Goal: Task Accomplishment & Management: Manage account settings

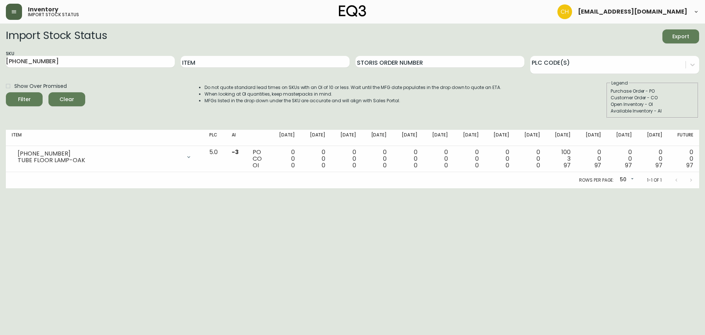
click at [14, 4] on button "button" at bounding box center [14, 12] width 16 height 16
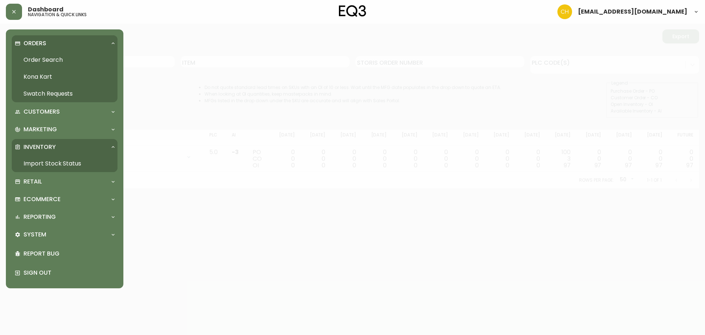
click at [35, 60] on link "Order Search" at bounding box center [65, 59] width 106 height 17
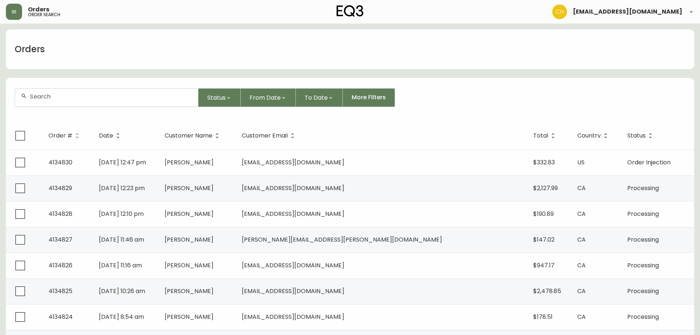
click at [50, 93] on input "text" at bounding box center [111, 96] width 162 height 7
type input "4134763"
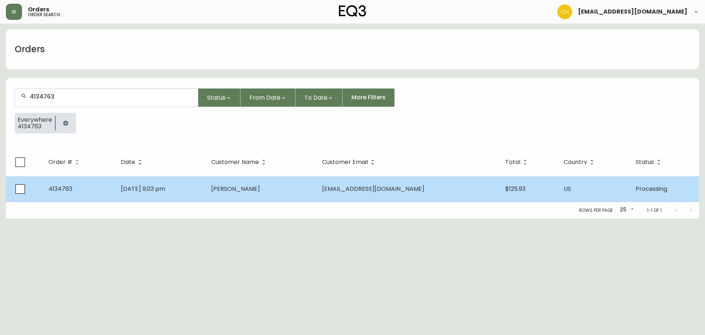
click at [205, 188] on td "[DATE] 9:03 pm" at bounding box center [160, 189] width 90 height 26
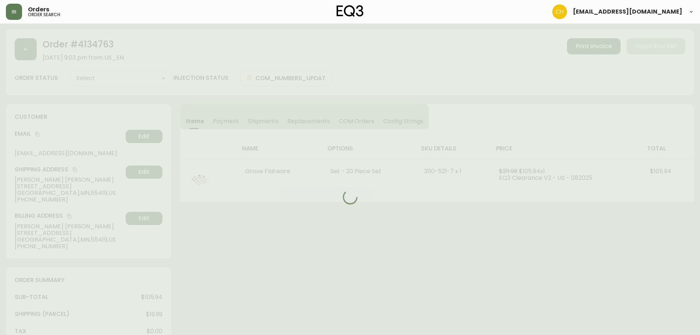
type input "Processing"
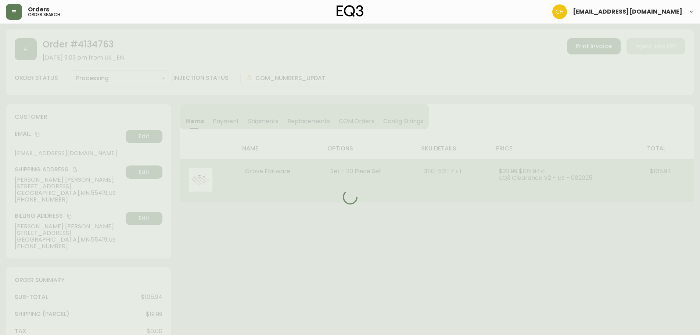
select select "PROCESSING"
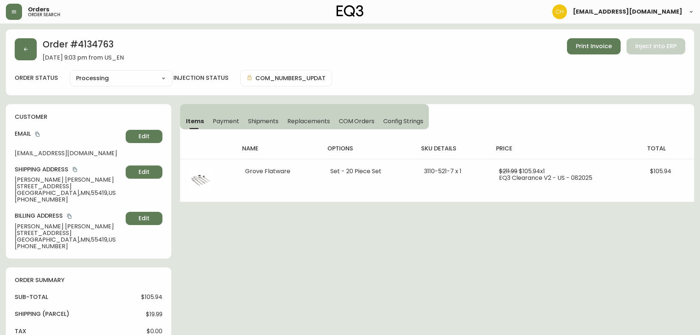
click at [260, 119] on span "Shipments" at bounding box center [263, 121] width 31 height 8
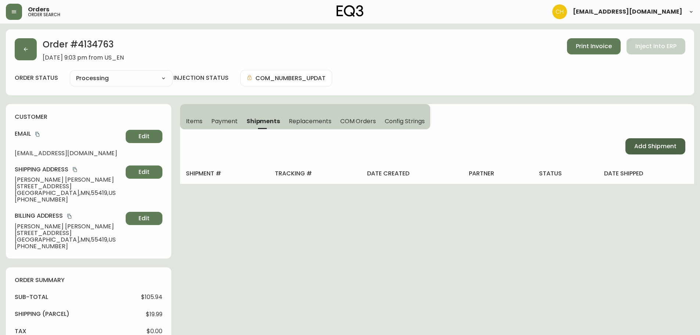
click at [658, 149] on span "Add Shipment" at bounding box center [655, 146] width 42 height 8
select select "PENDING"
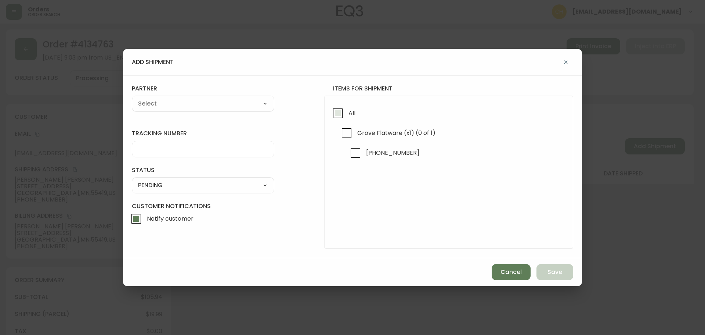
click at [337, 113] on input "All" at bounding box center [337, 113] width 17 height 17
checkbox input "true"
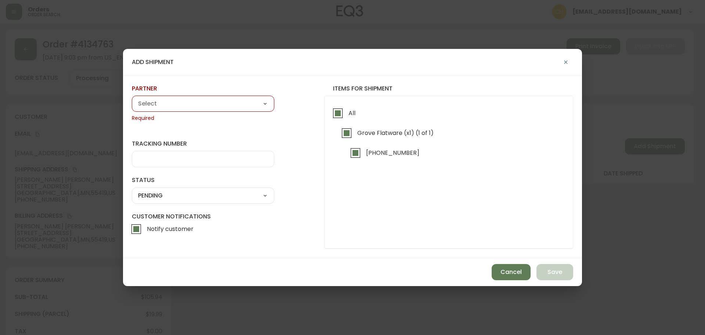
click at [218, 104] on select "A Move to Remember LLC ABF Freight Alero [PERSON_NAME] Canada Post CDS Ceva Log…" at bounding box center [203, 103] width 142 height 11
select select "cjy0a9taa01x001669l98m63c"
click at [132, 98] on select "A Move to Remember LLC ABF Freight Alero [PERSON_NAME] Canada Post CDS Ceva Log…" at bounding box center [203, 103] width 142 height 11
type input "FedEx"
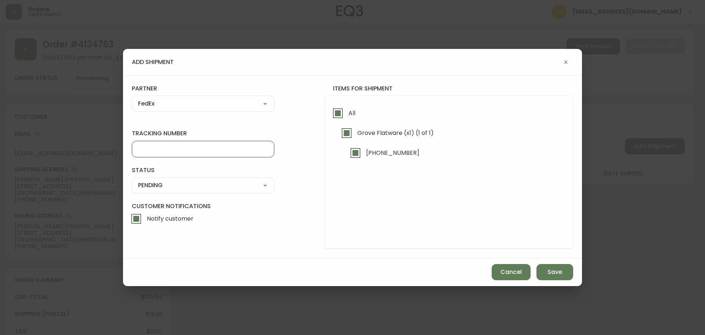
click at [157, 149] on input "tracking number" at bounding box center [203, 148] width 130 height 7
type input "455177309990"
click at [149, 185] on select "SHIPPED PENDING CANCELLED" at bounding box center [203, 185] width 142 height 11
click at [132, 180] on select "SHIPPED PENDING CANCELLED" at bounding box center [203, 185] width 142 height 11
select select "PENDING"
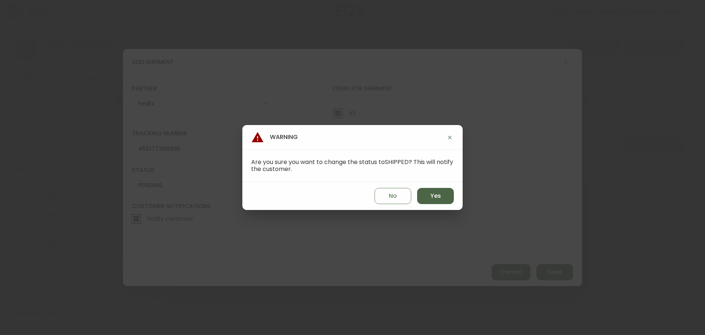
drag, startPoint x: 420, startPoint y: 197, endPoint x: 435, endPoint y: 200, distance: 15.0
click at [420, 197] on button "Yes" at bounding box center [435, 196] width 37 height 16
type input "SHIPPED"
select select "SHIPPED"
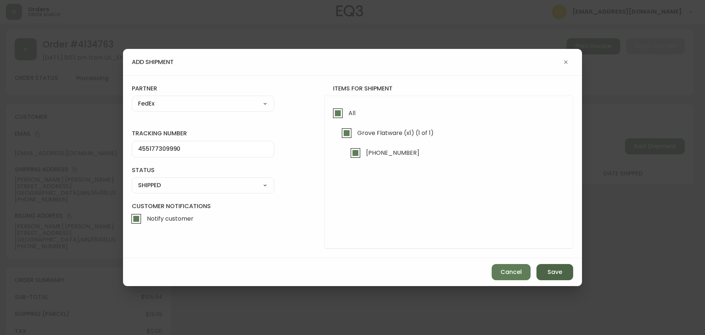
click at [555, 272] on span "Save" at bounding box center [554, 272] width 15 height 8
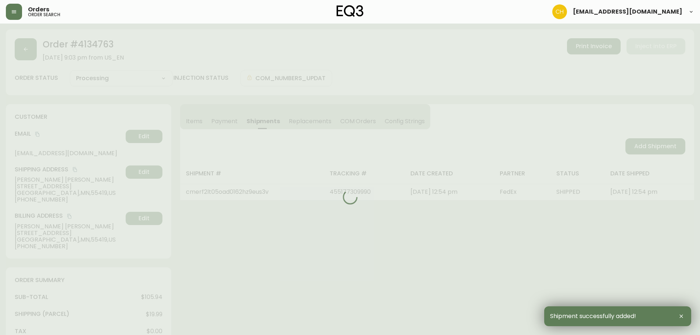
type input "Fully Shipped"
select select "FULLY_SHIPPED"
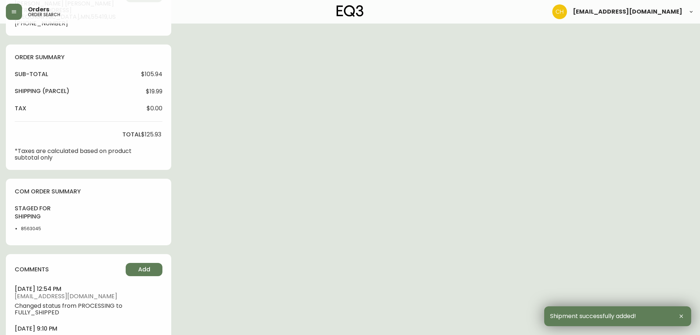
scroll to position [265, 0]
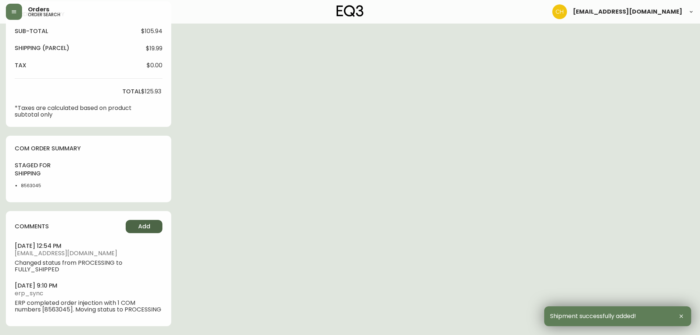
click at [137, 225] on button "Add" at bounding box center [144, 226] width 37 height 13
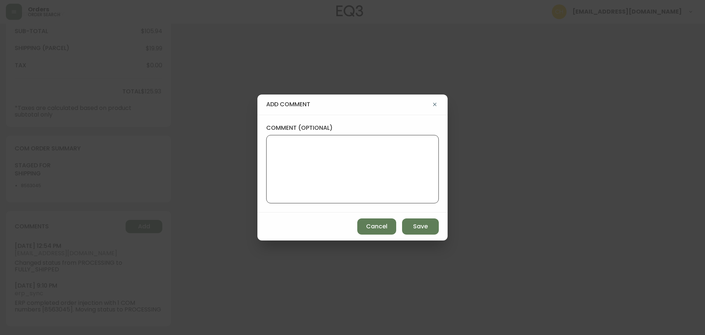
click at [298, 172] on textarea "comment (optional)" at bounding box center [352, 169] width 160 height 59
type textarea "c"
type textarea "CH"
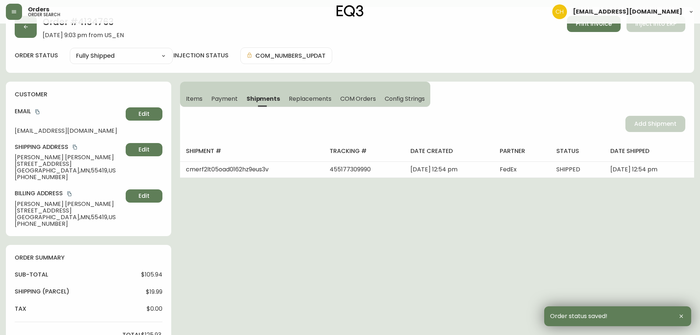
scroll to position [0, 0]
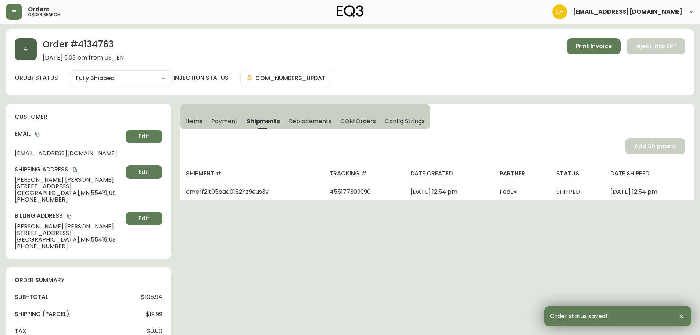
click at [28, 53] on button "button" at bounding box center [26, 49] width 22 height 22
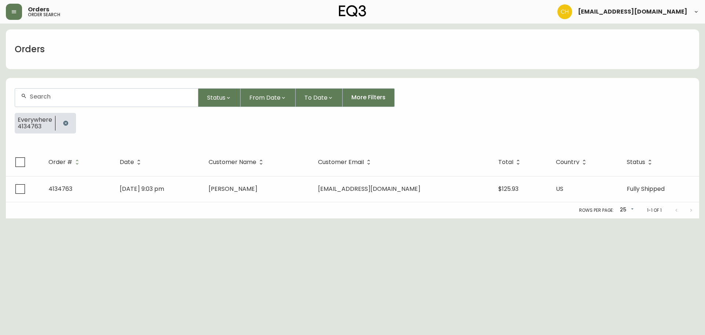
click at [36, 94] on input "text" at bounding box center [111, 96] width 162 height 7
type input "4134778"
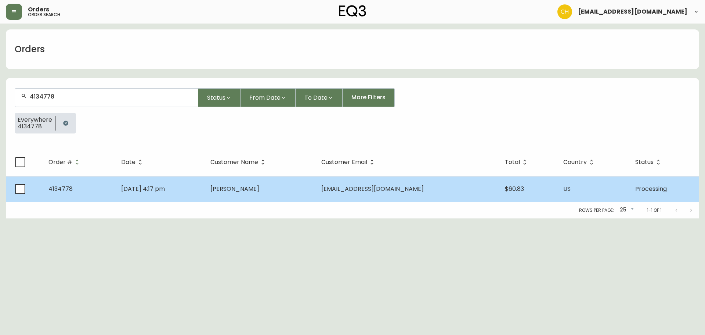
click at [268, 193] on td "[PERSON_NAME]" at bounding box center [260, 189] width 111 height 26
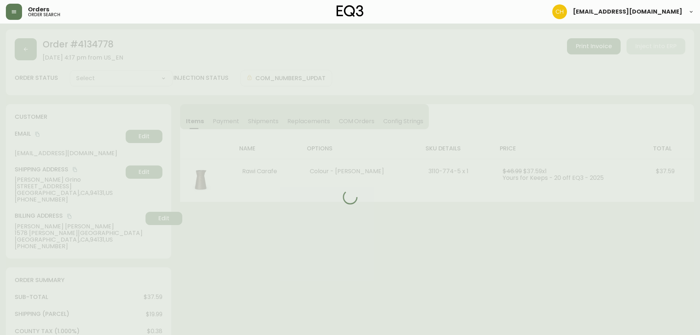
type input "Processing"
select select "PROCESSING"
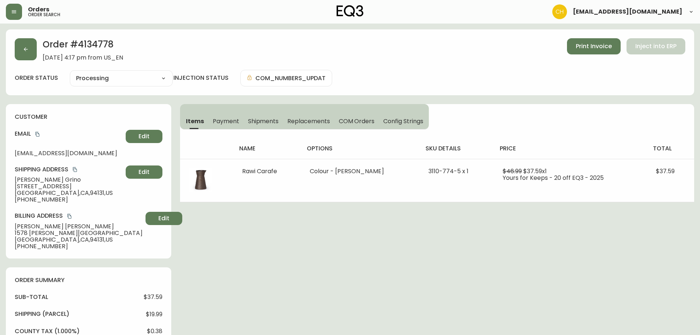
click at [269, 120] on span "Shipments" at bounding box center [263, 121] width 31 height 8
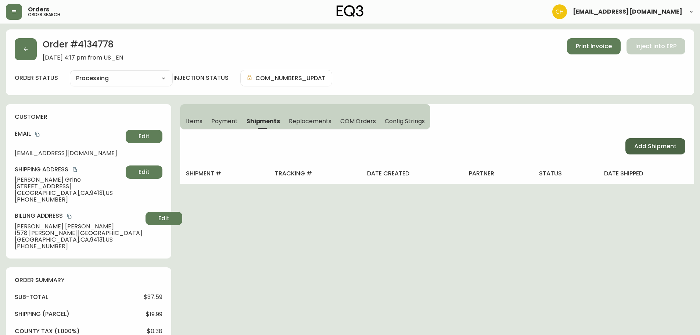
click at [662, 145] on span "Add Shipment" at bounding box center [655, 146] width 42 height 8
select select "PENDING"
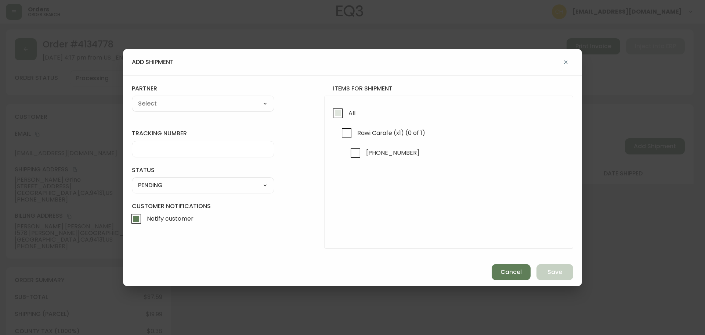
click at [334, 114] on input "All" at bounding box center [337, 113] width 17 height 17
checkbox input "true"
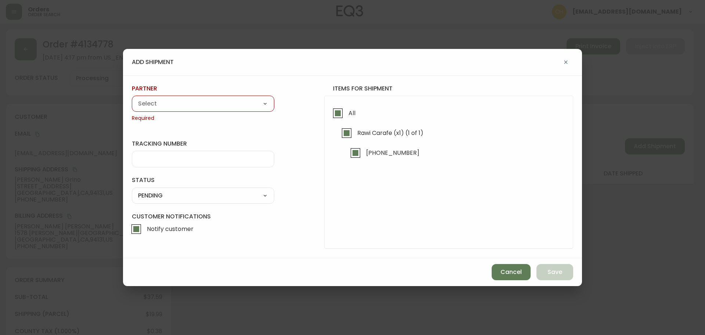
click at [227, 105] on select "A Move to Remember LLC ABF Freight Alero [PERSON_NAME] Canada Post CDS Ceva Log…" at bounding box center [203, 103] width 142 height 11
select select "cjy0a9taa01x001669l98m63c"
click at [132, 98] on select "A Move to Remember LLC ABF Freight Alero [PERSON_NAME] Canada Post CDS Ceva Log…" at bounding box center [203, 103] width 142 height 11
type input "FedEx"
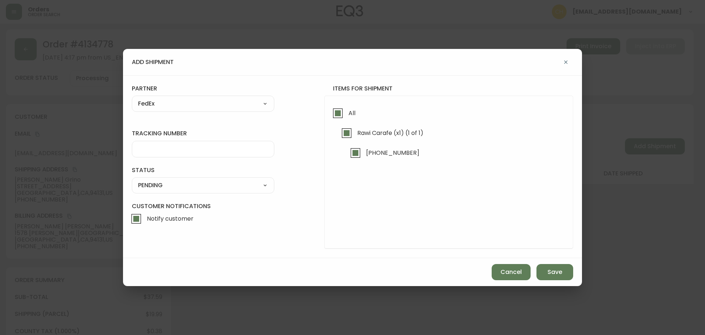
click at [149, 147] on input "tracking number" at bounding box center [203, 148] width 130 height 7
type input "455177310000"
click at [144, 186] on select "SHIPPED PENDING CANCELLED" at bounding box center [203, 185] width 142 height 11
click at [132, 180] on select "SHIPPED PENDING CANCELLED" at bounding box center [203, 185] width 142 height 11
select select "PENDING"
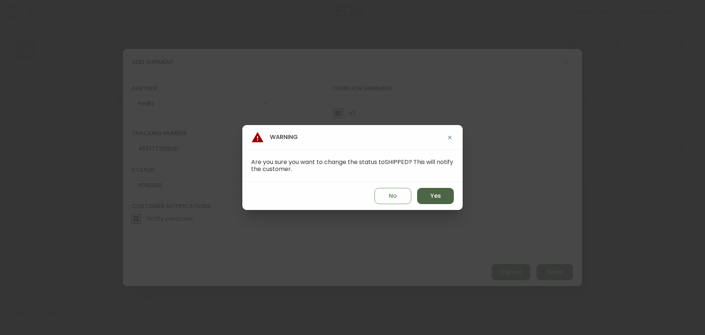
click at [433, 199] on span "Yes" at bounding box center [435, 196] width 11 height 8
type input "SHIPPED"
select select "SHIPPED"
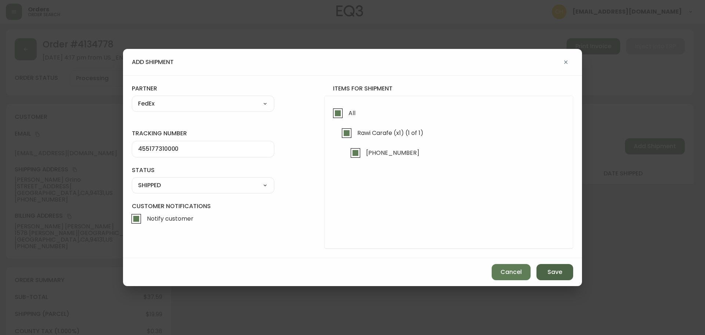
click at [559, 275] on span "Save" at bounding box center [554, 272] width 15 height 8
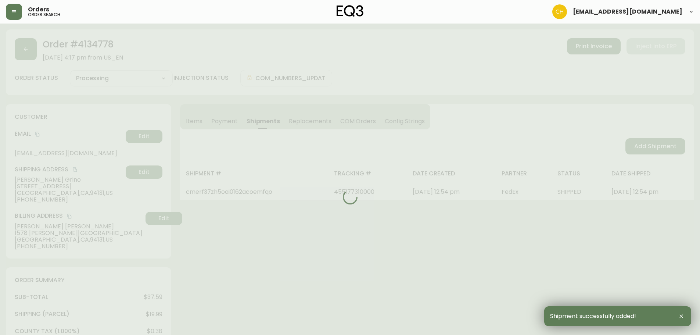
type input "Fully Shipped"
select select "FULLY_SHIPPED"
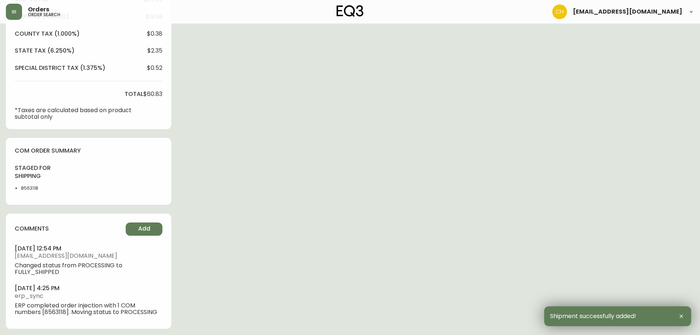
scroll to position [300, 0]
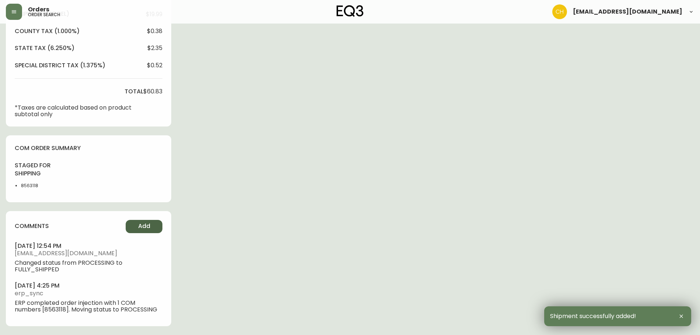
click at [147, 225] on span "Add" at bounding box center [144, 226] width 12 height 8
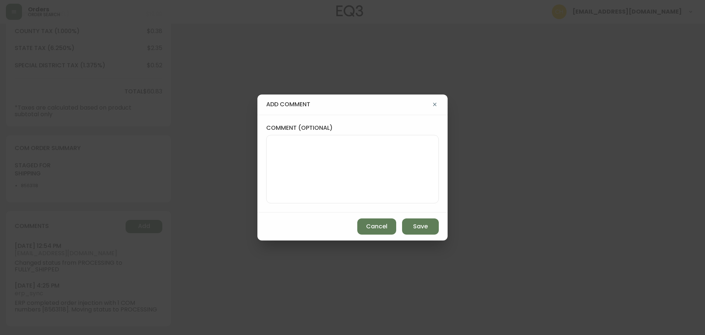
click at [285, 173] on textarea "comment (optional)" at bounding box center [352, 169] width 160 height 59
type textarea "CH"
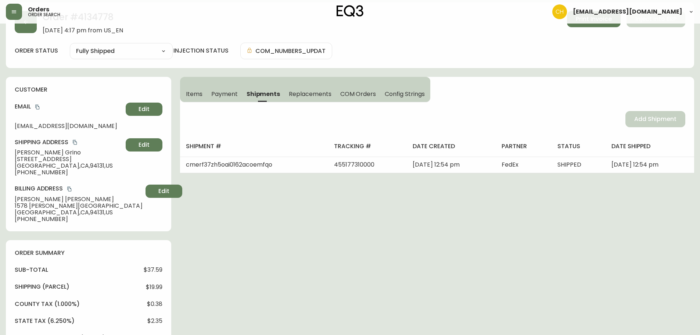
scroll to position [0, 0]
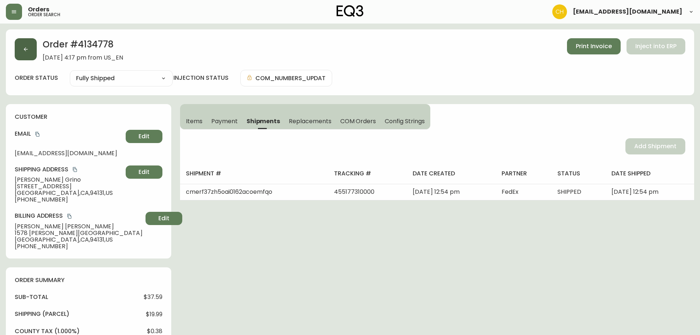
click at [27, 54] on button "button" at bounding box center [26, 49] width 22 height 22
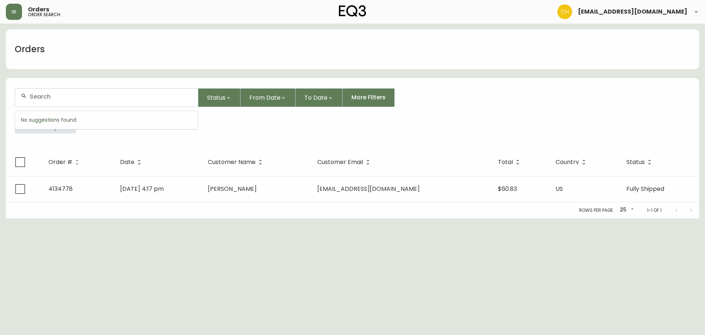
click at [35, 95] on input "text" at bounding box center [111, 96] width 162 height 7
type input "4134756"
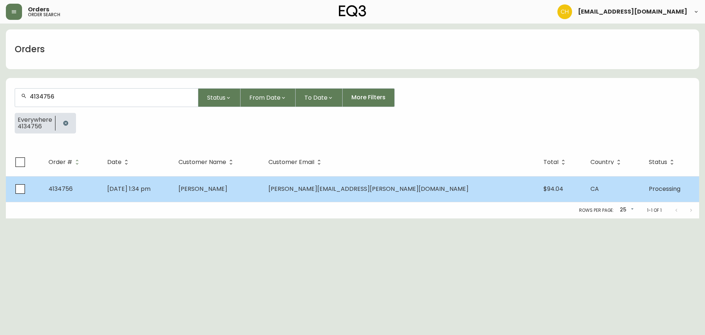
click at [227, 187] on span "[PERSON_NAME]" at bounding box center [202, 188] width 49 height 8
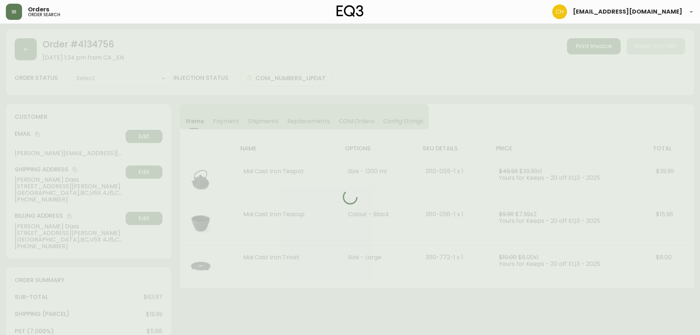
type input "Processing"
select select "PROCESSING"
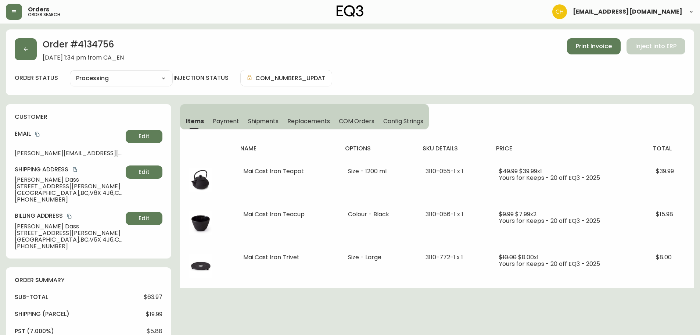
click at [270, 119] on span "Shipments" at bounding box center [263, 121] width 31 height 8
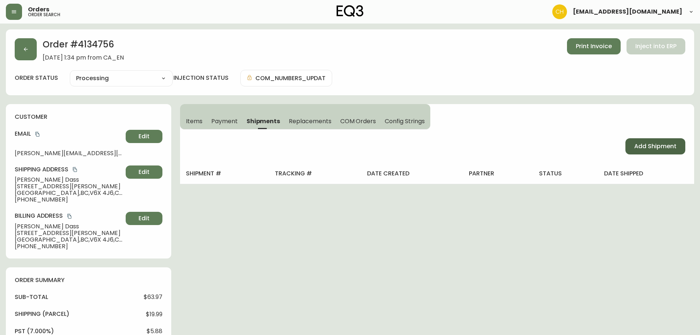
click at [641, 143] on span "Add Shipment" at bounding box center [655, 146] width 42 height 8
select select "PENDING"
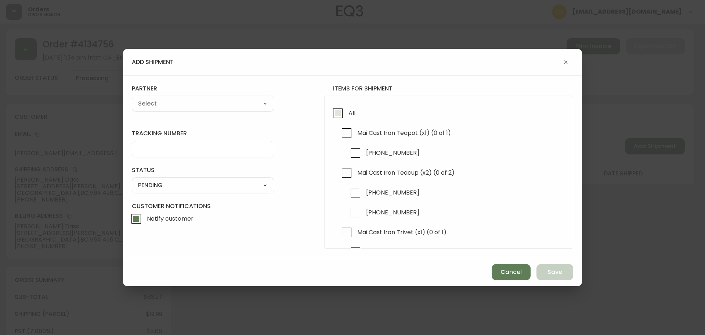
click at [339, 113] on input "All" at bounding box center [337, 113] width 17 height 17
checkbox input "true"
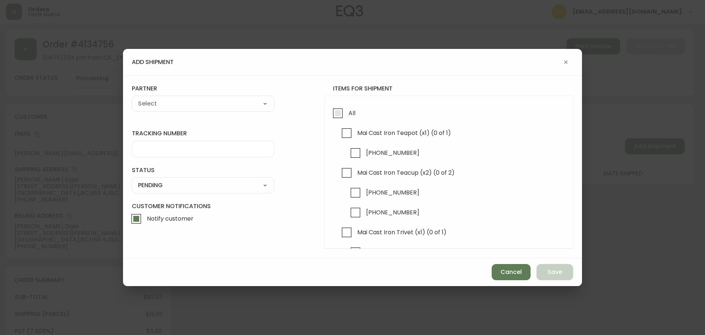
checkbox input "true"
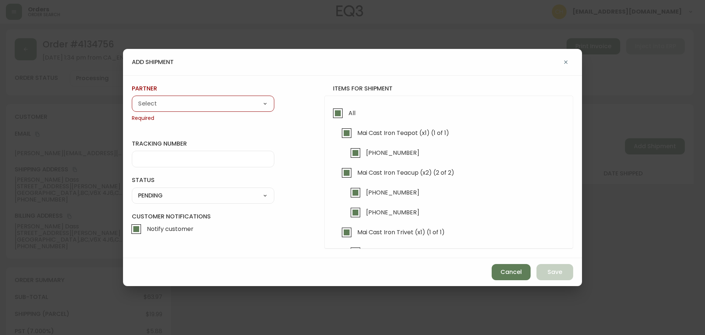
click at [176, 98] on div "A Move to Remember LLC ABF Freight Alero [PERSON_NAME] Canada Post CDS Ceva Log…" at bounding box center [203, 103] width 142 height 16
click at [173, 103] on select "A Move to Remember LLC ABF Freight Alero [PERSON_NAME] Canada Post CDS Ceva Log…" at bounding box center [203, 103] width 142 height 11
select select "cjy0a9taa01x001669l98m63c"
click at [132, 98] on select "A Move to Remember LLC ABF Freight Alero [PERSON_NAME] Canada Post CDS Ceva Log…" at bounding box center [203, 103] width 142 height 11
type input "FedEx"
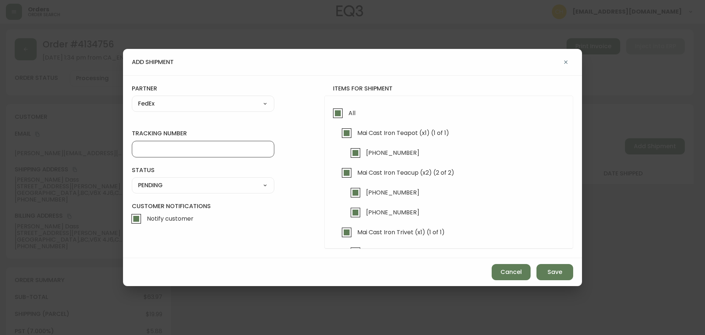
click at [152, 149] on input "tracking number" at bounding box center [203, 148] width 130 height 7
type input "4551853575970"
click at [146, 180] on select "SHIPPED PENDING CANCELLED" at bounding box center [203, 185] width 142 height 11
click at [132, 180] on select "SHIPPED PENDING CANCELLED" at bounding box center [203, 185] width 142 height 11
select select "PENDING"
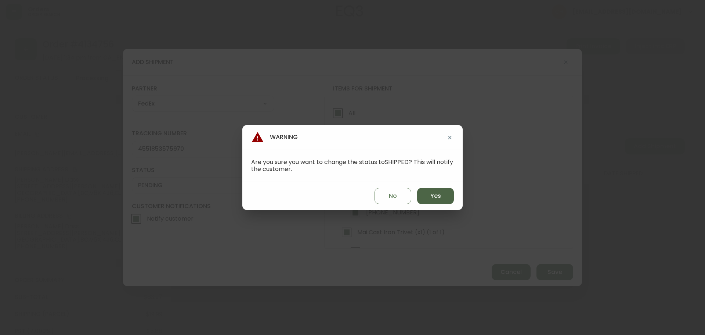
drag, startPoint x: 437, startPoint y: 199, endPoint x: 434, endPoint y: 196, distance: 3.9
click at [436, 198] on span "Yes" at bounding box center [435, 196] width 11 height 8
type input "SHIPPED"
select select "SHIPPED"
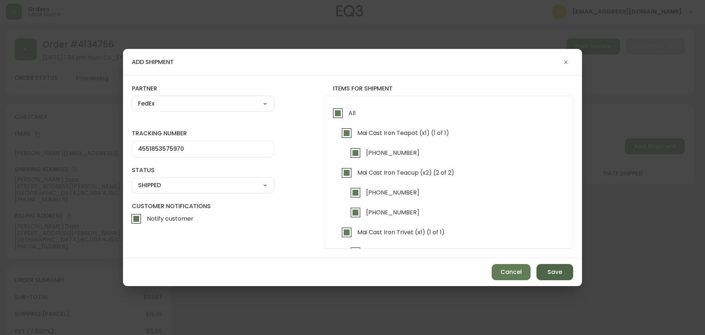
click at [552, 274] on span "Save" at bounding box center [554, 272] width 15 height 8
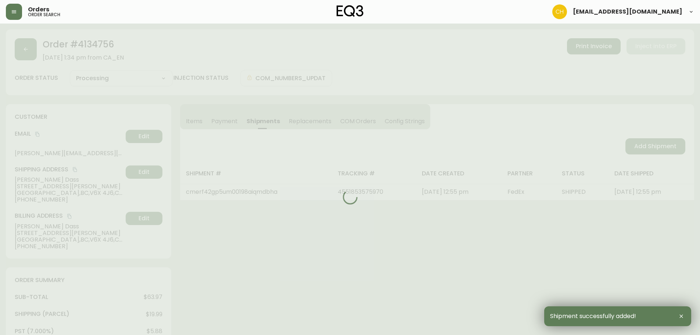
type input "Fully Shipped"
select select "FULLY_SHIPPED"
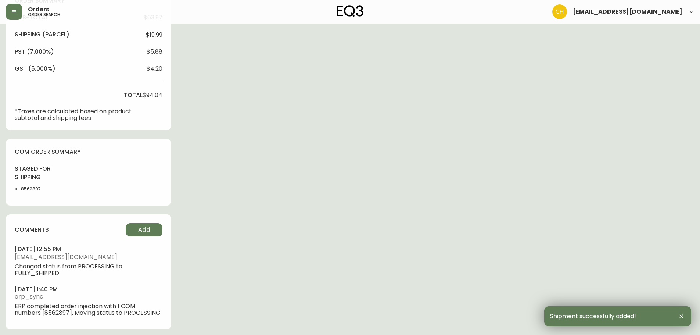
scroll to position [282, 0]
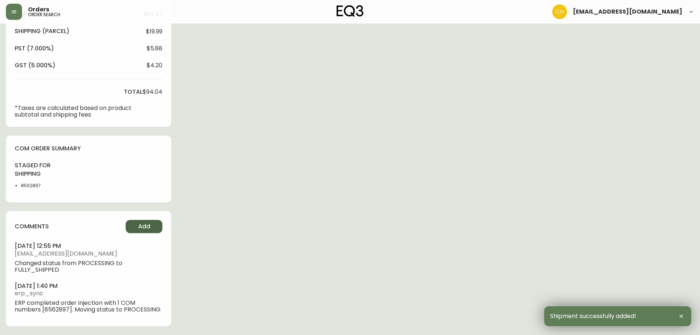
click at [133, 223] on button "Add" at bounding box center [144, 226] width 37 height 13
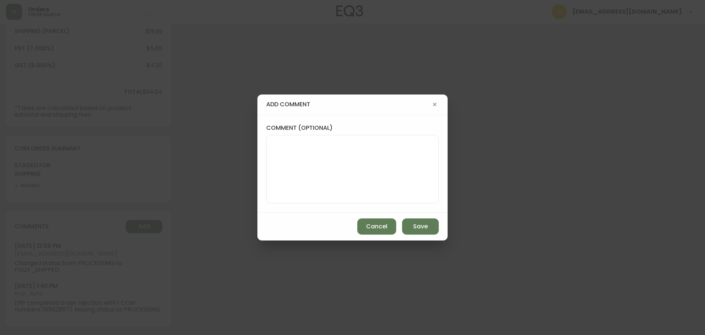
click at [286, 167] on textarea "comment (optional)" at bounding box center [352, 169] width 160 height 59
type textarea "CH"
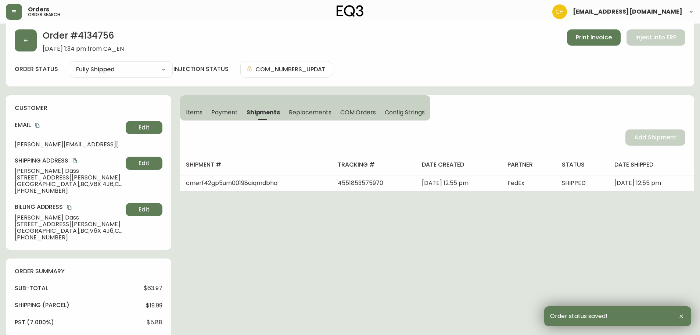
scroll to position [0, 0]
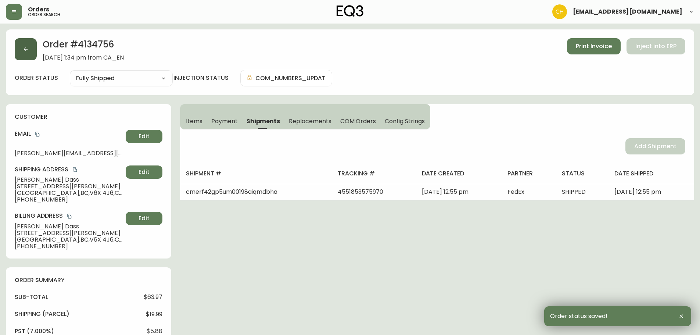
click at [26, 54] on button "button" at bounding box center [26, 49] width 22 height 22
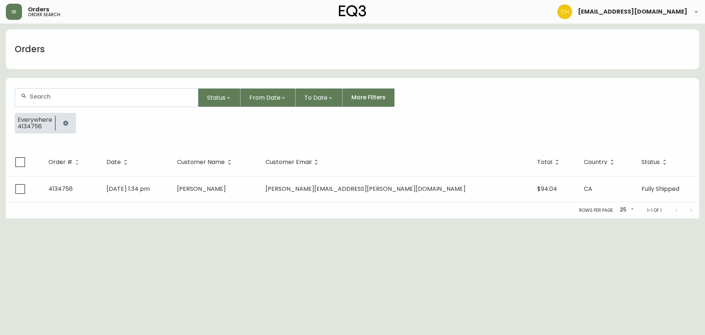
click at [39, 98] on input "text" at bounding box center [111, 96] width 162 height 7
type input "4134804"
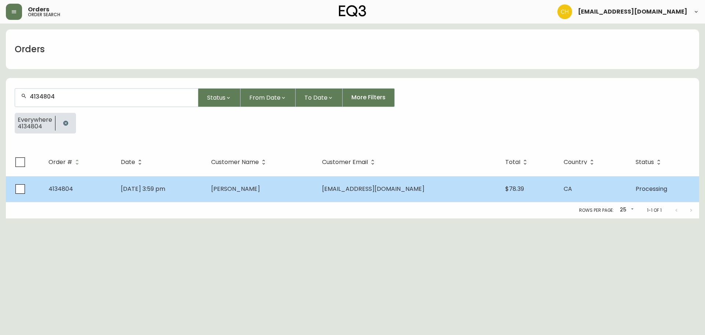
click at [175, 181] on td "[DATE] 3:59 pm" at bounding box center [160, 189] width 90 height 26
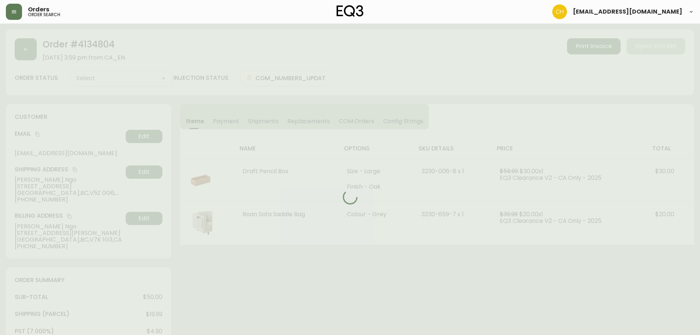
type input "Processing"
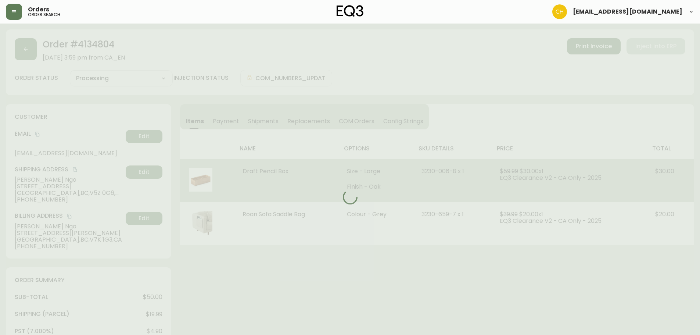
select select "PROCESSING"
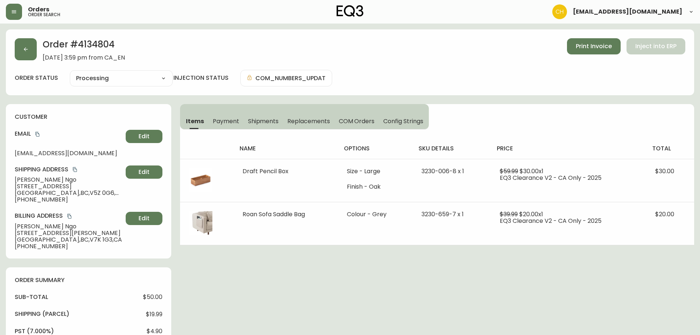
click at [266, 118] on span "Shipments" at bounding box center [263, 121] width 31 height 8
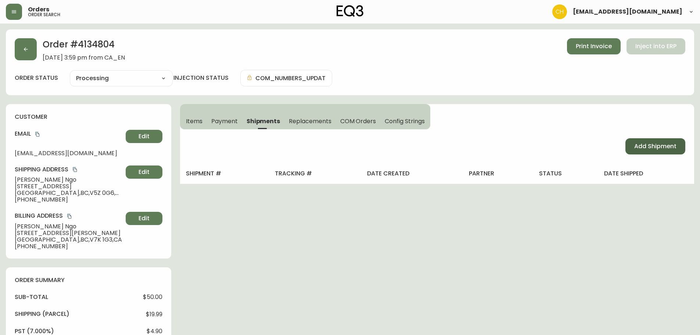
click at [665, 147] on span "Add Shipment" at bounding box center [655, 146] width 42 height 8
select select "PENDING"
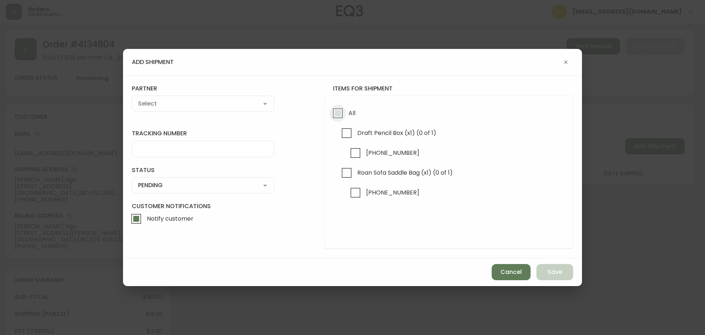
click at [336, 114] on input "All" at bounding box center [337, 113] width 17 height 17
checkbox input "true"
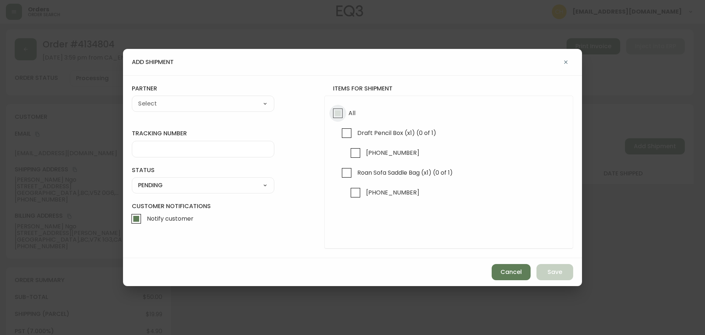
checkbox input "true"
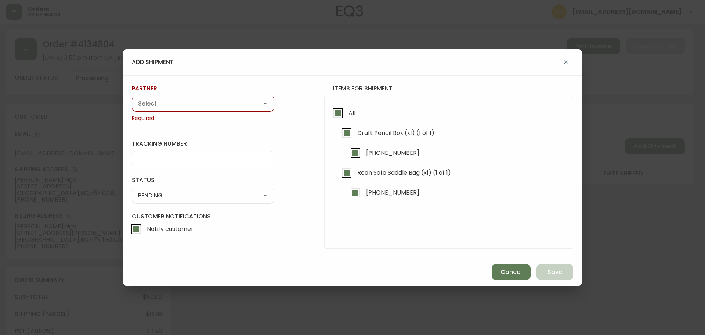
click at [210, 106] on select "A Move to Remember LLC ABF Freight Alero [PERSON_NAME] Canada Post CDS Ceva Log…" at bounding box center [203, 103] width 142 height 11
select select "cjy0a9taa01x001669l98m63c"
click at [132, 98] on select "A Move to Remember LLC ABF Freight Alero [PERSON_NAME] Canada Post CDS Ceva Log…" at bounding box center [203, 103] width 142 height 11
type input "FedEx"
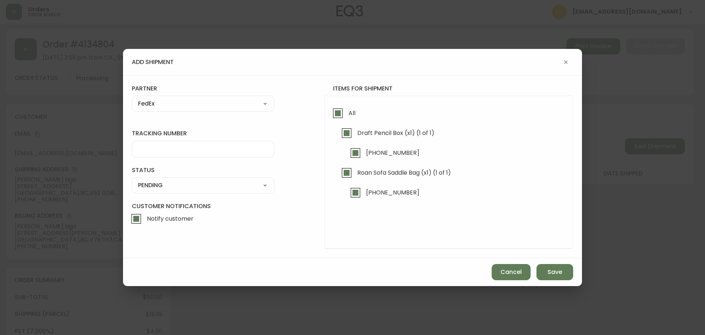
click at [160, 145] on input "tracking number" at bounding box center [203, 148] width 130 height 7
type input "455183575980"
click at [155, 186] on select "SHIPPED PENDING CANCELLED" at bounding box center [203, 185] width 142 height 11
click at [132, 180] on select "SHIPPED PENDING CANCELLED" at bounding box center [203, 185] width 142 height 11
select select "PENDING"
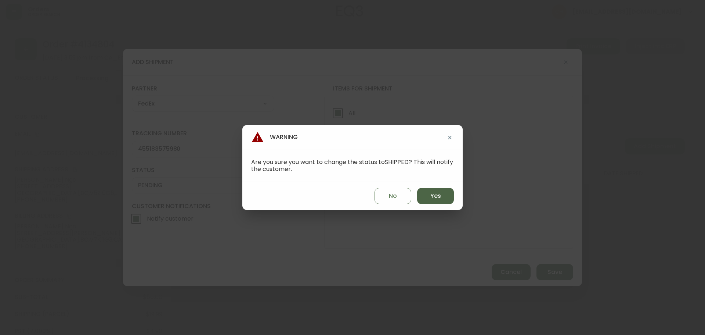
click at [437, 197] on span "Yes" at bounding box center [435, 196] width 11 height 8
type input "SHIPPED"
select select "SHIPPED"
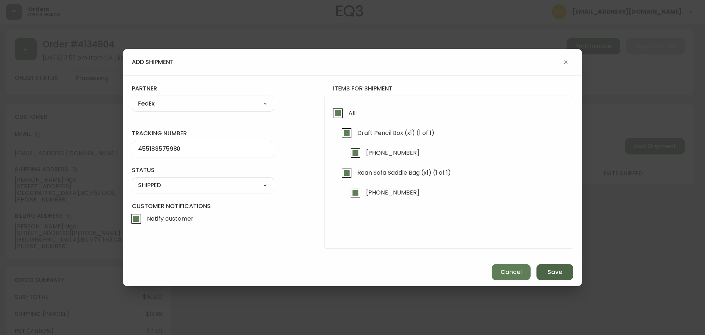
click at [544, 265] on button "Save" at bounding box center [554, 272] width 37 height 16
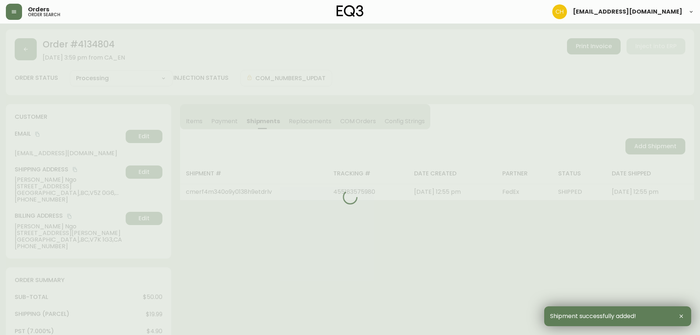
type input "Fully Shipped"
select select "FULLY_SHIPPED"
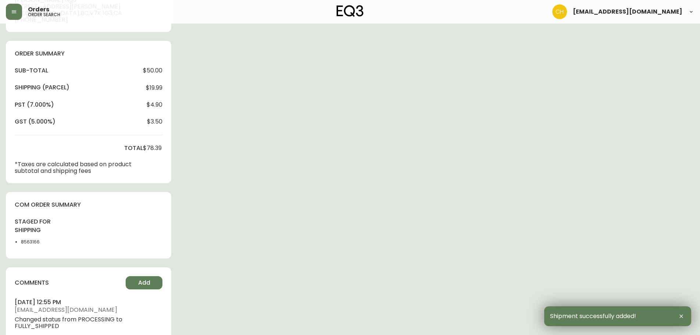
scroll to position [282, 0]
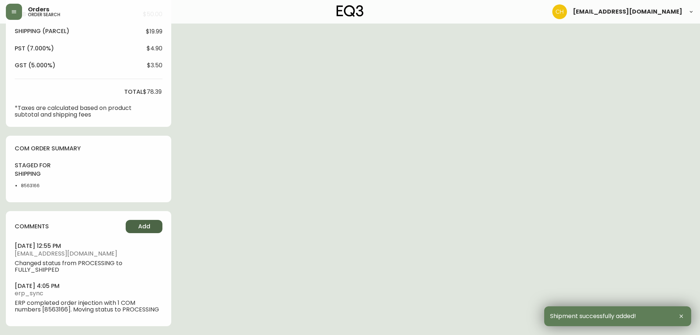
click at [145, 225] on span "Add" at bounding box center [144, 226] width 12 height 8
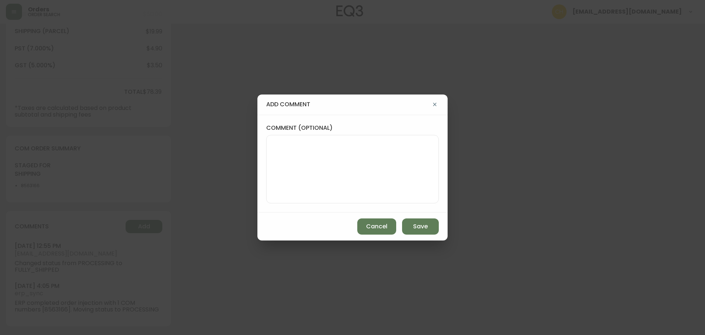
click at [286, 166] on textarea "comment (optional)" at bounding box center [352, 169] width 160 height 59
type textarea "CH"
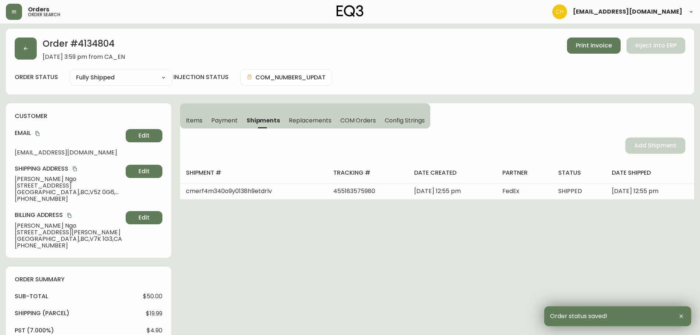
scroll to position [0, 0]
click at [29, 48] on button "button" at bounding box center [26, 49] width 22 height 22
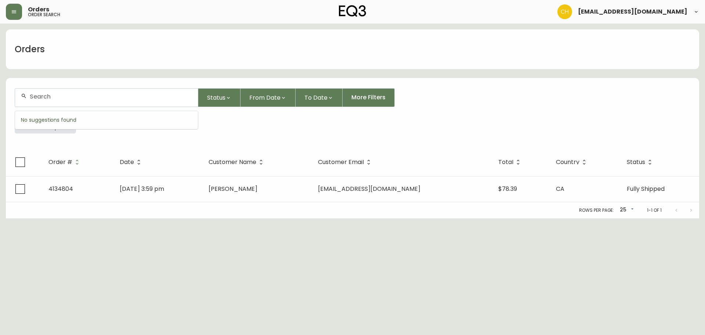
click at [41, 98] on input "text" at bounding box center [111, 96] width 162 height 7
type input "4134812"
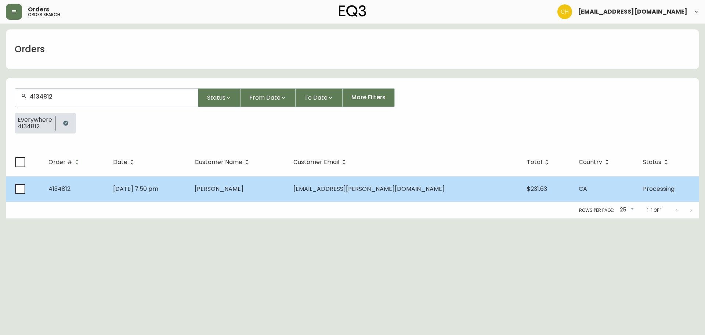
click at [288, 192] on td "[PERSON_NAME]" at bounding box center [238, 189] width 99 height 26
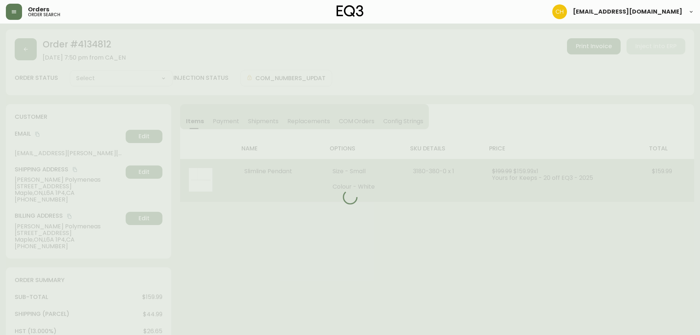
type input "Processing"
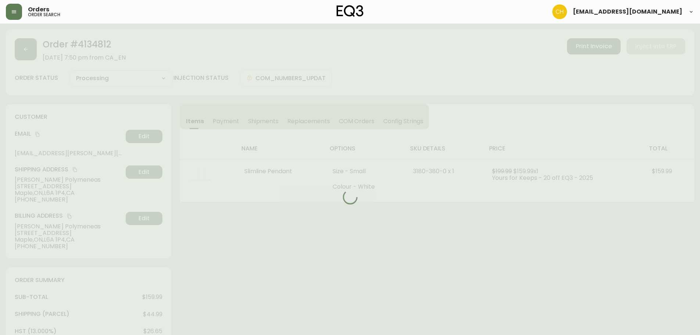
select select "PROCESSING"
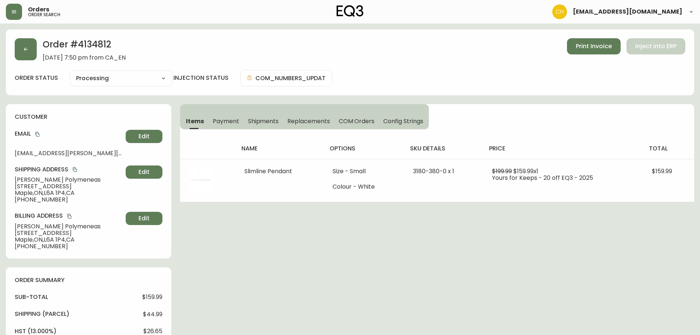
click at [260, 120] on span "Shipments" at bounding box center [263, 121] width 31 height 8
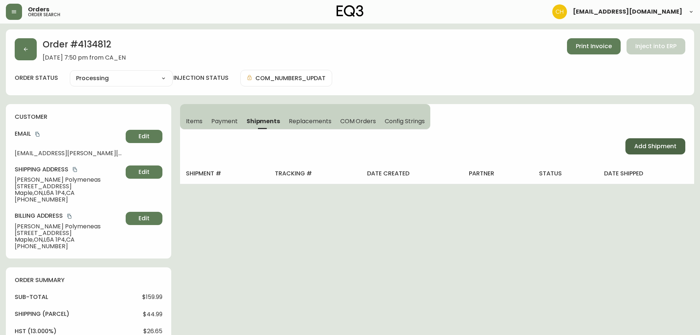
click at [649, 145] on span "Add Shipment" at bounding box center [655, 146] width 42 height 8
select select "PENDING"
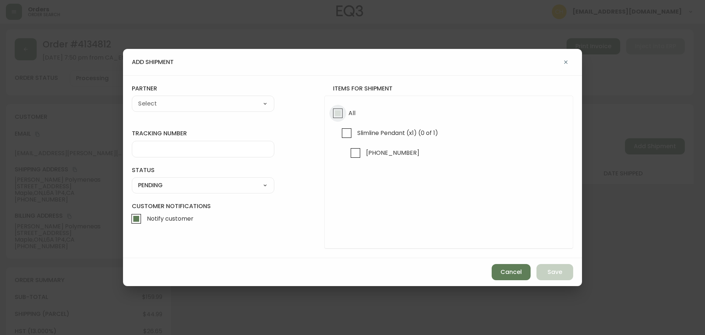
drag, startPoint x: 339, startPoint y: 116, endPoint x: 283, endPoint y: 116, distance: 55.1
click at [338, 116] on input "All" at bounding box center [337, 113] width 17 height 17
checkbox input "true"
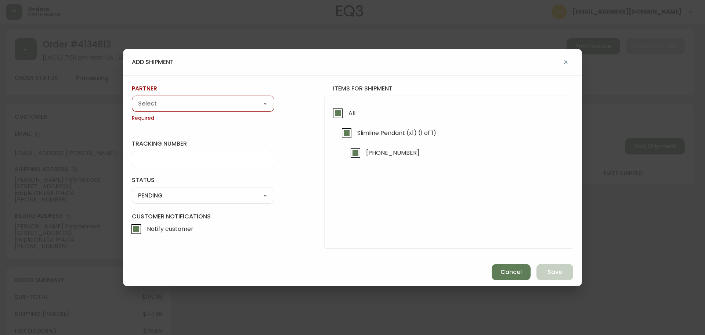
drag, startPoint x: 201, startPoint y: 108, endPoint x: 194, endPoint y: 108, distance: 7.7
click at [201, 108] on select "A Move to Remember LLC ABF Freight Alero [PERSON_NAME] Canada Post CDS Ceva Log…" at bounding box center [203, 103] width 142 height 11
select select "cjy0a9taa01x001669l98m63c"
click at [132, 98] on select "A Move to Remember LLC ABF Freight Alero [PERSON_NAME] Canada Post CDS Ceva Log…" at bounding box center [203, 103] width 142 height 11
type input "FedEx"
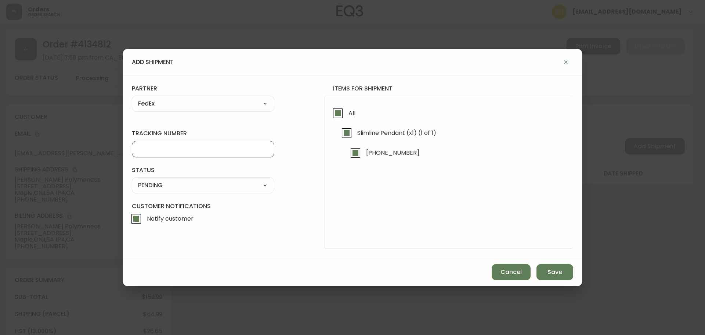
click at [156, 146] on input "tracking number" at bounding box center [203, 148] width 130 height 7
type input "455183575991"
click at [217, 190] on select "SHIPPED PENDING CANCELLED" at bounding box center [203, 185] width 142 height 11
click at [132, 180] on select "SHIPPED PENDING CANCELLED" at bounding box center [203, 185] width 142 height 11
select select "PENDING"
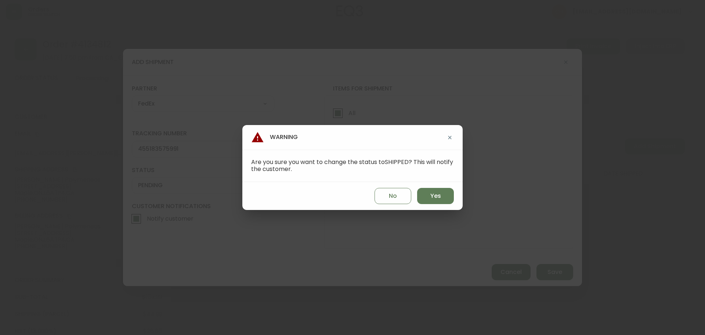
drag, startPoint x: 435, startPoint y: 198, endPoint x: 445, endPoint y: 208, distance: 13.8
click at [436, 198] on span "Yes" at bounding box center [435, 196] width 11 height 8
type input "SHIPPED"
select select "SHIPPED"
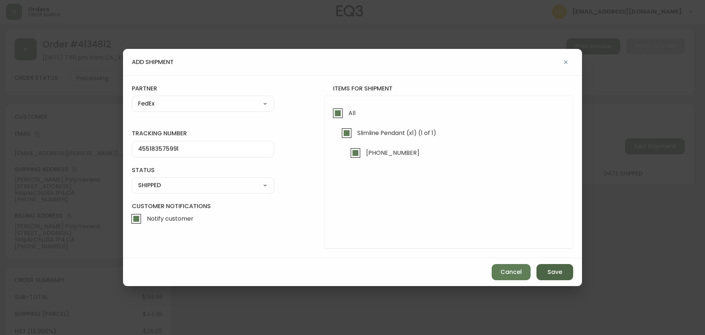
click at [562, 281] on div "Cancel Save" at bounding box center [352, 272] width 459 height 28
click at [562, 274] on span "Save" at bounding box center [554, 272] width 15 height 8
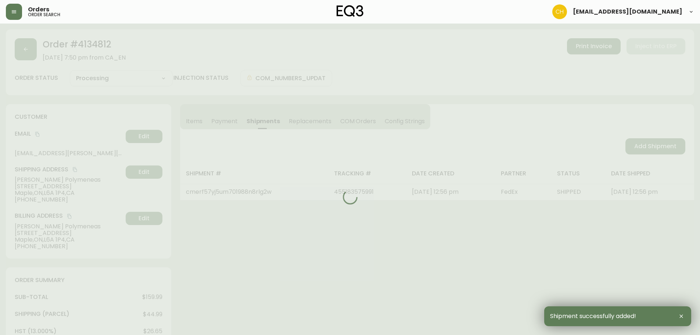
type input "Fully Shipped"
select select "FULLY_SHIPPED"
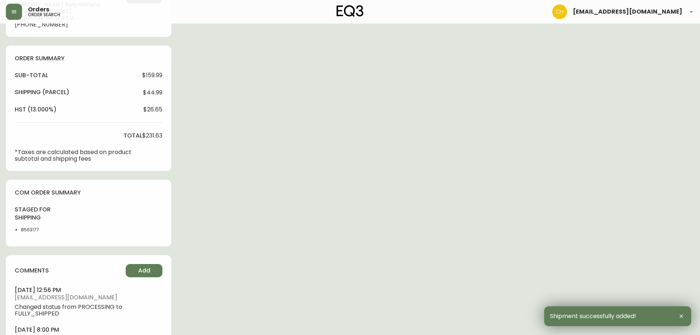
scroll to position [265, 0]
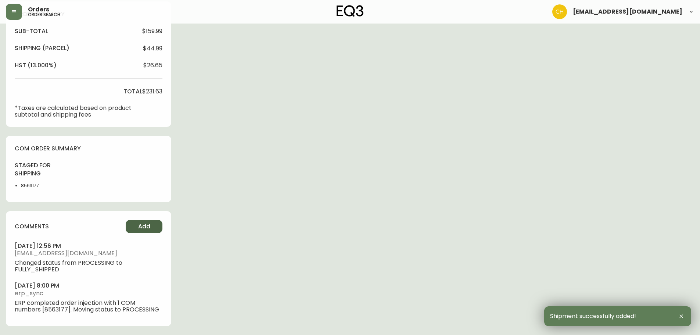
click at [143, 225] on span "Add" at bounding box center [144, 226] width 12 height 8
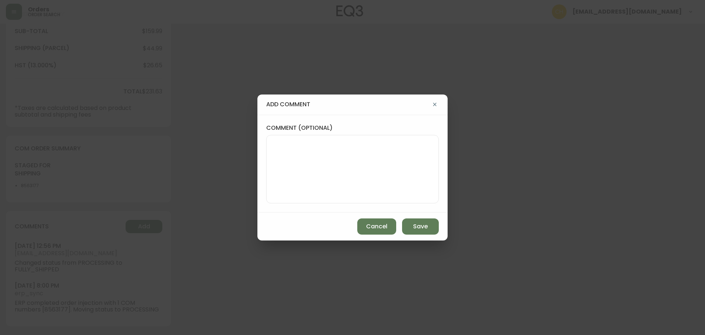
click at [296, 173] on textarea "comment (optional)" at bounding box center [352, 169] width 160 height 59
type textarea "CH"
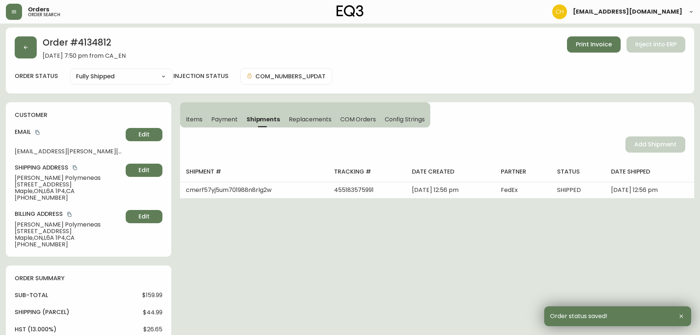
scroll to position [0, 0]
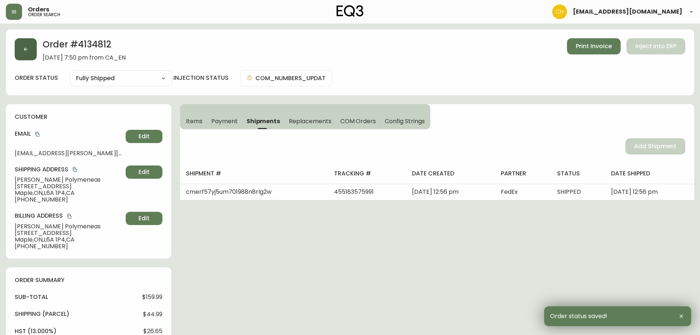
click at [28, 52] on icon "button" at bounding box center [26, 49] width 6 height 6
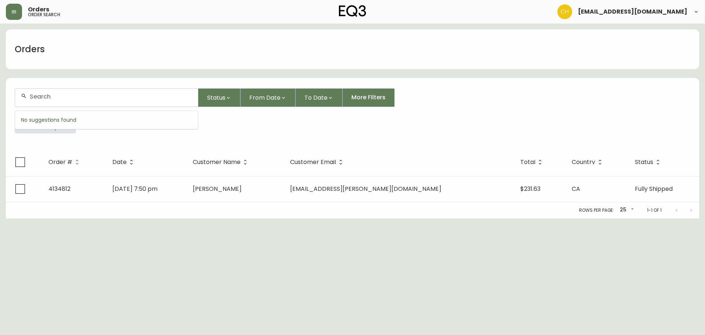
click at [37, 96] on input "text" at bounding box center [111, 96] width 162 height 7
type input "4134806"
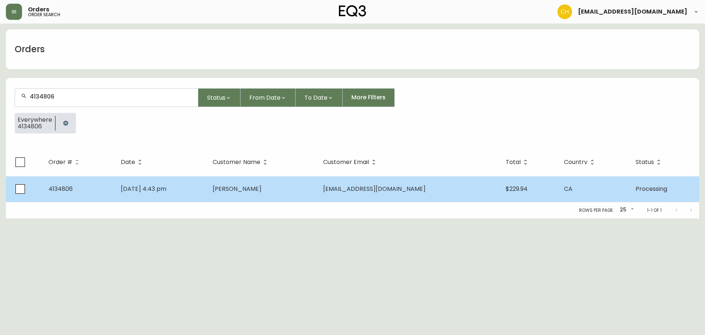
click at [207, 186] on td "[DATE] 4:43 pm" at bounding box center [161, 189] width 92 height 26
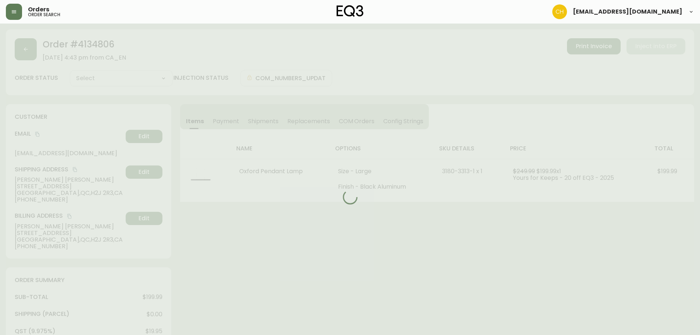
type input "Processing"
select select "PROCESSING"
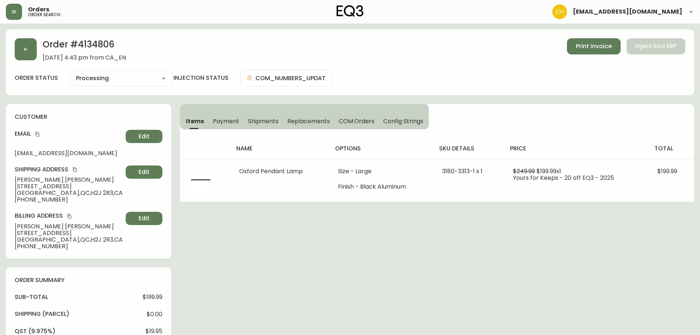
click at [250, 120] on span "Shipments" at bounding box center [263, 121] width 31 height 8
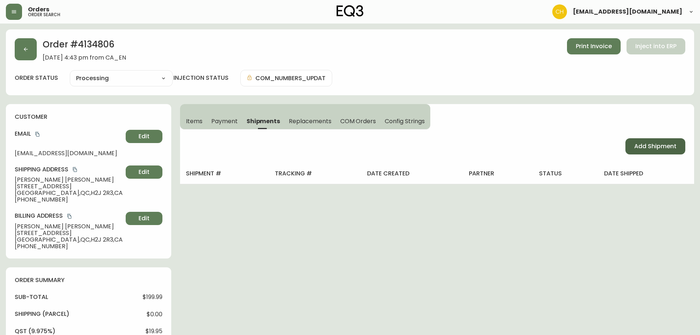
click at [637, 147] on span "Add Shipment" at bounding box center [655, 146] width 42 height 8
select select "PENDING"
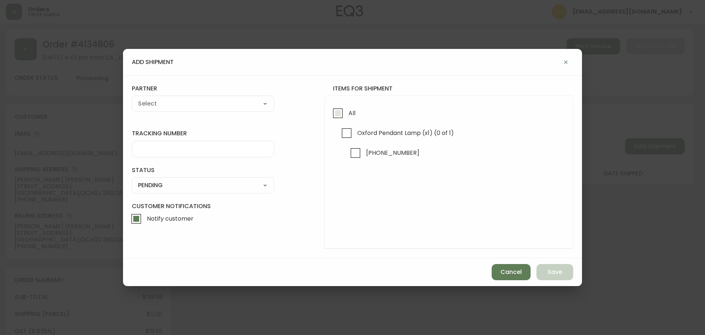
click at [339, 116] on input "All" at bounding box center [337, 113] width 17 height 17
checkbox input "true"
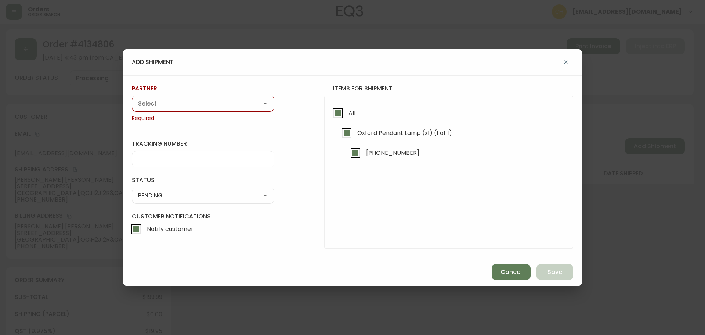
click at [207, 105] on select "A Move to Remember LLC ABF Freight Alero [PERSON_NAME] Canada Post CDS Ceva Log…" at bounding box center [203, 103] width 142 height 11
select select "cjy0a9taa01x001669l98m63c"
click at [132, 98] on select "A Move to Remember LLC ABF Freight Alero [PERSON_NAME] Canada Post CDS Ceva Log…" at bounding box center [203, 103] width 142 height 11
type input "FedEx"
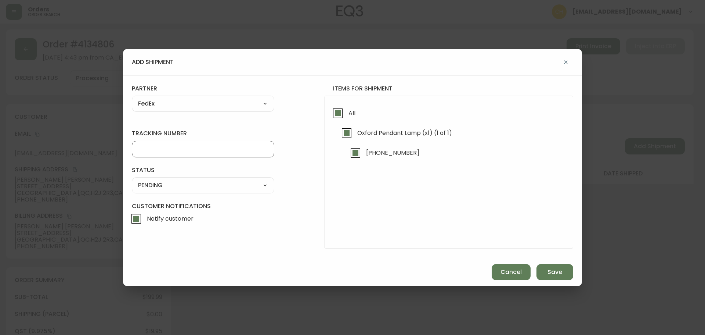
click at [166, 148] on input "tracking number" at bounding box center [203, 148] width 130 height 7
type input "455183576005"
click at [158, 189] on select "SHIPPED PENDING CANCELLED" at bounding box center [203, 185] width 142 height 11
click at [132, 180] on select "SHIPPED PENDING CANCELLED" at bounding box center [203, 185] width 142 height 11
select select "PENDING"
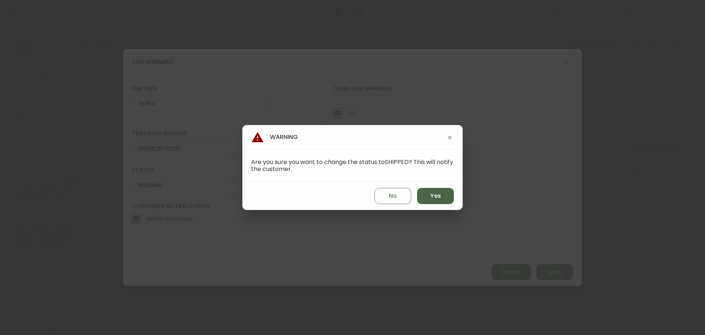
click at [428, 199] on button "Yes" at bounding box center [435, 196] width 37 height 16
type input "SHIPPED"
select select "SHIPPED"
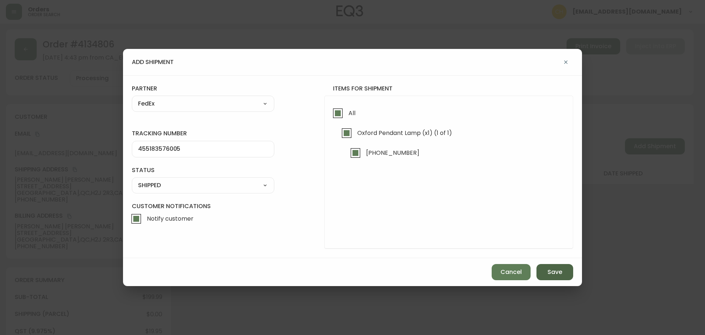
click at [550, 267] on button "Save" at bounding box center [554, 272] width 37 height 16
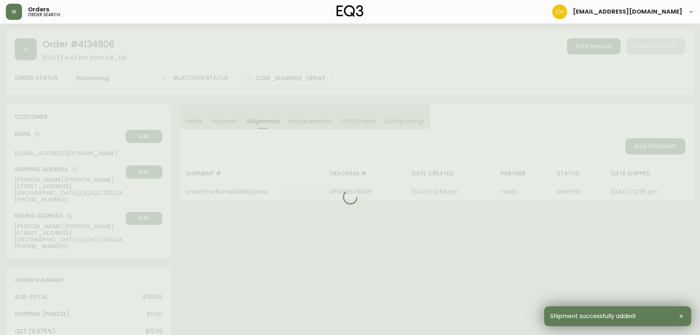
type input "Fully Shipped"
select select "FULLY_SHIPPED"
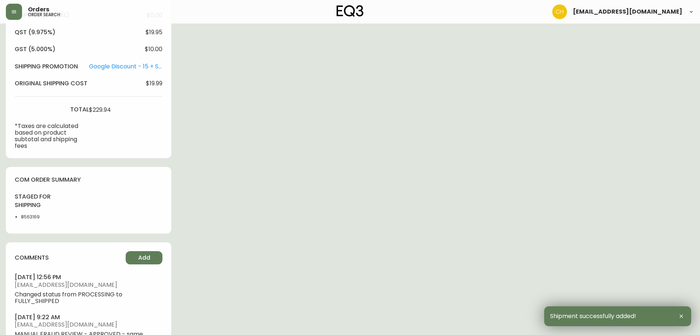
scroll to position [367, 0]
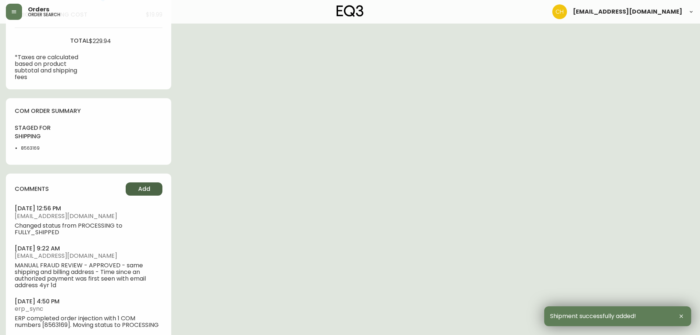
click at [141, 187] on span "Add" at bounding box center [144, 189] width 12 height 8
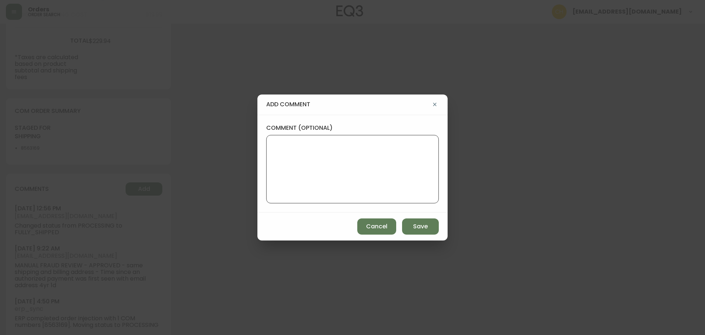
click at [278, 153] on textarea "comment (optional)" at bounding box center [352, 169] width 160 height 59
type textarea "CH"
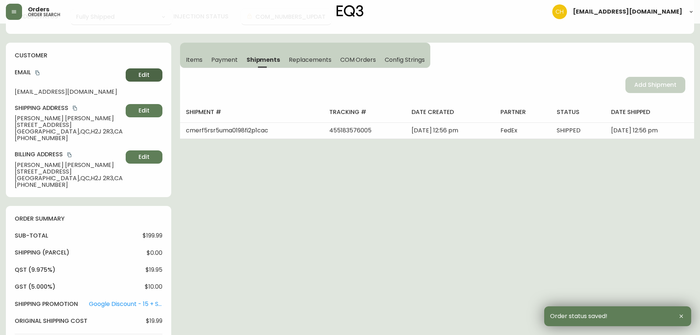
scroll to position [0, 0]
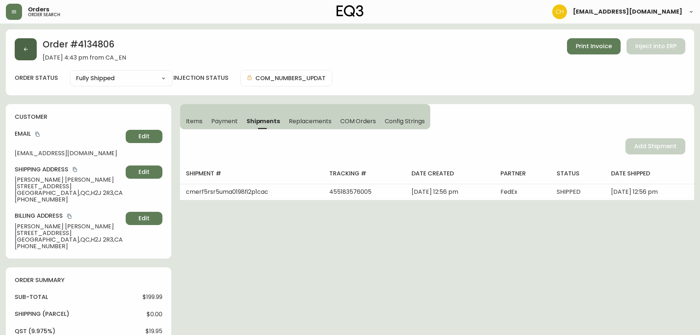
click at [29, 44] on button "button" at bounding box center [26, 49] width 22 height 22
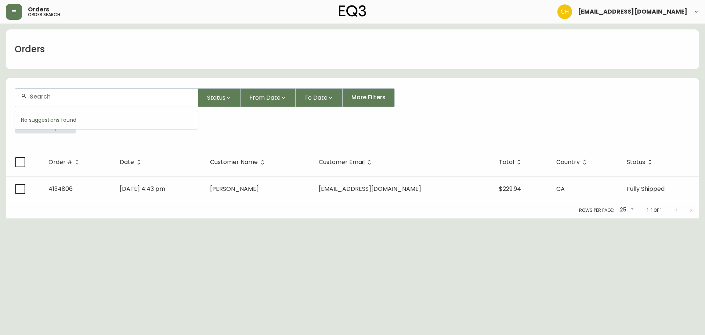
click at [167, 93] on input "text" at bounding box center [111, 96] width 162 height 7
type input "4134769"
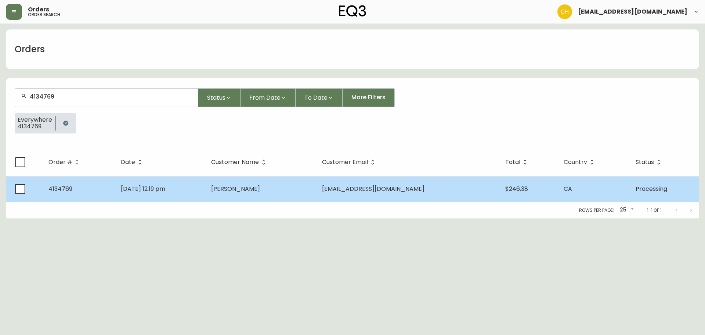
click at [260, 190] on span "[PERSON_NAME]" at bounding box center [235, 188] width 49 height 8
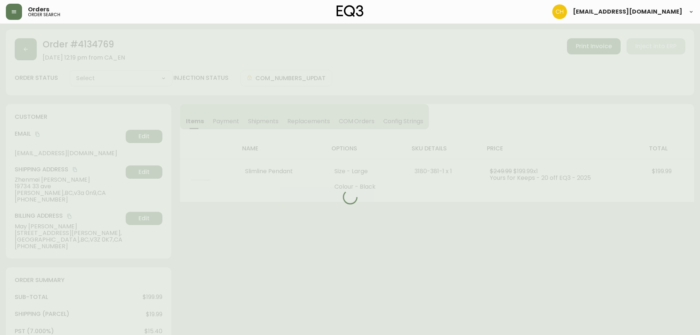
type input "Processing"
select select "PROCESSING"
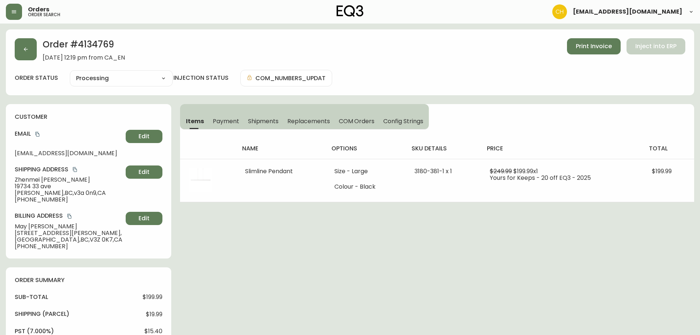
click at [268, 120] on span "Shipments" at bounding box center [263, 121] width 31 height 8
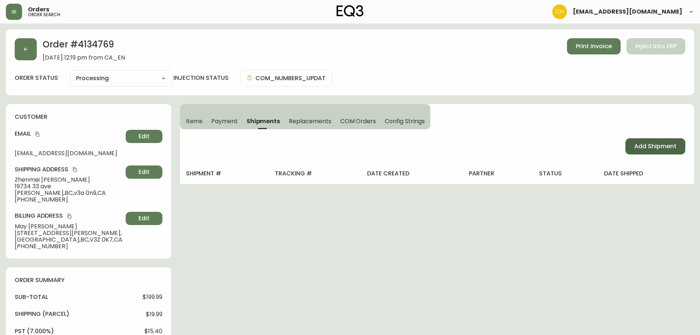
click at [644, 148] on span "Add Shipment" at bounding box center [655, 146] width 42 height 8
select select "PENDING"
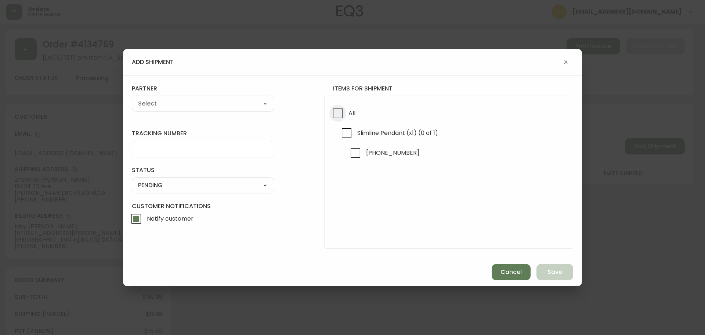
drag, startPoint x: 341, startPoint y: 113, endPoint x: 308, endPoint y: 114, distance: 33.1
click at [341, 113] on input "All" at bounding box center [337, 113] width 17 height 17
checkbox input "true"
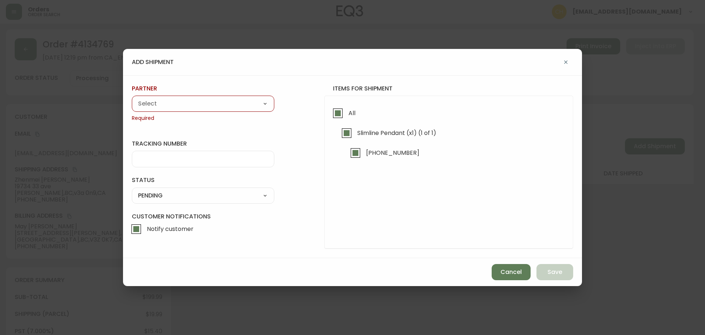
drag, startPoint x: 221, startPoint y: 97, endPoint x: 212, endPoint y: 99, distance: 9.1
click at [219, 97] on div "A Move to Remember LLC ABF Freight Alero [PERSON_NAME] Canada Post CDS Ceva Log…" at bounding box center [203, 103] width 142 height 16
click at [212, 99] on select "A Move to Remember LLC ABF Freight Alero [PERSON_NAME] Canada Post CDS Ceva Log…" at bounding box center [203, 103] width 142 height 11
select select "cjy0a9taa01x001669l98m63c"
click at [132, 98] on select "A Move to Remember LLC ABF Freight Alero [PERSON_NAME] Canada Post CDS Ceva Log…" at bounding box center [203, 103] width 142 height 11
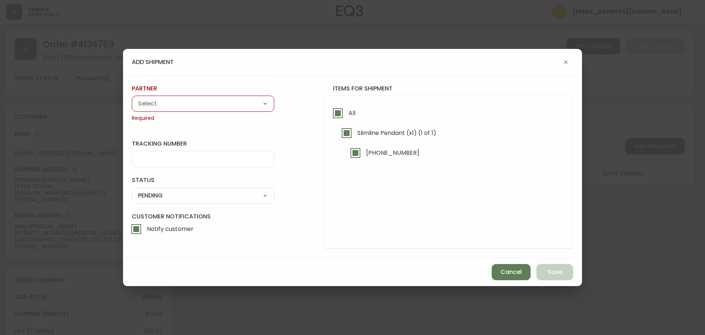
type input "FedEx"
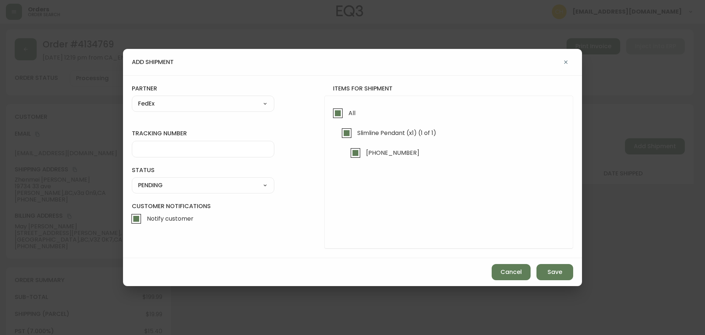
click at [158, 149] on input "tracking number" at bounding box center [203, 148] width 130 height 7
type input "455183576016"
click at [148, 186] on select "SHIPPED PENDING CANCELLED" at bounding box center [203, 185] width 142 height 11
click at [132, 180] on select "SHIPPED PENDING CANCELLED" at bounding box center [203, 185] width 142 height 11
select select "PENDING"
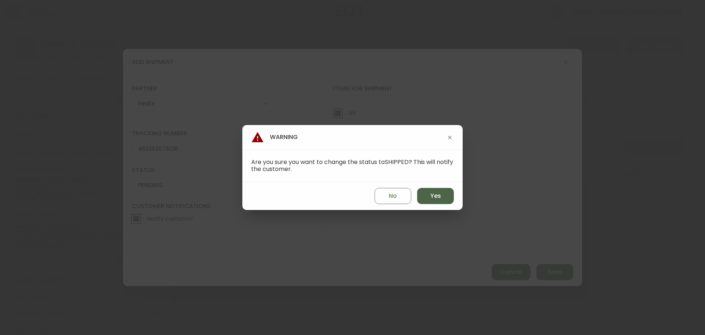
click at [435, 197] on span "Yes" at bounding box center [435, 196] width 11 height 8
type input "SHIPPED"
select select "SHIPPED"
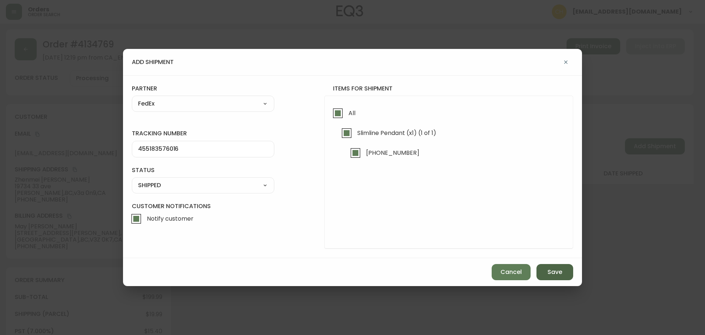
click at [557, 272] on span "Save" at bounding box center [554, 272] width 15 height 8
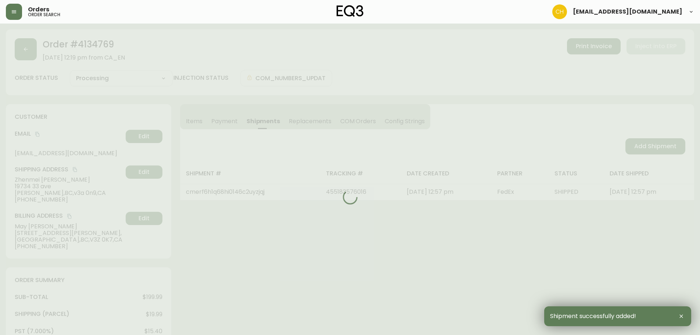
type input "Fully Shipped"
select select "FULLY_SHIPPED"
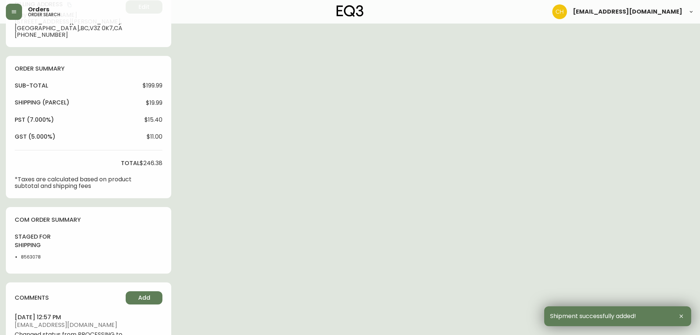
scroll to position [282, 0]
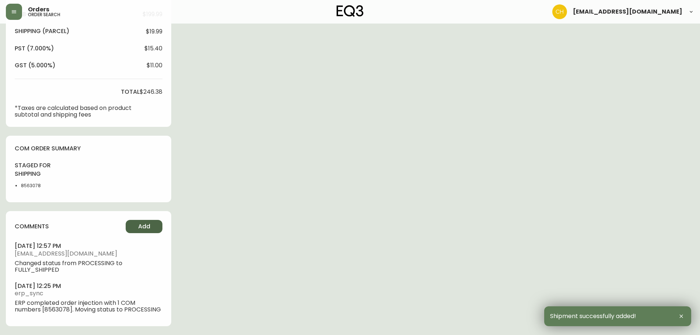
click at [138, 226] on button "Add" at bounding box center [144, 226] width 37 height 13
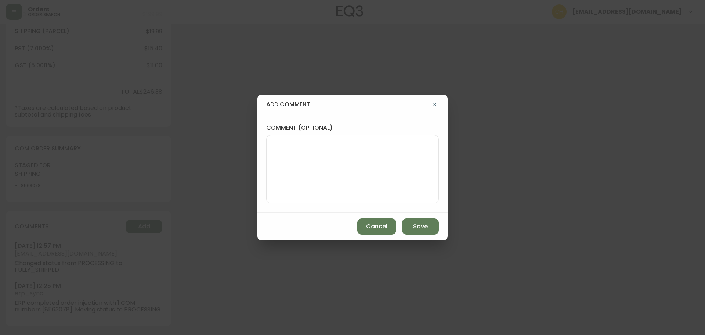
click at [299, 179] on textarea "comment (optional)" at bounding box center [352, 169] width 160 height 59
type textarea "CH"
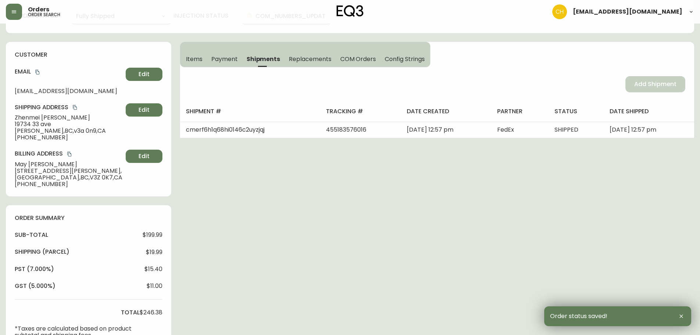
scroll to position [0, 0]
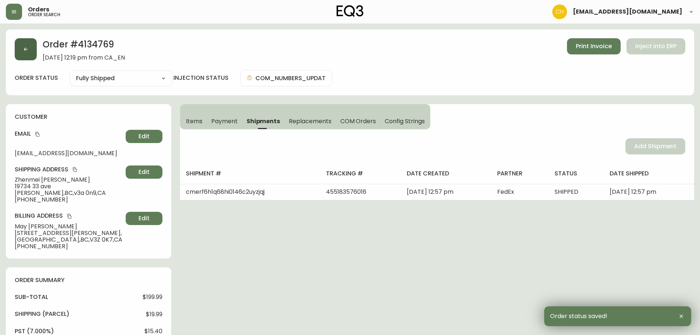
click at [26, 47] on icon "button" at bounding box center [26, 49] width 6 height 6
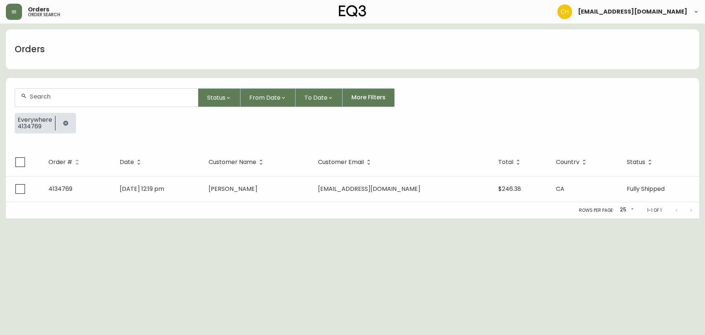
click at [40, 95] on input "text" at bounding box center [111, 96] width 162 height 7
type input "4134751"
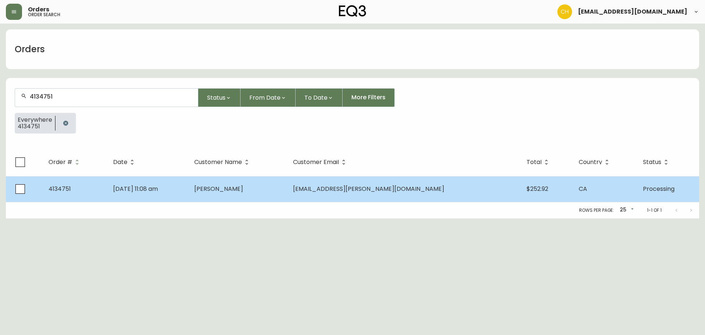
click at [188, 184] on td "[DATE] 11:08 am" at bounding box center [147, 189] width 81 height 26
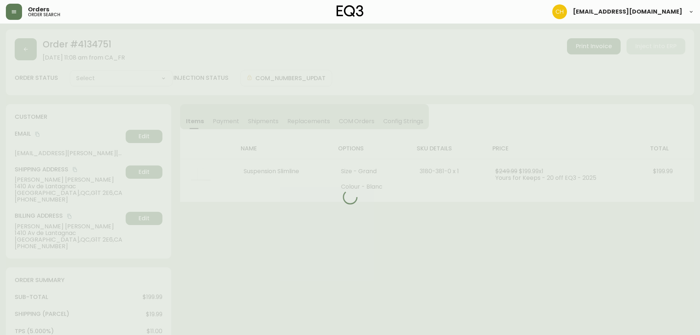
type input "Processing"
select select "PROCESSING"
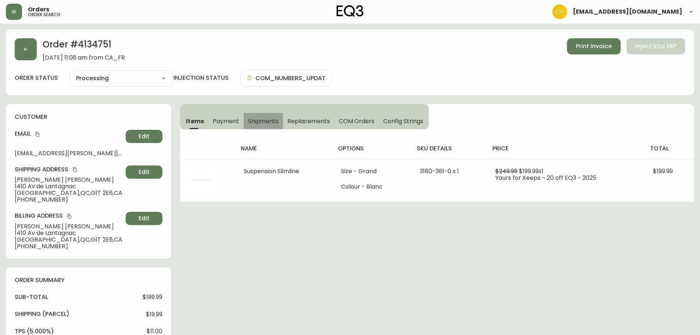
click at [261, 119] on span "Shipments" at bounding box center [263, 121] width 31 height 8
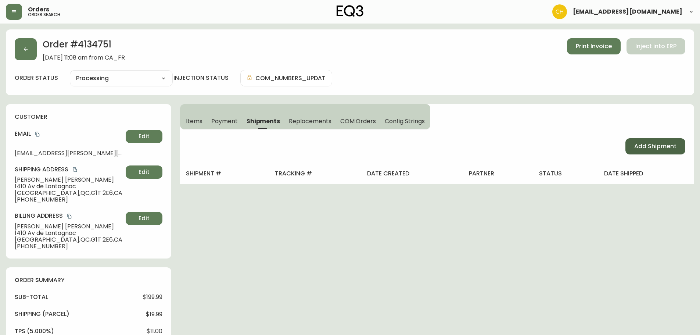
click at [647, 150] on span "Add Shipment" at bounding box center [655, 146] width 42 height 8
select select "PENDING"
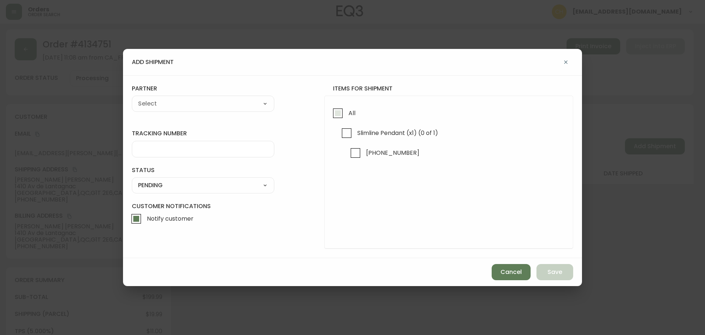
click at [334, 114] on input "All" at bounding box center [337, 113] width 17 height 17
checkbox input "true"
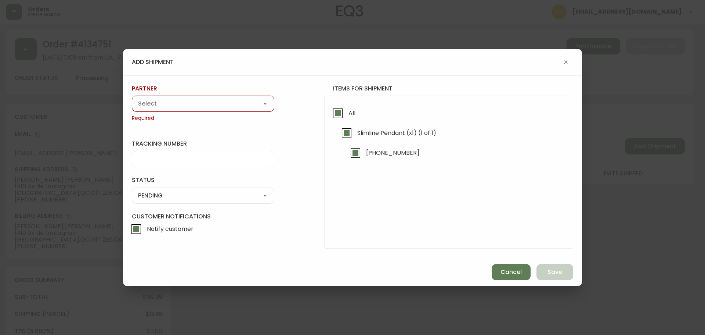
drag, startPoint x: 232, startPoint y: 111, endPoint x: 223, endPoint y: 109, distance: 10.1
click at [230, 111] on div "A Move to Remember LLC ABF Freight Alero [PERSON_NAME] Canada Post CDS Ceva Log…" at bounding box center [203, 103] width 142 height 16
click at [210, 105] on select "A Move to Remember LLC ABF Freight Alero [PERSON_NAME] Canada Post CDS Ceva Log…" at bounding box center [203, 103] width 142 height 11
select select "cjy0a9taa01x001669l98m63c"
click at [132, 98] on select "A Move to Remember LLC ABF Freight Alero [PERSON_NAME] Canada Post CDS Ceva Log…" at bounding box center [203, 103] width 142 height 11
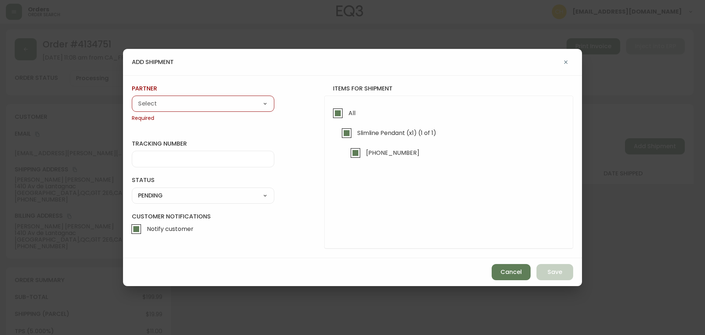
type input "FedEx"
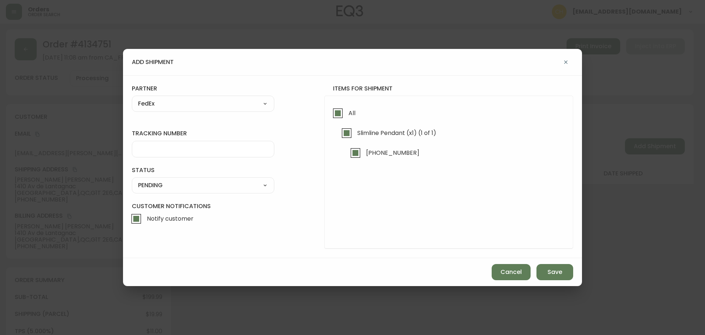
click at [167, 149] on input "tracking number" at bounding box center [203, 148] width 130 height 7
type input "455183576027"
click at [154, 183] on select "SHIPPED PENDING CANCELLED" at bounding box center [203, 185] width 142 height 11
click at [132, 180] on select "SHIPPED PENDING CANCELLED" at bounding box center [203, 185] width 142 height 11
select select "PENDING"
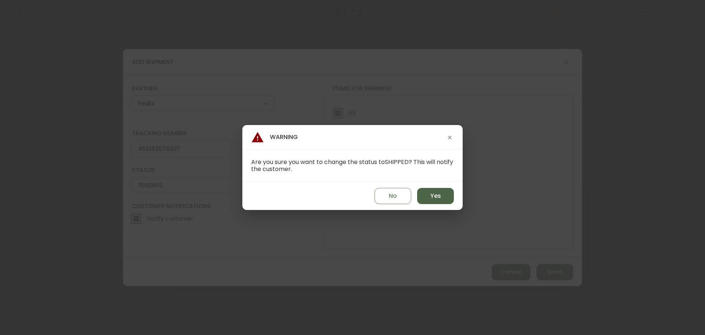
click at [437, 196] on span "Yes" at bounding box center [435, 196] width 11 height 8
type input "SHIPPED"
select select "SHIPPED"
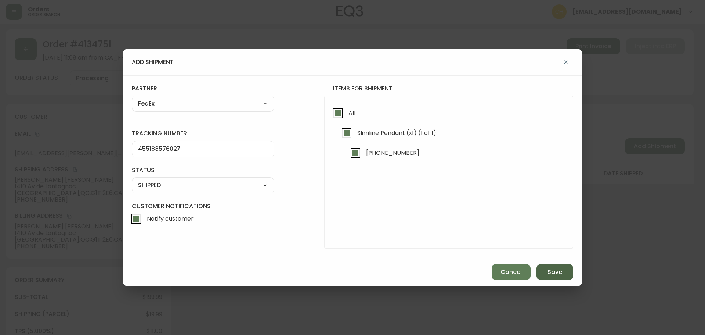
click at [548, 272] on span "Save" at bounding box center [554, 272] width 15 height 8
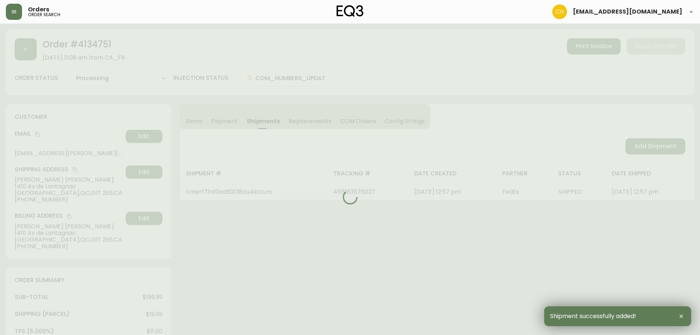
type input "Fully Shipped"
select select "FULLY_SHIPPED"
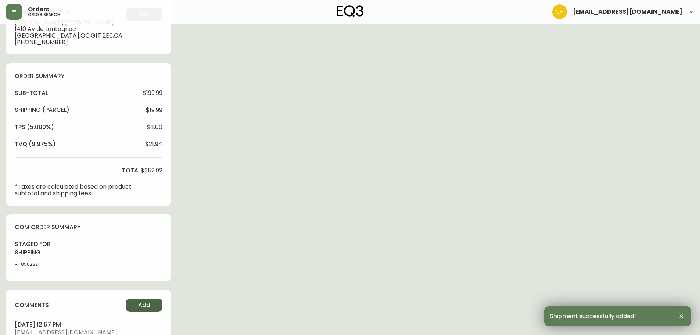
scroll to position [294, 0]
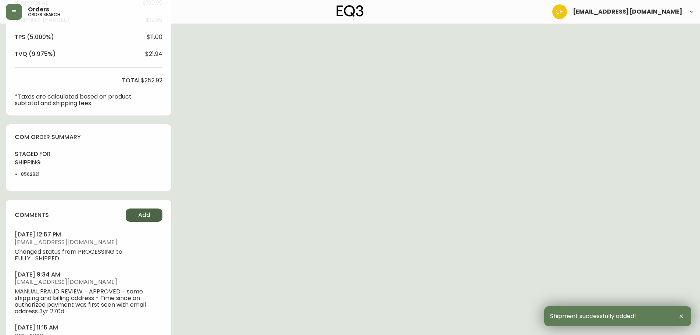
click at [137, 215] on button "Add" at bounding box center [144, 214] width 37 height 13
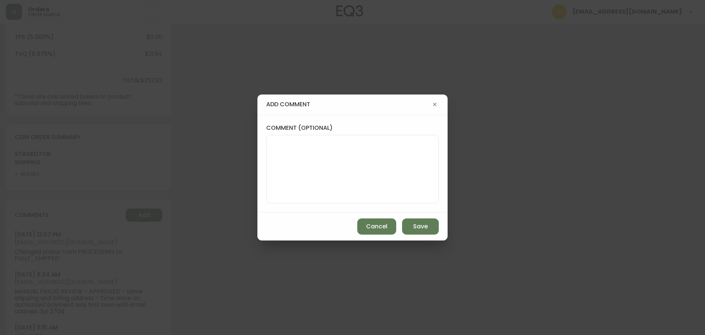
click at [307, 156] on textarea "comment (optional)" at bounding box center [352, 169] width 160 height 59
type textarea "CH"
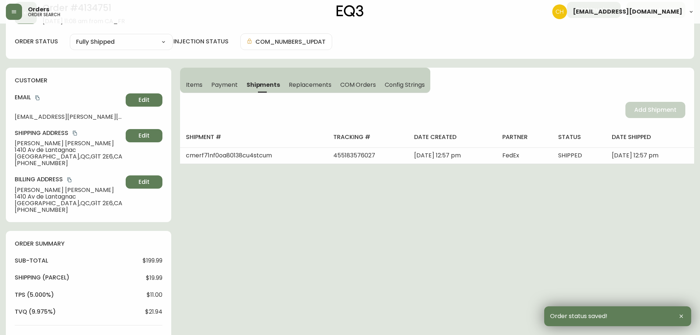
scroll to position [0, 0]
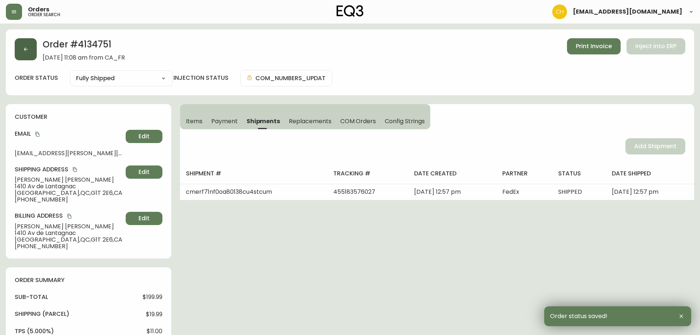
click at [22, 48] on button "button" at bounding box center [26, 49] width 22 height 22
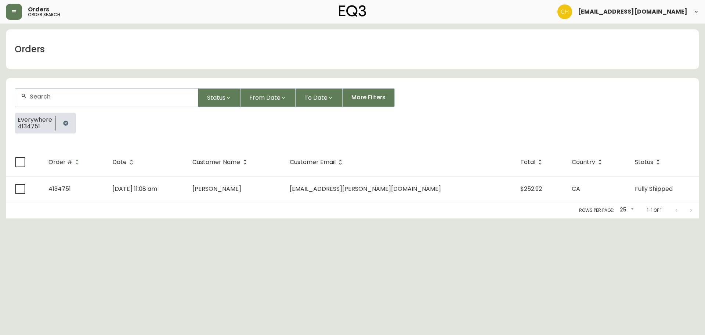
click at [37, 97] on input "text" at bounding box center [111, 96] width 162 height 7
type input "4134805"
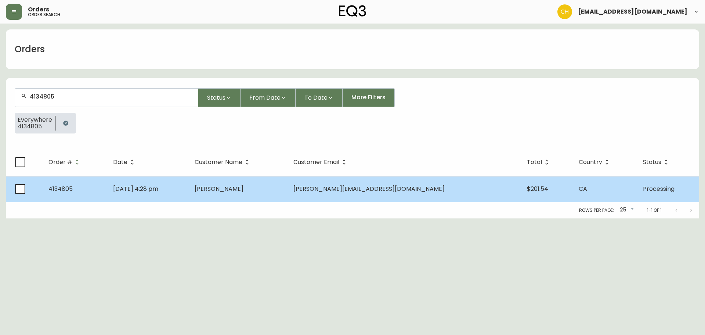
click at [242, 194] on td "[PERSON_NAME]" at bounding box center [238, 189] width 99 height 26
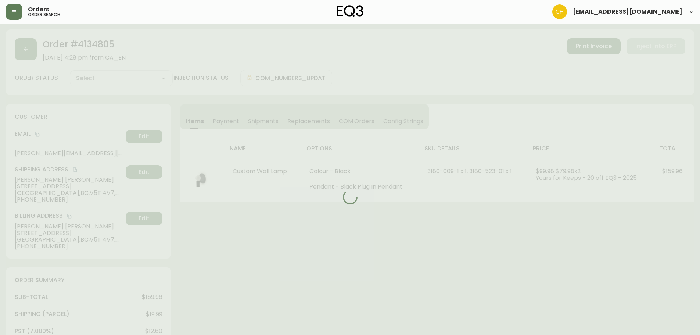
type input "Processing"
select select "PROCESSING"
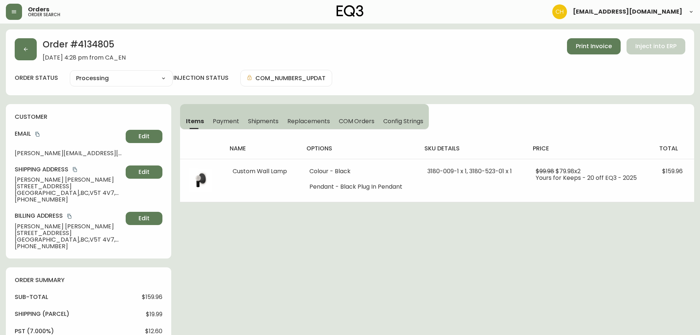
click at [256, 118] on span "Shipments" at bounding box center [263, 121] width 31 height 8
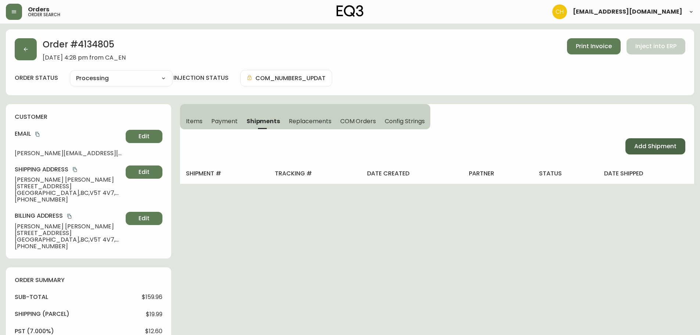
click at [632, 149] on button "Add Shipment" at bounding box center [655, 146] width 60 height 16
select select "PENDING"
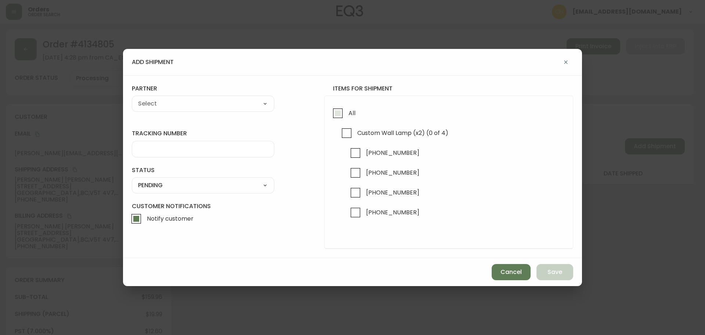
click at [339, 114] on input "All" at bounding box center [337, 113] width 17 height 17
checkbox input "true"
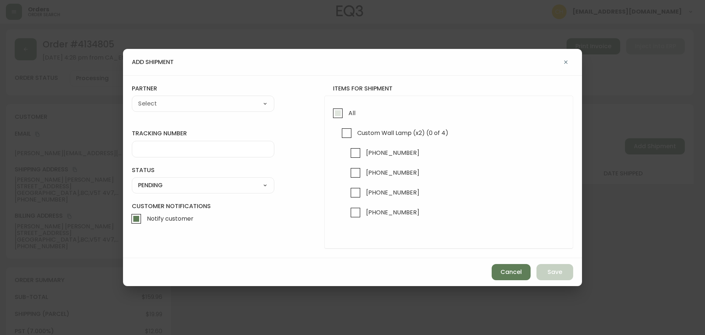
checkbox input "true"
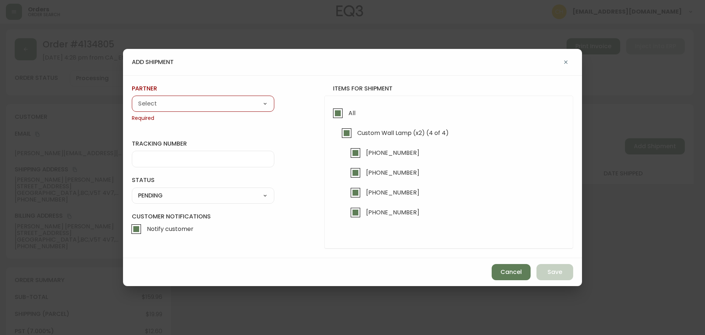
click at [235, 107] on select "A Move to Remember LLC ABF Freight Alero [PERSON_NAME] Canada Post CDS Ceva Log…" at bounding box center [203, 103] width 142 height 11
select select "cjy0a9taa01x001669l98m63c"
click at [132, 98] on select "A Move to Remember LLC ABF Freight Alero [PERSON_NAME] Canada Post CDS Ceva Log…" at bounding box center [203, 103] width 142 height 11
type input "FedEx"
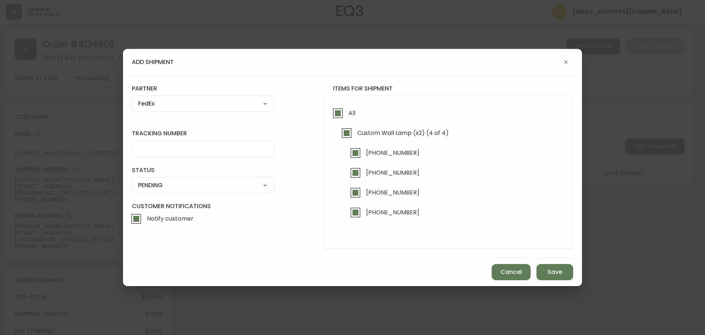
click at [153, 149] on input "tracking number" at bounding box center [203, 148] width 130 height 7
type input "455183576038"
click at [170, 185] on select "SHIPPED PENDING CANCELLED" at bounding box center [203, 185] width 142 height 11
click at [132, 180] on select "SHIPPED PENDING CANCELLED" at bounding box center [203, 185] width 142 height 11
select select "PENDING"
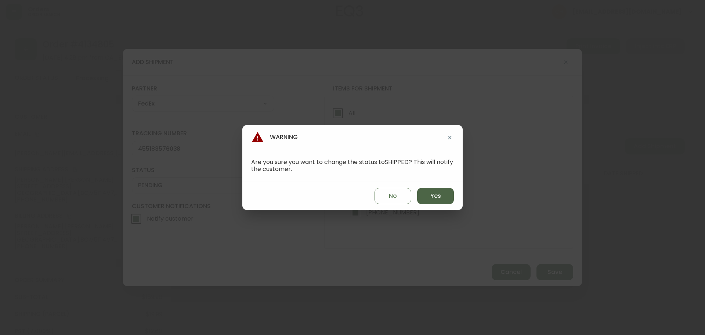
click at [434, 196] on button "Yes" at bounding box center [435, 196] width 37 height 16
type input "SHIPPED"
select select "SHIPPED"
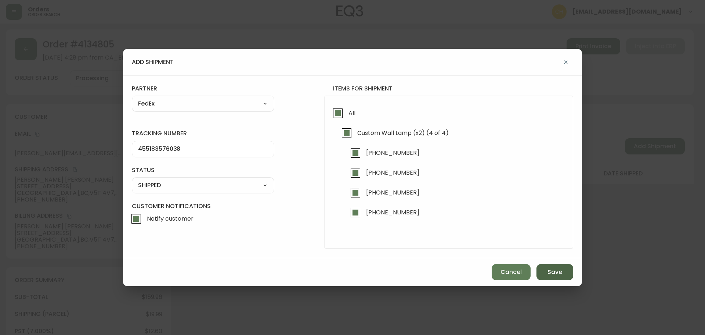
click at [551, 269] on span "Save" at bounding box center [554, 272] width 15 height 8
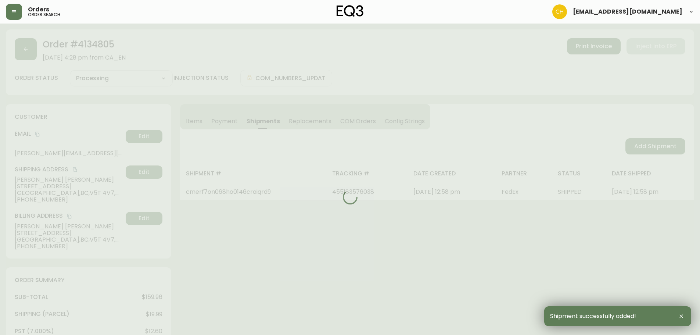
type input "Fully Shipped"
select select "FULLY_SHIPPED"
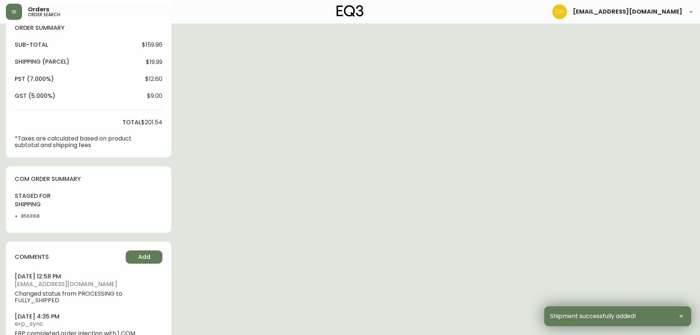
scroll to position [282, 0]
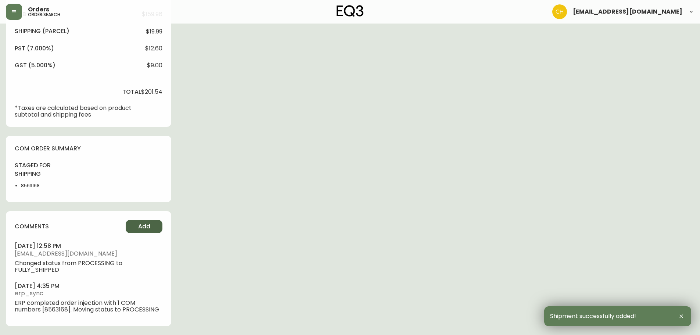
click at [138, 223] on button "Add" at bounding box center [144, 226] width 37 height 13
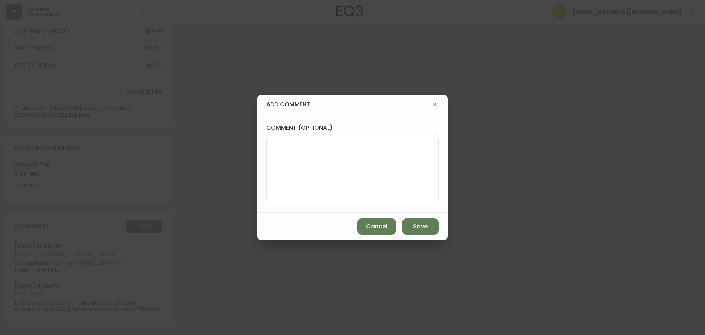
drag, startPoint x: 279, startPoint y: 161, endPoint x: 269, endPoint y: 147, distance: 17.4
click at [279, 160] on textarea "comment (optional)" at bounding box center [352, 169] width 160 height 59
type textarea "CH"
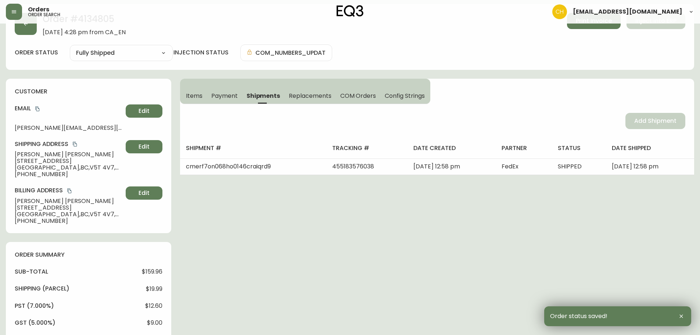
scroll to position [0, 0]
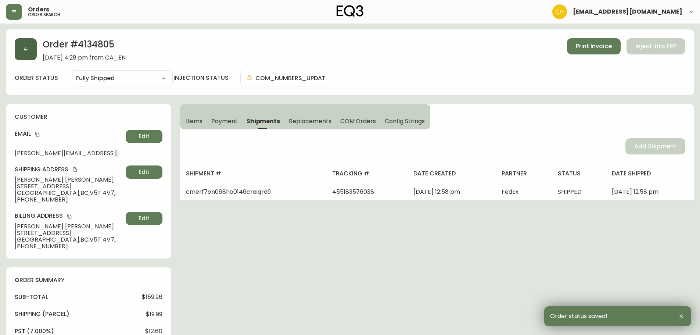
click at [30, 49] on button "button" at bounding box center [26, 49] width 22 height 22
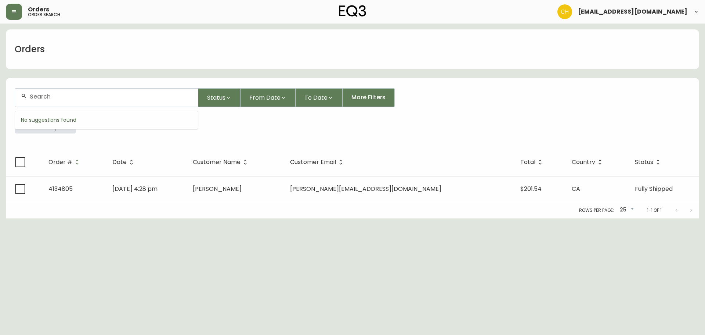
drag, startPoint x: 40, startPoint y: 100, endPoint x: 40, endPoint y: 94, distance: 5.9
click at [41, 98] on input "text" at bounding box center [111, 96] width 162 height 7
type input "4134813"
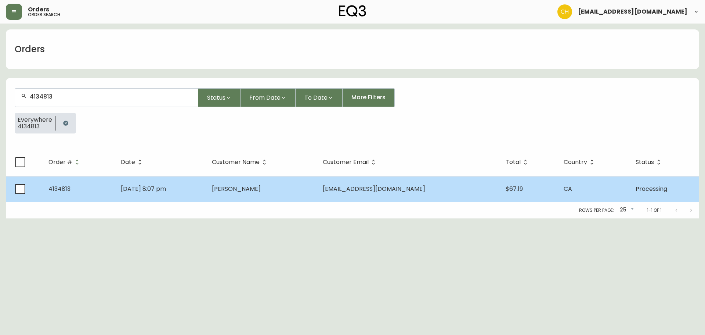
click at [185, 178] on td "[DATE] 8:07 pm" at bounding box center [160, 189] width 91 height 26
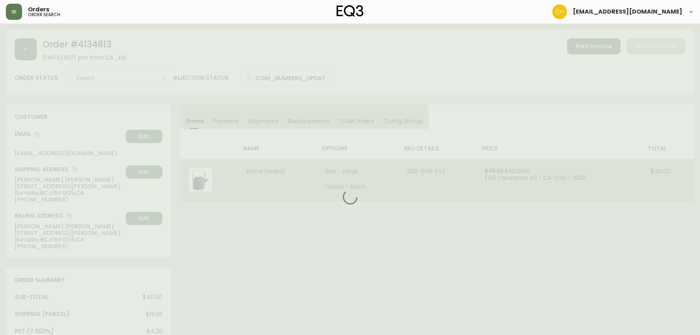
type input "Processing"
select select "PROCESSING"
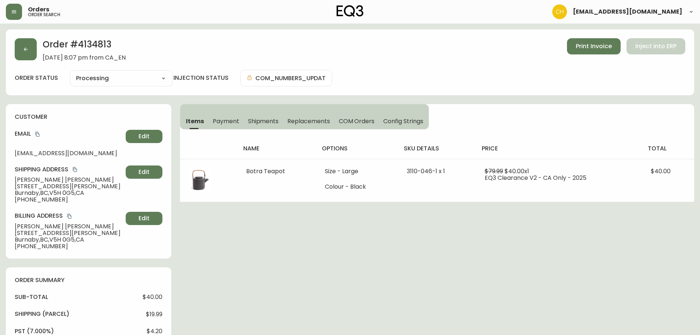
click at [253, 118] on span "Shipments" at bounding box center [263, 121] width 31 height 8
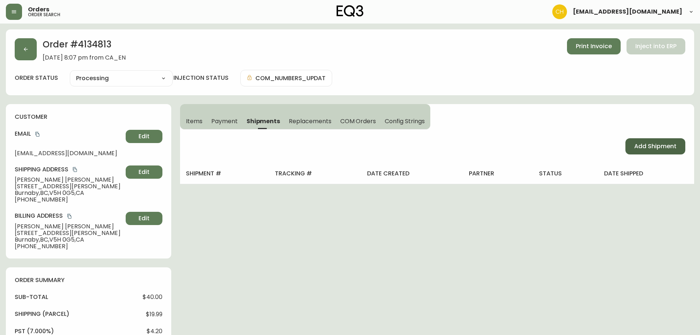
click at [632, 145] on button "Add Shipment" at bounding box center [655, 146] width 60 height 16
select select "PENDING"
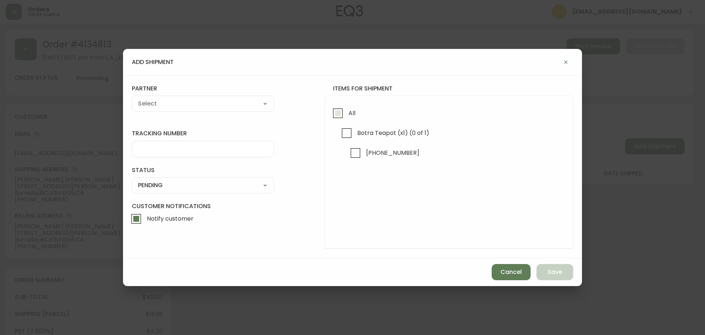
click at [335, 115] on input "All" at bounding box center [337, 113] width 17 height 17
checkbox input "true"
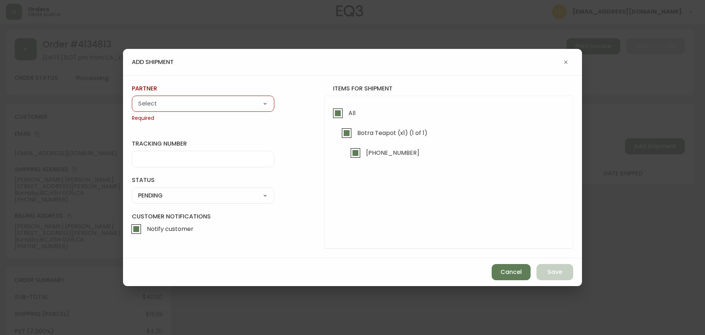
click at [217, 108] on select "A Move to Remember LLC ABF Freight Alero [PERSON_NAME] Canada Post CDS Ceva Log…" at bounding box center [203, 103] width 142 height 11
select select "cjy0a9taa01x001669l98m63c"
click at [132, 98] on select "A Move to Remember LLC ABF Freight Alero [PERSON_NAME] Canada Post CDS Ceva Log…" at bounding box center [203, 103] width 142 height 11
type input "FedEx"
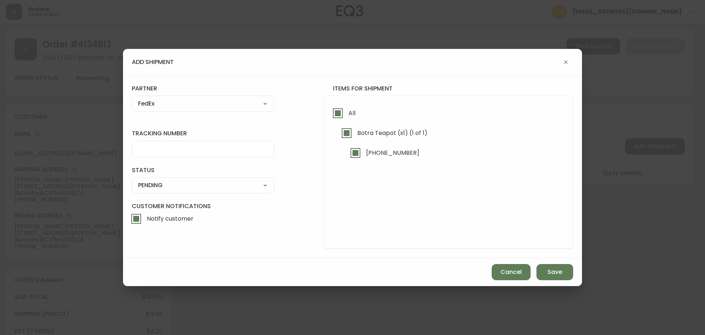
click at [158, 149] on input "tracking number" at bounding box center [203, 148] width 130 height 7
type input "4"
type input "455183576049"
click at [152, 190] on select "SHIPPED PENDING CANCELLED" at bounding box center [203, 185] width 142 height 11
click at [132, 180] on select "SHIPPED PENDING CANCELLED" at bounding box center [203, 185] width 142 height 11
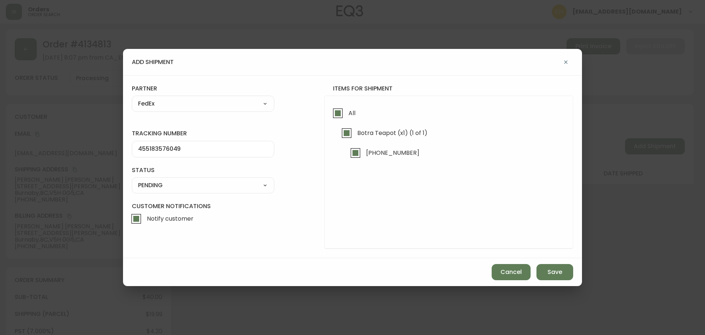
select select "PENDING"
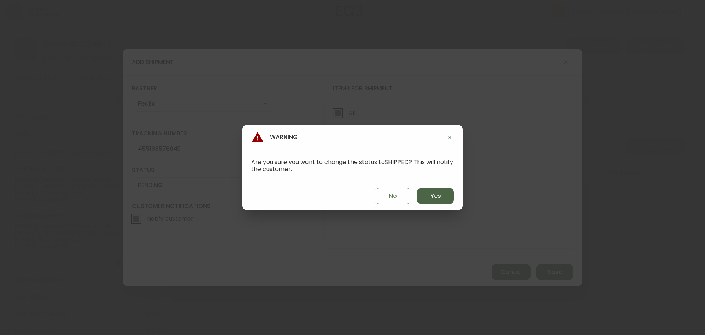
drag, startPoint x: 434, startPoint y: 199, endPoint x: 437, endPoint y: 188, distance: 11.0
click at [435, 198] on span "Yes" at bounding box center [435, 196] width 11 height 8
type input "SHIPPED"
select select "SHIPPED"
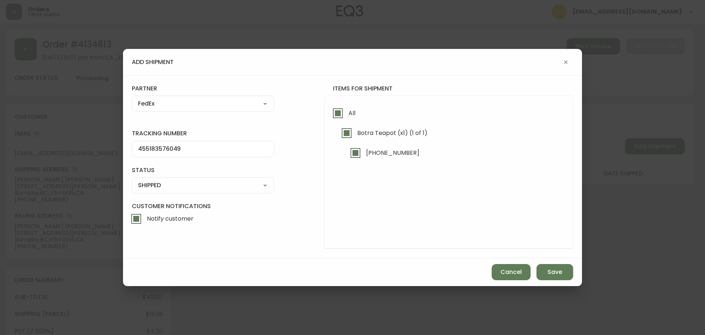
click at [566, 282] on div "Cancel Save" at bounding box center [352, 272] width 459 height 28
click at [563, 275] on button "Save" at bounding box center [554, 272] width 37 height 16
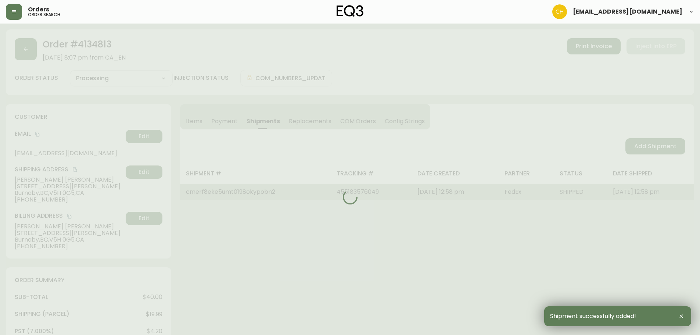
type input "Fully Shipped"
select select "FULLY_SHIPPED"
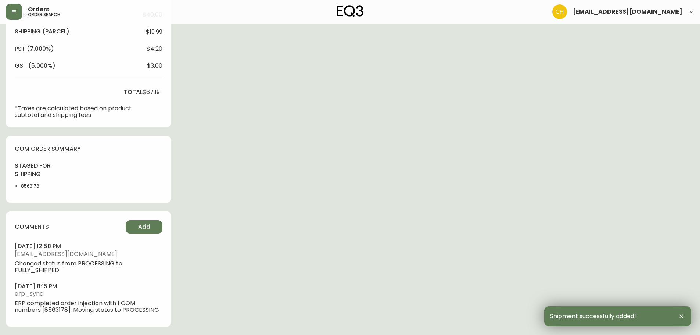
scroll to position [282, 0]
click at [144, 228] on span "Add" at bounding box center [144, 226] width 12 height 8
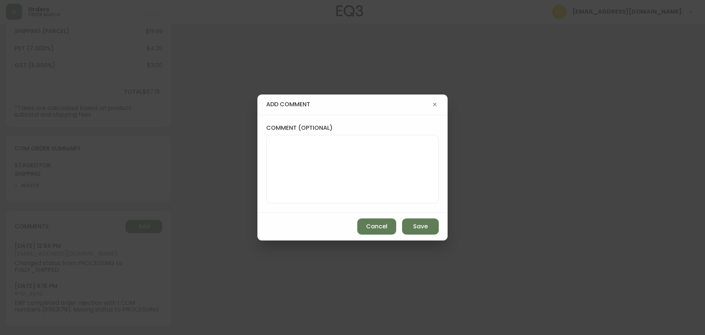
click at [307, 139] on div at bounding box center [352, 169] width 173 height 68
type textarea "CH"
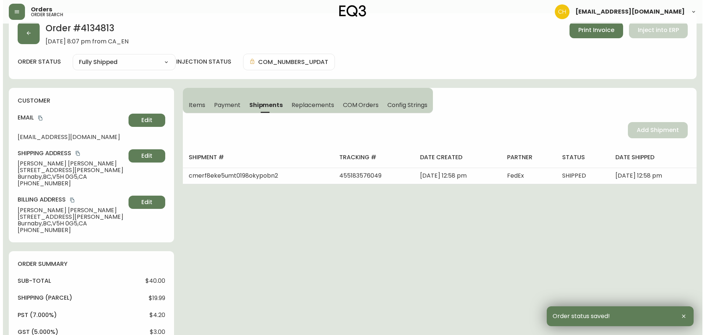
scroll to position [0, 0]
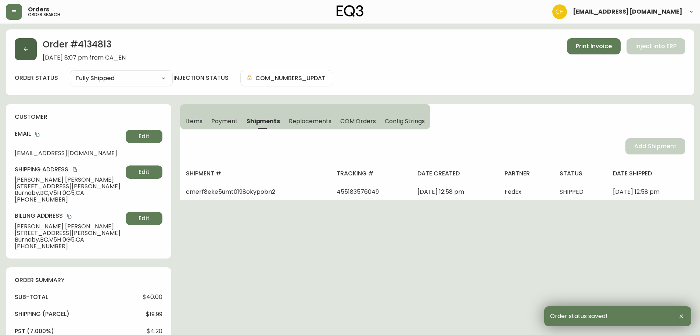
click at [31, 53] on button "button" at bounding box center [26, 49] width 22 height 22
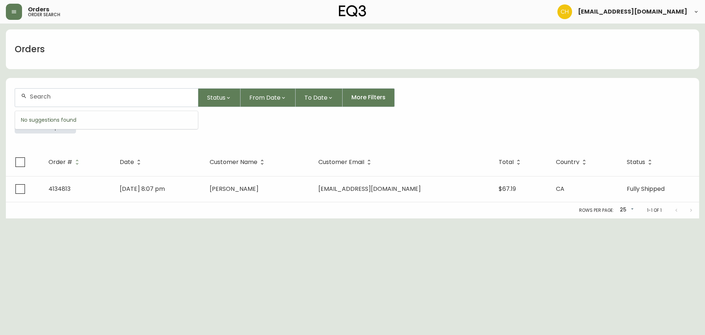
click at [36, 98] on input "text" at bounding box center [111, 96] width 162 height 7
type input "4134748"
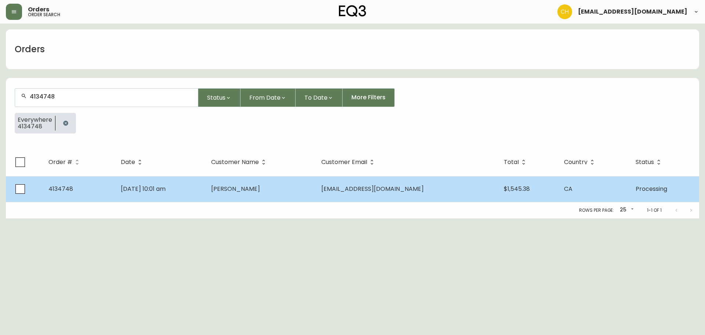
click at [383, 189] on span "[EMAIL_ADDRESS][DOMAIN_NAME]" at bounding box center [372, 188] width 102 height 8
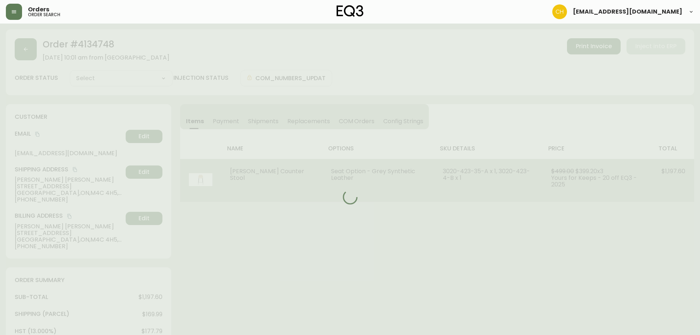
type input "Processing"
select select "PROCESSING"
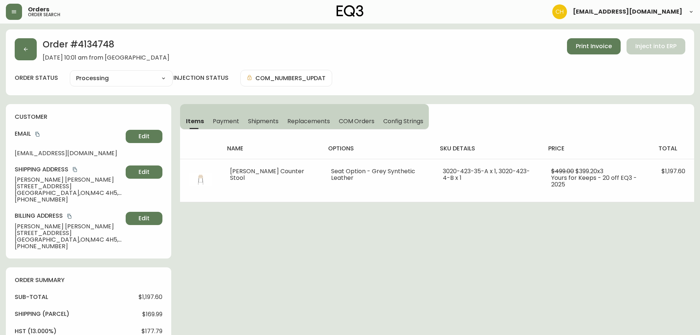
click at [267, 120] on span "Shipments" at bounding box center [263, 121] width 31 height 8
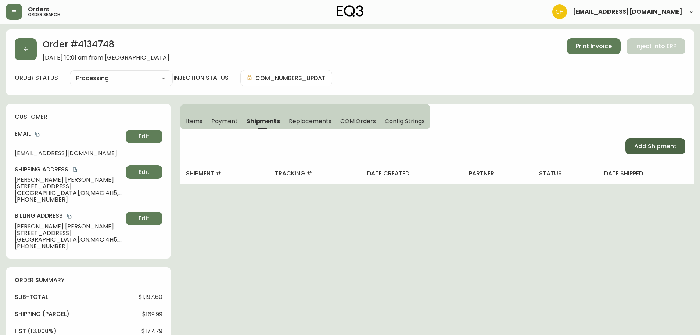
click at [656, 144] on span "Add Shipment" at bounding box center [655, 146] width 42 height 8
select select "PENDING"
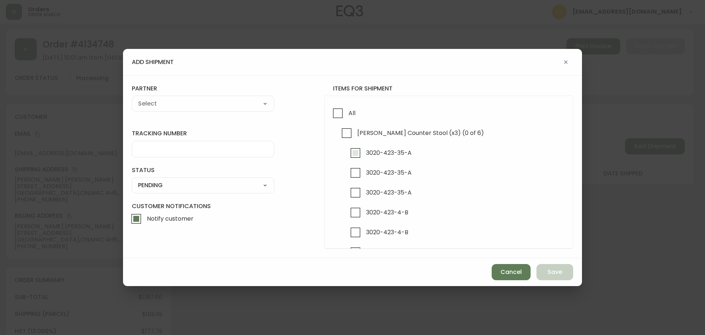
click at [353, 152] on input "3020-423-35-A" at bounding box center [355, 152] width 17 height 17
checkbox input "true"
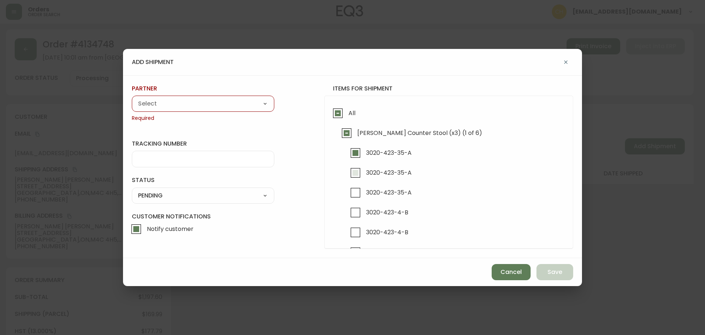
click at [355, 171] on input "3020-423-35-A" at bounding box center [355, 172] width 17 height 17
checkbox input "true"
drag, startPoint x: 180, startPoint y: 105, endPoint x: 176, endPoint y: 108, distance: 5.8
click at [180, 105] on select "A Move to Remember LLC ABF Freight Alero [PERSON_NAME] Canada Post CDS Ceva Log…" at bounding box center [203, 103] width 142 height 11
select select "cke4cr6aifkm00134atgpxasx"
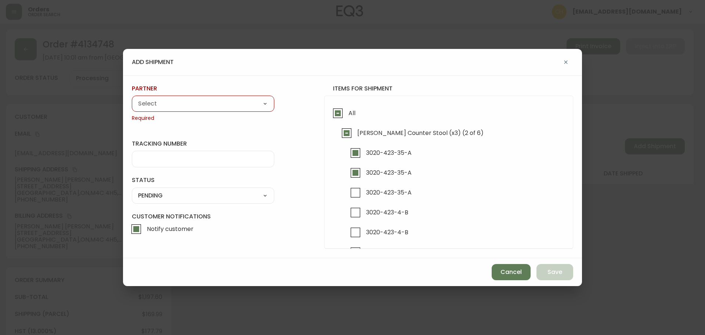
click at [132, 98] on select "A Move to Remember LLC ABF Freight Alero [PERSON_NAME] Canada Post CDS Ceva Log…" at bounding box center [203, 103] width 142 height 11
type input "EXPRESS INSTALLATION SERVICES"
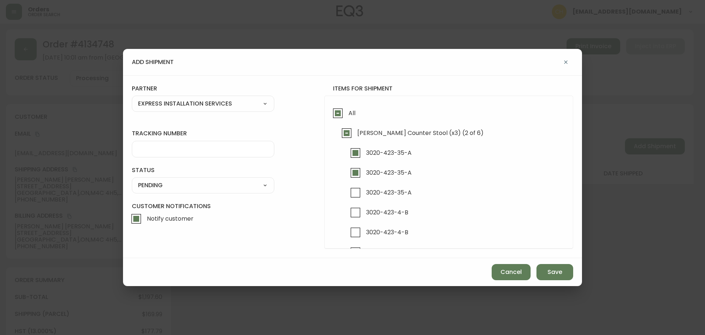
click at [159, 106] on select "A Move to Remember LLC ABF Freight Alero [PERSON_NAME] Canada Post CDS Ceva Log…" at bounding box center [203, 103] width 142 height 11
select select "cjy0a9taa01x001669l98m63c"
click at [132, 98] on select "A Move to Remember LLC ABF Freight Alero [PERSON_NAME] Canada Post CDS Ceva Log…" at bounding box center [203, 103] width 142 height 11
type input "FedEx"
click at [158, 148] on input "tracking number" at bounding box center [203, 148] width 130 height 7
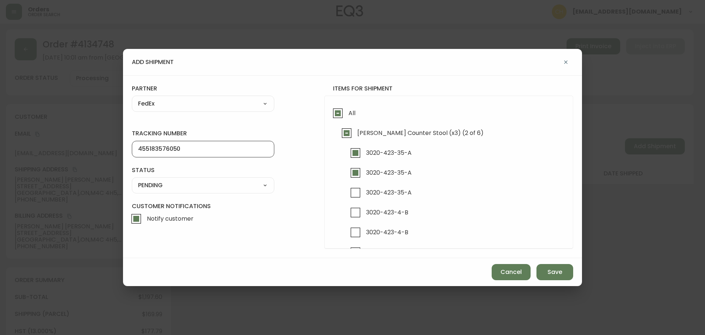
type input "455183576050"
click at [146, 188] on select "SHIPPED PENDING CANCELLED" at bounding box center [203, 185] width 142 height 11
click at [132, 180] on select "SHIPPED PENDING CANCELLED" at bounding box center [203, 185] width 142 height 11
select select "PENDING"
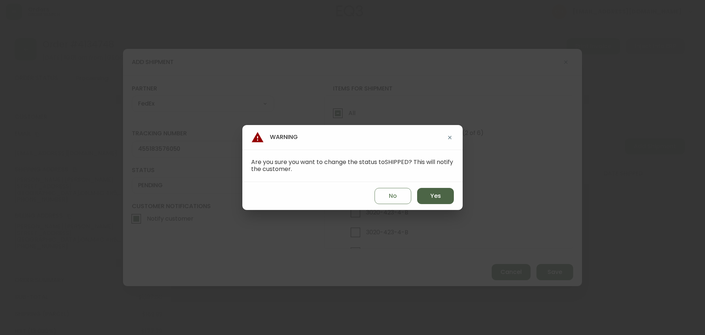
click at [438, 196] on span "Yes" at bounding box center [435, 196] width 11 height 8
type input "SHIPPED"
select select "SHIPPED"
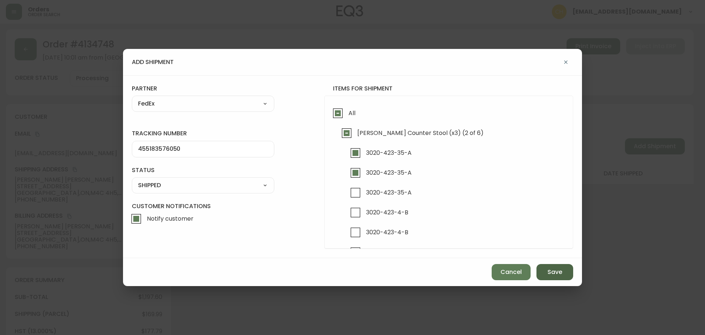
click at [545, 270] on button "Save" at bounding box center [554, 272] width 37 height 16
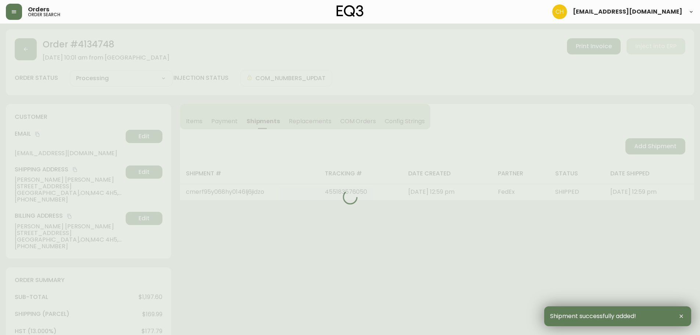
type input "Partially Shipped"
select select "PARTIALLY_SHIPPED"
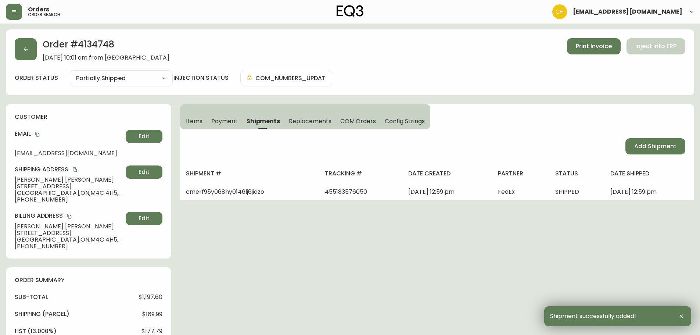
click at [648, 148] on span "Add Shipment" at bounding box center [655, 146] width 42 height 8
select select "PENDING"
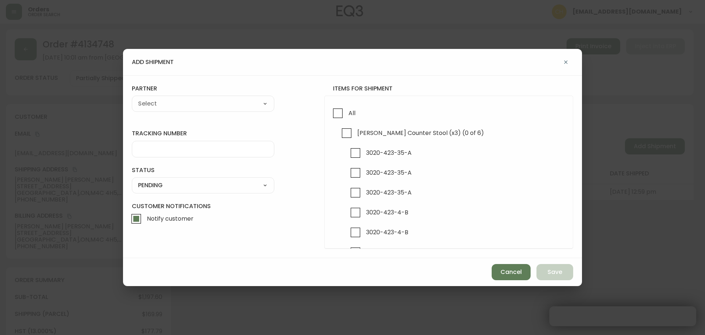
checkbox input "true"
click at [350, 213] on input "3020-423-4-B" at bounding box center [355, 212] width 17 height 17
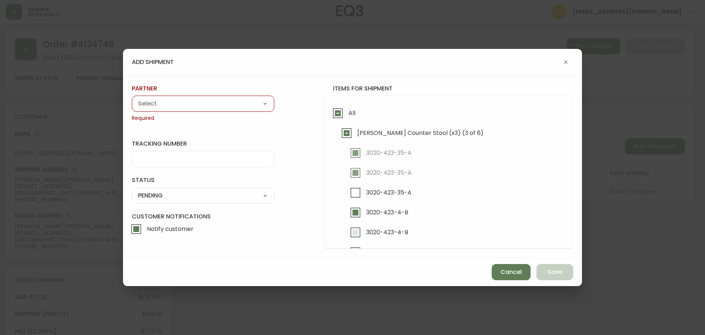
click at [355, 231] on input "3020-423-4-B" at bounding box center [355, 232] width 17 height 17
click at [162, 104] on select "A Move to Remember LLC ABF Freight Alero [PERSON_NAME] Canada Post CDS Ceva Log…" at bounding box center [203, 103] width 142 height 11
click at [132, 98] on select "A Move to Remember LLC ABF Freight Alero [PERSON_NAME] Canada Post CDS Ceva Log…" at bounding box center [203, 103] width 142 height 11
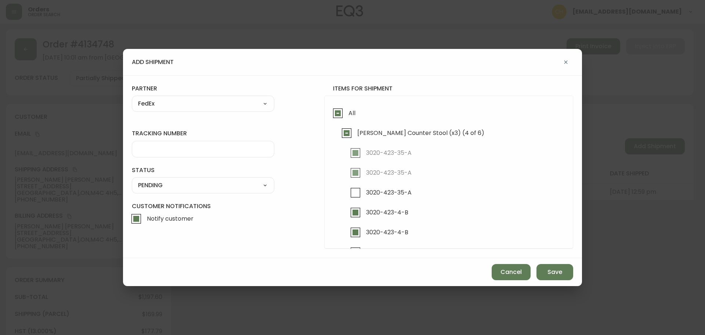
click at [159, 145] on div at bounding box center [203, 149] width 142 height 17
click at [164, 188] on select "SHIPPED PENDING CANCELLED" at bounding box center [203, 185] width 142 height 11
click at [132, 180] on select "SHIPPED PENDING CANCELLED" at bounding box center [203, 185] width 142 height 11
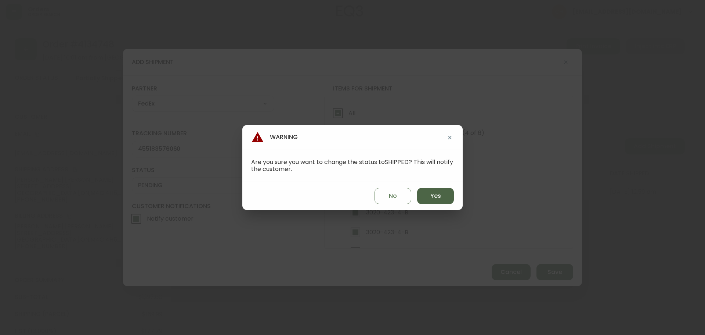
click at [426, 198] on button "Yes" at bounding box center [435, 196] width 37 height 16
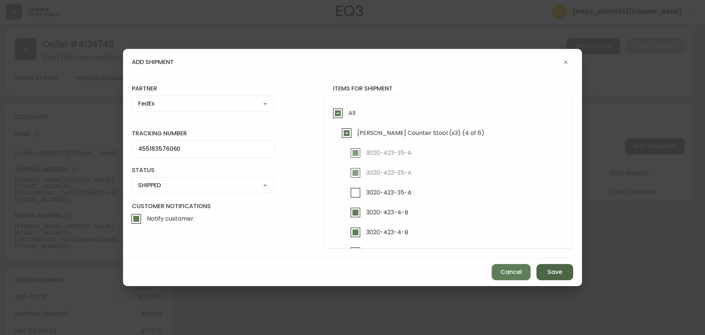
click at [550, 276] on button "Save" at bounding box center [554, 272] width 37 height 16
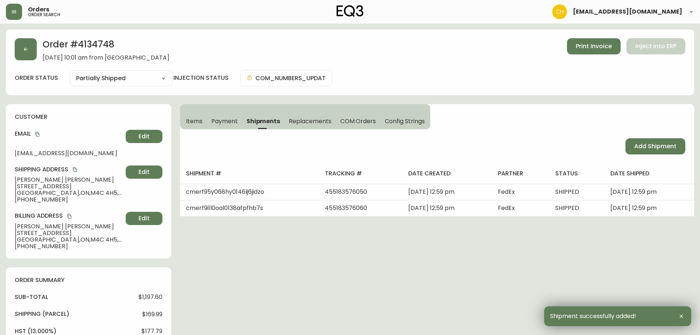
click at [644, 149] on span "Add Shipment" at bounding box center [655, 146] width 42 height 8
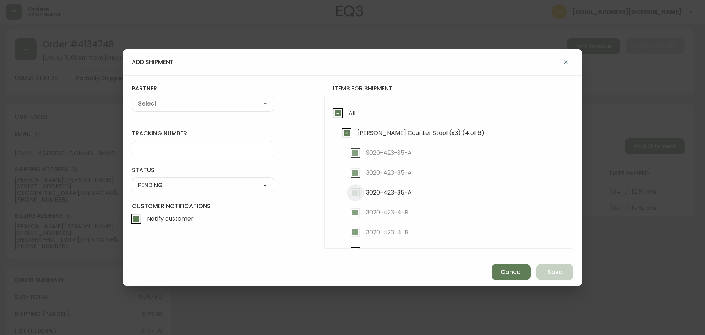
click at [355, 194] on input "3020-423-35-A" at bounding box center [355, 192] width 17 height 17
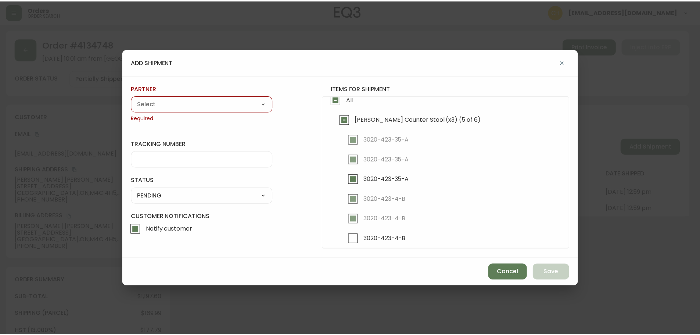
scroll to position [21, 0]
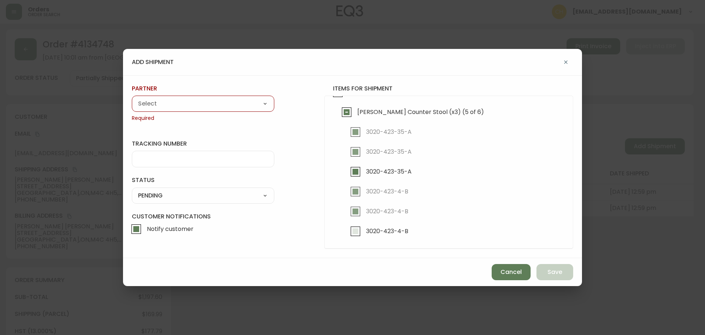
click at [356, 230] on input "3020-423-4-B" at bounding box center [355, 231] width 17 height 17
click at [192, 103] on select "A Move to Remember LLC ABF Freight Alero [PERSON_NAME] Canada Post CDS Ceva Log…" at bounding box center [203, 103] width 142 height 11
click at [132, 98] on select "A Move to Remember LLC ABF Freight Alero [PERSON_NAME] Canada Post CDS Ceva Log…" at bounding box center [203, 103] width 142 height 11
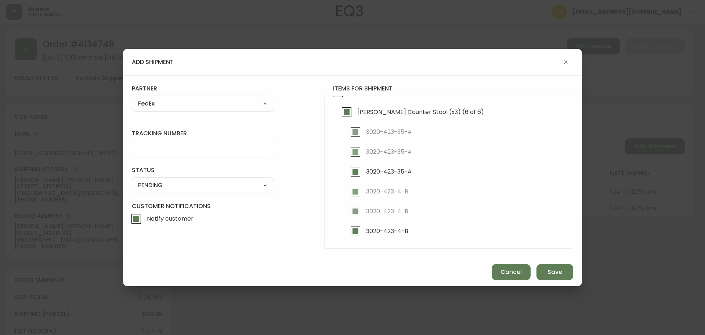
click at [158, 152] on div at bounding box center [203, 149] width 142 height 17
click at [148, 180] on select "SHIPPED PENDING CANCELLED" at bounding box center [203, 185] width 142 height 11
click at [132, 180] on select "SHIPPED PENDING CANCELLED" at bounding box center [203, 185] width 142 height 11
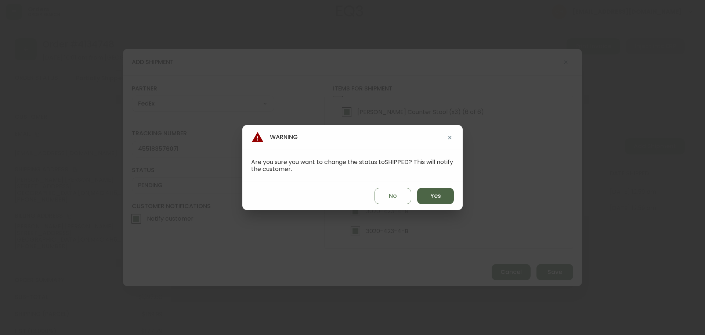
click at [438, 193] on span "Yes" at bounding box center [435, 196] width 11 height 8
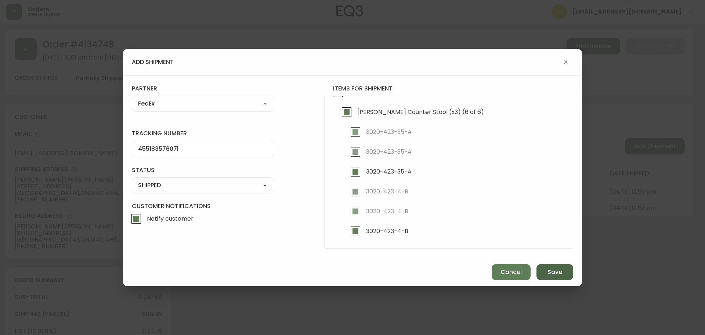
click at [553, 275] on span "Save" at bounding box center [554, 272] width 15 height 8
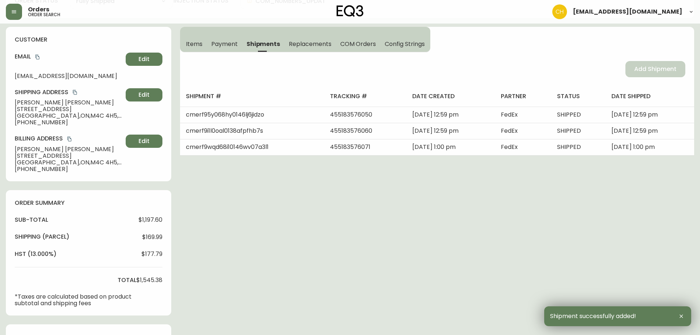
scroll to position [184, 0]
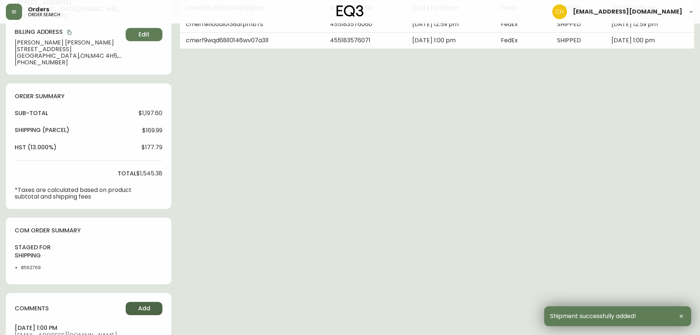
click at [147, 309] on span "Add" at bounding box center [144, 308] width 12 height 8
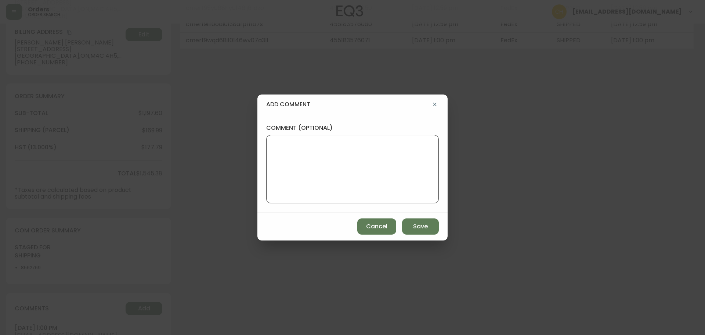
click at [308, 170] on textarea "comment (optional)" at bounding box center [352, 169] width 160 height 59
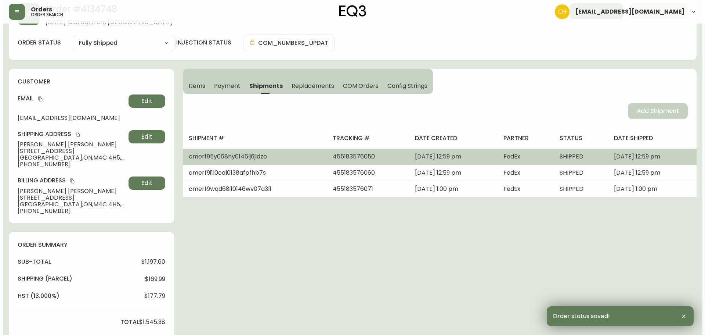
scroll to position [0, 0]
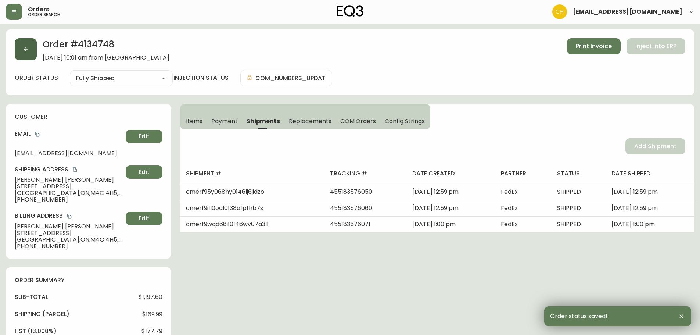
click at [33, 54] on button "button" at bounding box center [26, 49] width 22 height 22
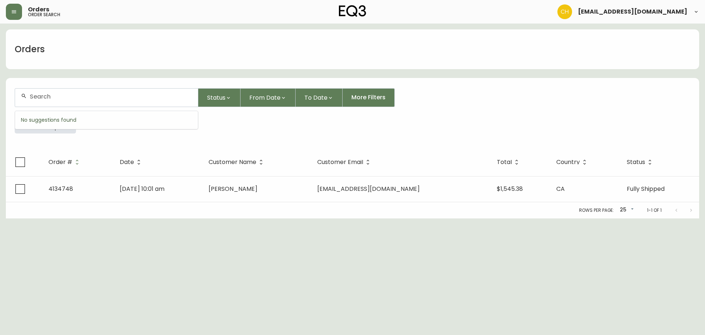
click at [44, 93] on input "text" at bounding box center [111, 96] width 162 height 7
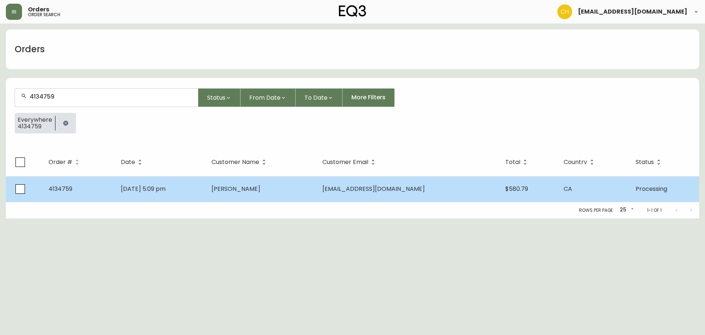
click at [166, 190] on span "[DATE] 5:09 pm" at bounding box center [143, 188] width 45 height 8
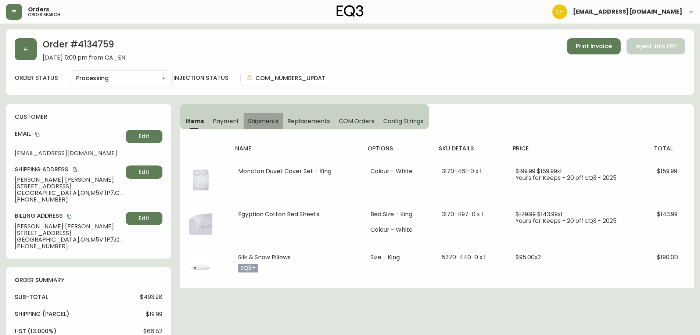
click at [251, 122] on span "Shipments" at bounding box center [263, 121] width 31 height 8
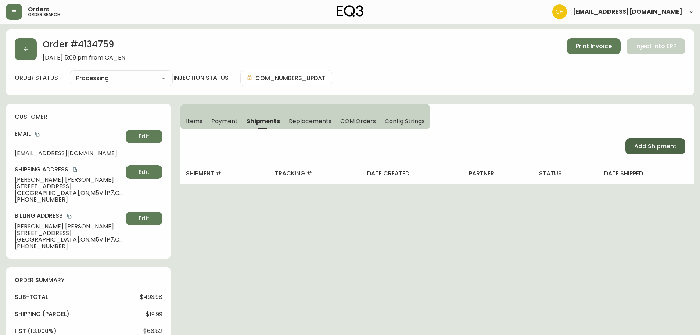
click at [649, 148] on span "Add Shipment" at bounding box center [655, 146] width 42 height 8
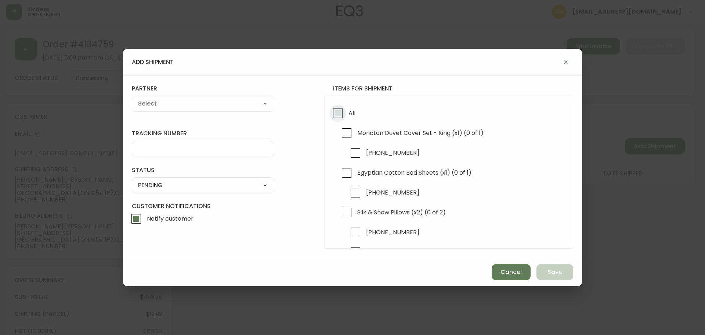
click at [339, 112] on input "All" at bounding box center [337, 113] width 17 height 17
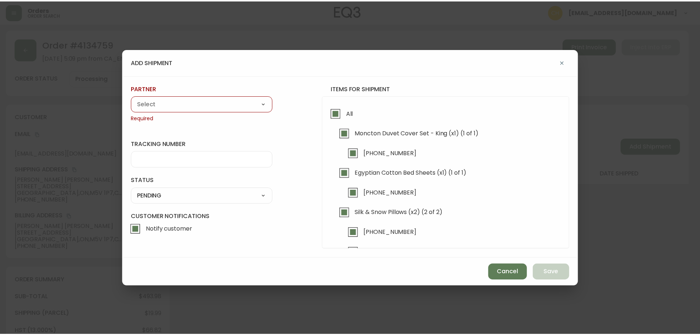
scroll to position [21, 0]
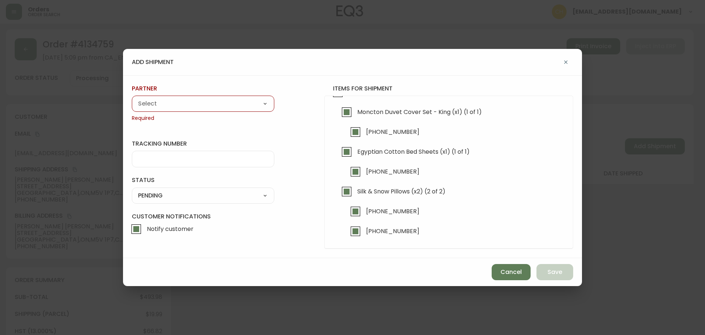
click at [189, 107] on select "A Move to Remember LLC ABF Freight Alero [PERSON_NAME] Canada Post CDS Ceva Log…" at bounding box center [203, 103] width 142 height 11
click at [132, 98] on select "A Move to Remember LLC ABF Freight Alero [PERSON_NAME] Canada Post CDS Ceva Log…" at bounding box center [203, 103] width 142 height 11
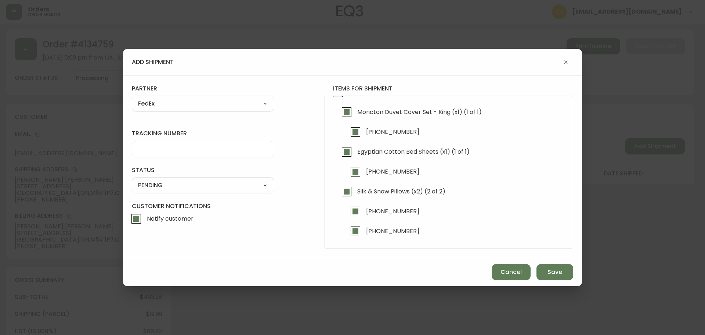
click at [161, 147] on input "tracking number" at bounding box center [203, 148] width 130 height 7
click at [159, 188] on select "SHIPPED PENDING CANCELLED" at bounding box center [203, 185] width 142 height 11
click at [132, 180] on select "SHIPPED PENDING CANCELLED" at bounding box center [203, 185] width 142 height 11
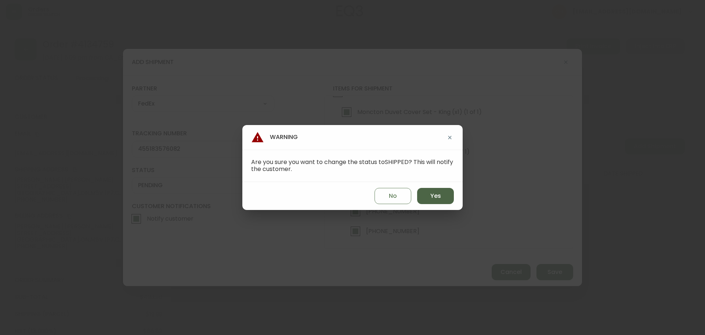
click at [426, 192] on button "Yes" at bounding box center [435, 196] width 37 height 16
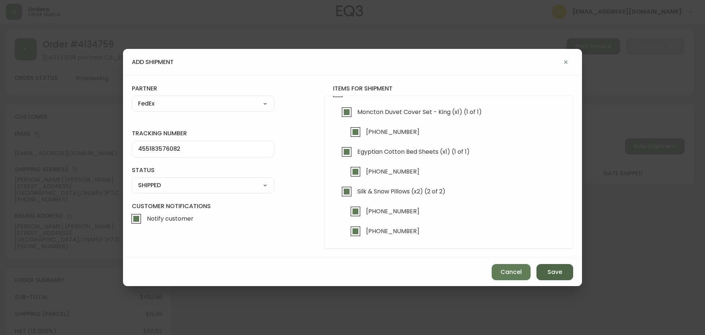
click at [552, 271] on span "Save" at bounding box center [554, 272] width 15 height 8
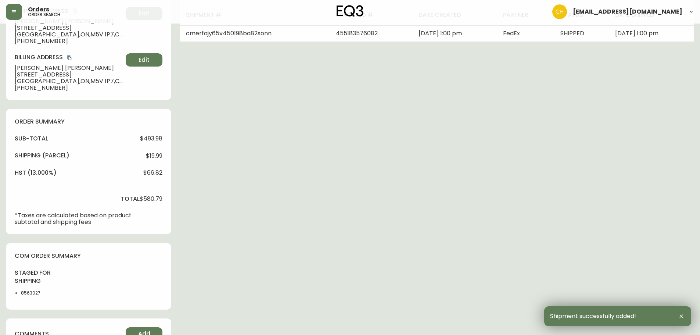
scroll to position [257, 0]
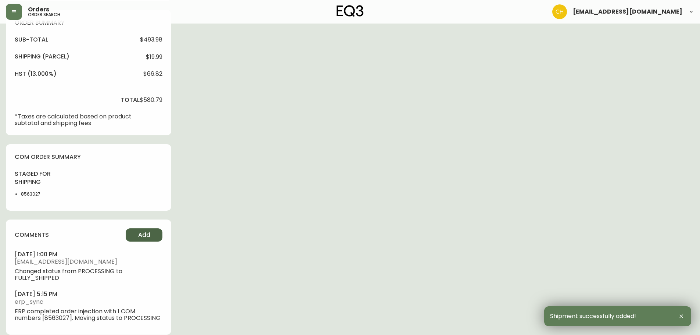
click at [147, 234] on span "Add" at bounding box center [144, 235] width 12 height 8
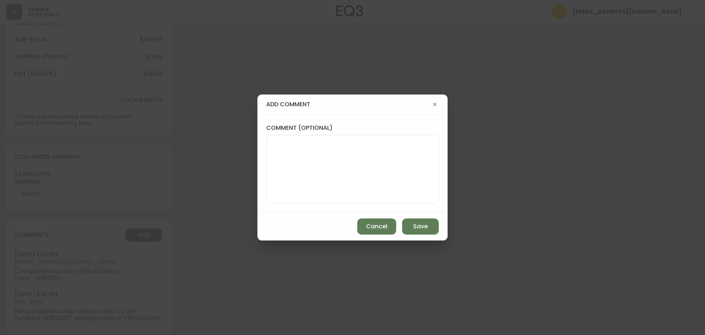
click at [270, 172] on div at bounding box center [352, 169] width 173 height 68
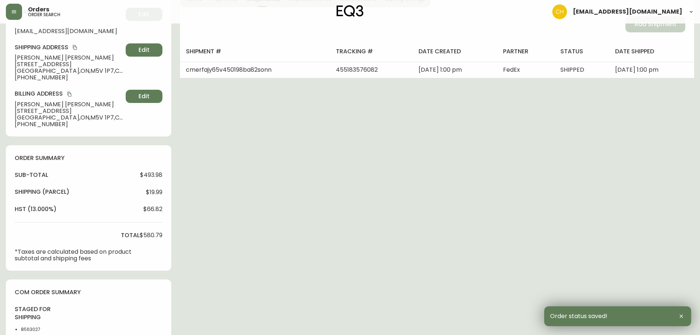
scroll to position [0, 0]
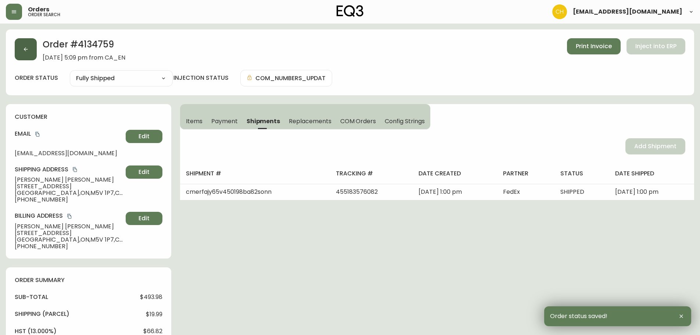
click at [19, 52] on button "button" at bounding box center [26, 49] width 22 height 22
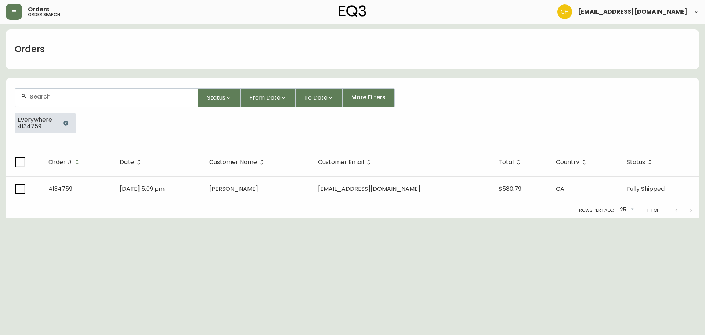
drag, startPoint x: 36, startPoint y: 94, endPoint x: 43, endPoint y: 94, distance: 7.0
click at [43, 94] on input "text" at bounding box center [111, 96] width 162 height 7
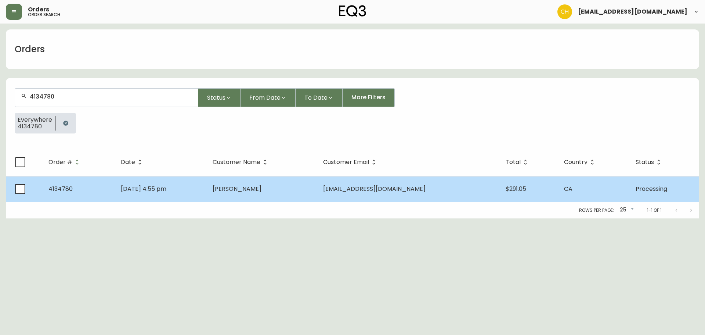
click at [207, 185] on td "[DATE] 4:55 pm" at bounding box center [161, 189] width 92 height 26
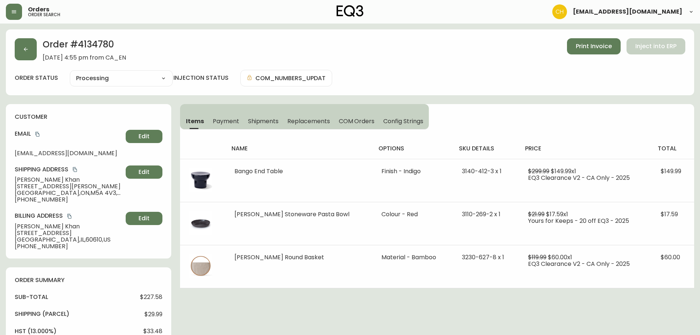
click at [260, 121] on span "Shipments" at bounding box center [263, 121] width 31 height 8
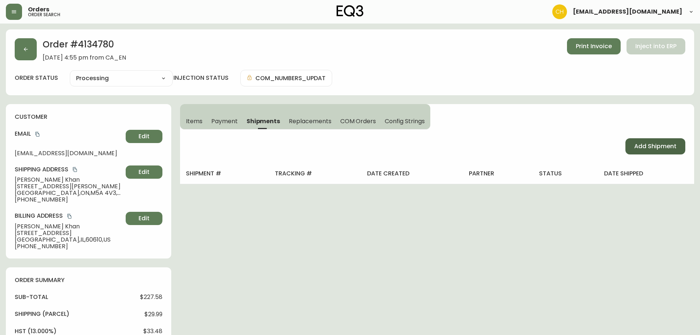
click at [644, 141] on button "Add Shipment" at bounding box center [655, 146] width 60 height 16
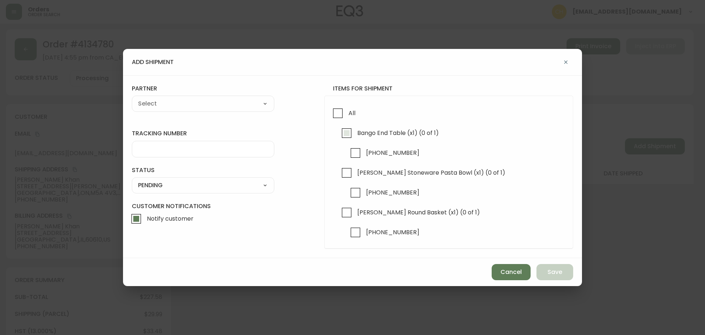
click at [350, 132] on input "Bango End Table (x1) (0 of 1)" at bounding box center [346, 132] width 17 height 17
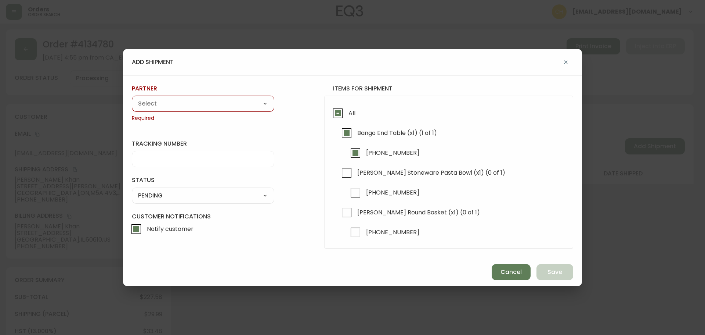
click at [215, 107] on select "A Move to Remember LLC ABF Freight Alero [PERSON_NAME] Canada Post CDS Ceva Log…" at bounding box center [203, 103] width 142 height 11
click at [132, 98] on select "A Move to Remember LLC ABF Freight Alero [PERSON_NAME] Canada Post CDS Ceva Log…" at bounding box center [203, 103] width 142 height 11
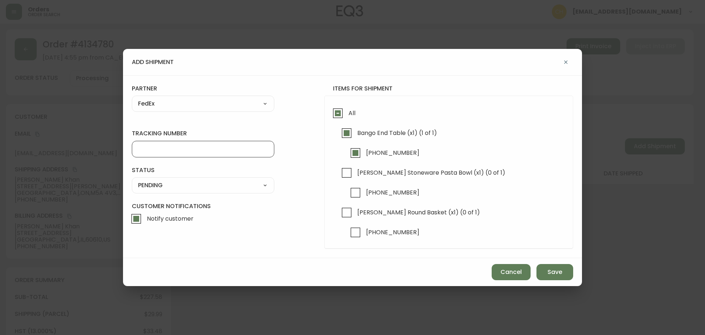
click at [144, 150] on input "tracking number" at bounding box center [203, 148] width 130 height 7
click at [149, 181] on select "SHIPPED PENDING CANCELLED" at bounding box center [203, 185] width 142 height 11
click at [132, 180] on select "SHIPPED PENDING CANCELLED" at bounding box center [203, 185] width 142 height 11
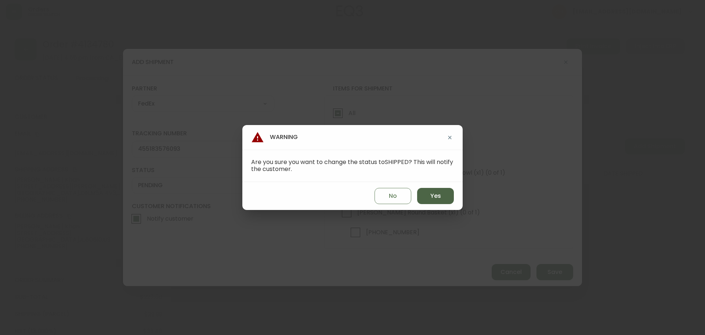
click at [434, 194] on span "Yes" at bounding box center [435, 196] width 11 height 8
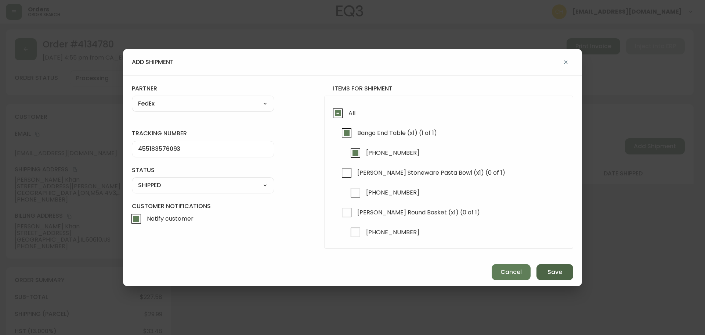
click at [547, 268] on button "Save" at bounding box center [554, 272] width 37 height 16
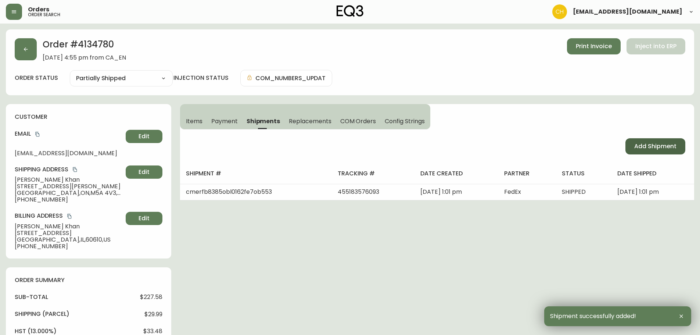
click at [648, 147] on span "Add Shipment" at bounding box center [655, 146] width 42 height 8
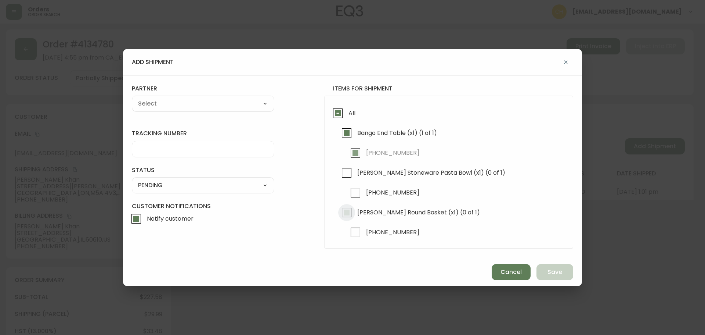
click at [347, 213] on input "[PERSON_NAME] Round Basket (x1) (0 of 1)" at bounding box center [346, 212] width 17 height 17
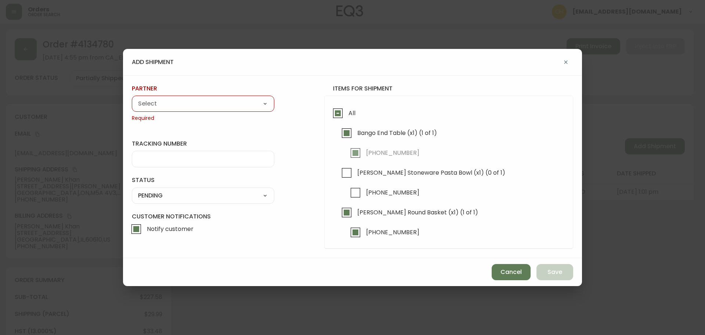
click at [170, 105] on select "A Move to Remember LLC ABF Freight Alero [PERSON_NAME] Canada Post CDS Ceva Log…" at bounding box center [203, 103] width 142 height 11
click at [132, 98] on select "A Move to Remember LLC ABF Freight Alero [PERSON_NAME] Canada Post CDS Ceva Log…" at bounding box center [203, 103] width 142 height 11
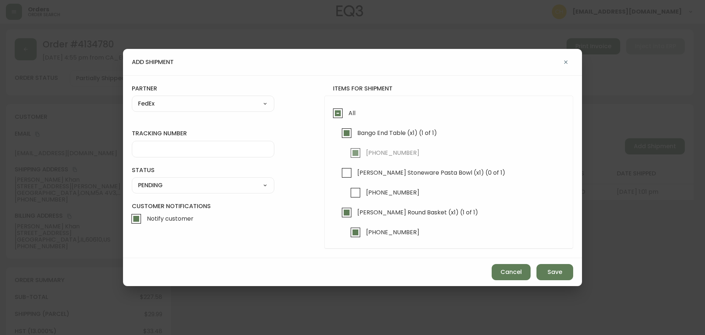
click at [159, 146] on input "tracking number" at bounding box center [203, 148] width 130 height 7
click at [210, 184] on select "SHIPPED PENDING CANCELLED" at bounding box center [203, 185] width 142 height 11
click at [132, 180] on select "SHIPPED PENDING CANCELLED" at bounding box center [203, 185] width 142 height 11
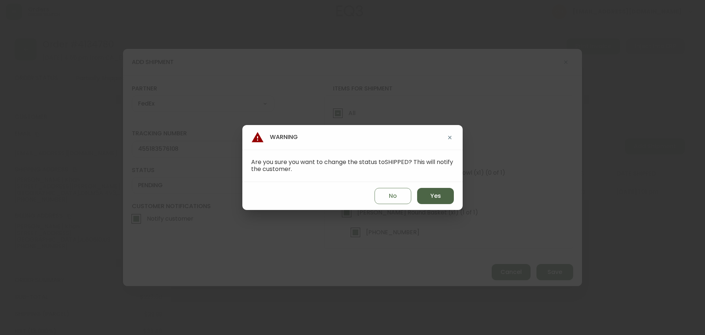
click at [440, 196] on span "Yes" at bounding box center [435, 196] width 11 height 8
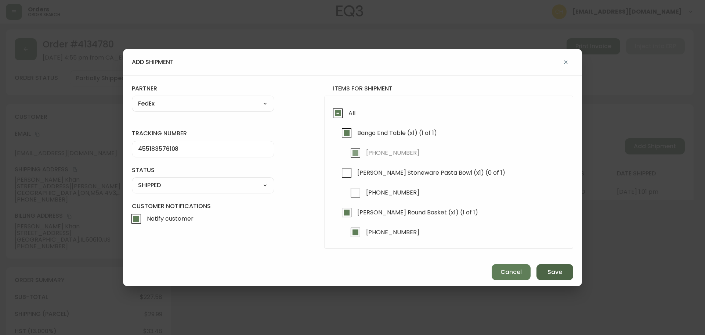
click at [546, 272] on button "Save" at bounding box center [554, 272] width 37 height 16
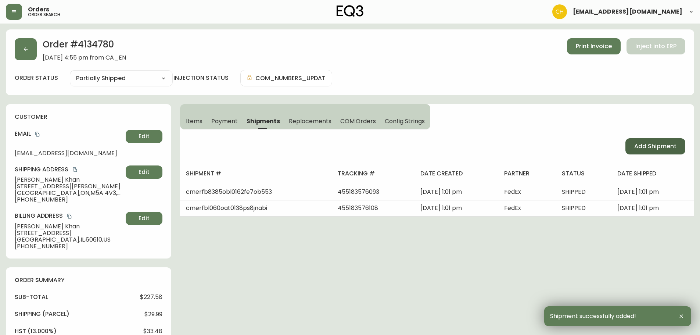
click at [642, 148] on span "Add Shipment" at bounding box center [655, 146] width 42 height 8
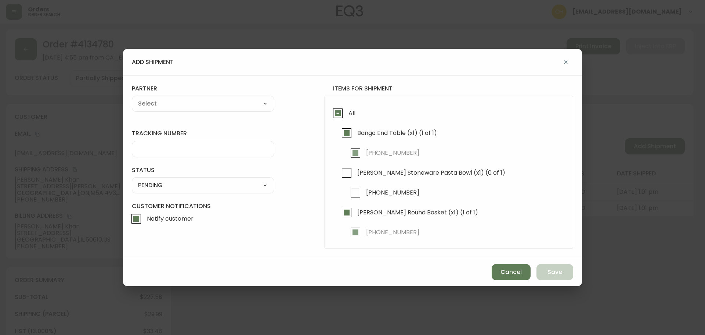
drag, startPoint x: 346, startPoint y: 173, endPoint x: 321, endPoint y: 167, distance: 25.9
click at [344, 173] on input "[PERSON_NAME] Stoneware Pasta Bowl (x1) (0 of 1)" at bounding box center [346, 172] width 17 height 17
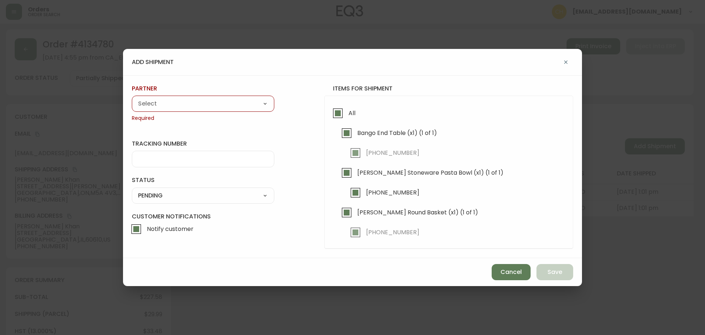
click at [181, 106] on select "A Move to Remember LLC ABF Freight Alero [PERSON_NAME] Canada Post CDS Ceva Log…" at bounding box center [203, 103] width 142 height 11
click at [132, 98] on select "A Move to Remember LLC ABF Freight Alero [PERSON_NAME] Canada Post CDS Ceva Log…" at bounding box center [203, 103] width 142 height 11
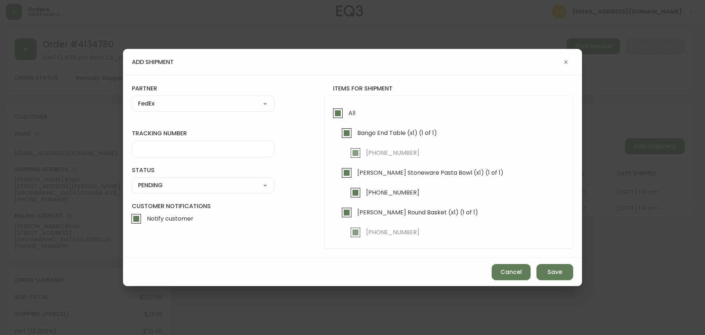
click at [154, 152] on input "tracking number" at bounding box center [203, 148] width 130 height 7
click at [156, 185] on select "SHIPPED PENDING CANCELLED" at bounding box center [203, 185] width 142 height 11
click at [132, 180] on select "SHIPPED PENDING CANCELLED" at bounding box center [203, 185] width 142 height 11
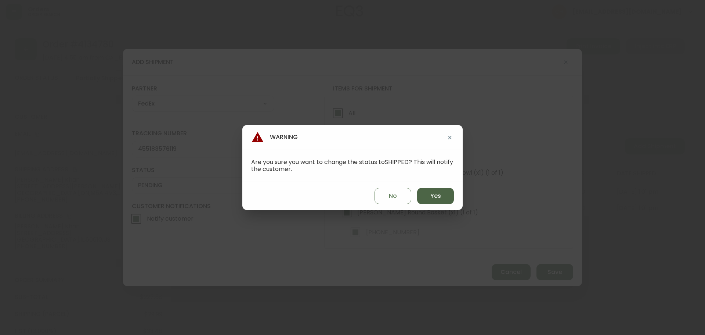
click at [427, 200] on button "Yes" at bounding box center [435, 196] width 37 height 16
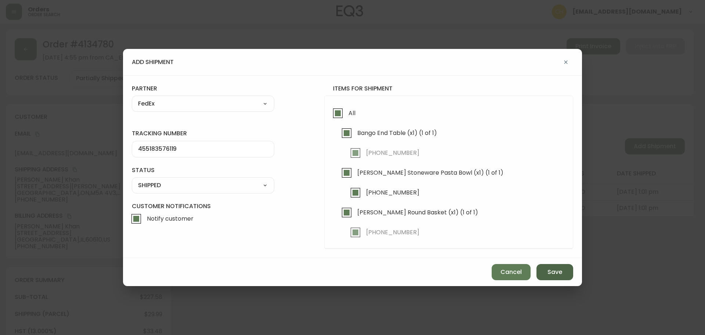
click at [546, 271] on button "Save" at bounding box center [554, 272] width 37 height 16
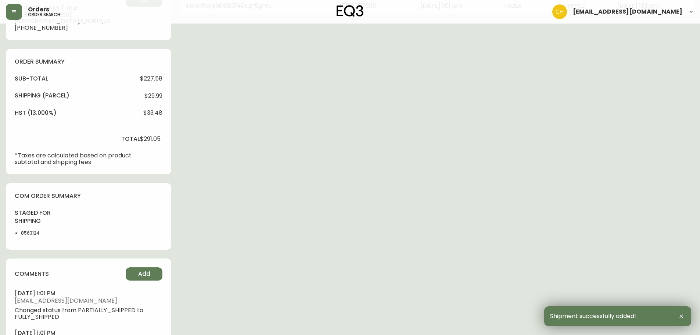
scroll to position [220, 0]
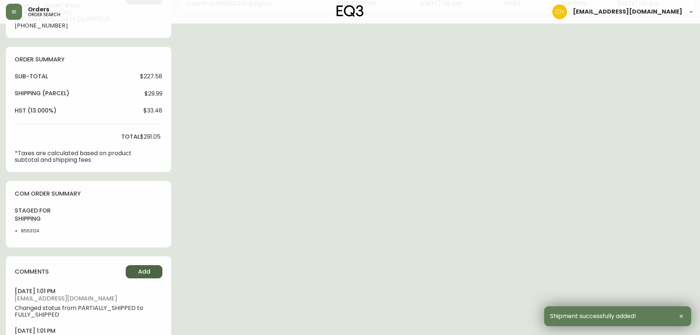
click at [141, 272] on span "Add" at bounding box center [144, 271] width 12 height 8
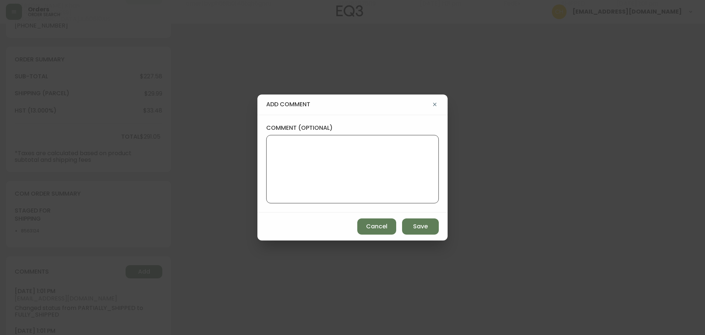
click at [296, 170] on textarea "comment (optional)" at bounding box center [352, 169] width 160 height 59
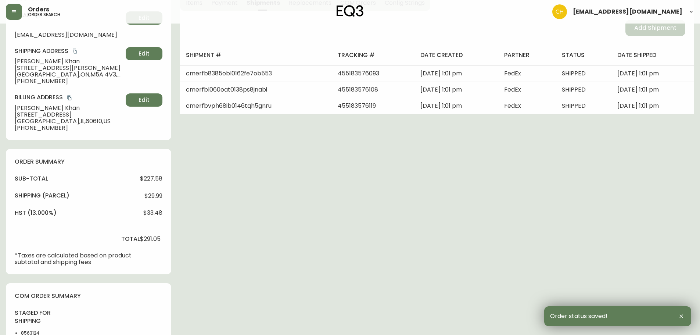
scroll to position [0, 0]
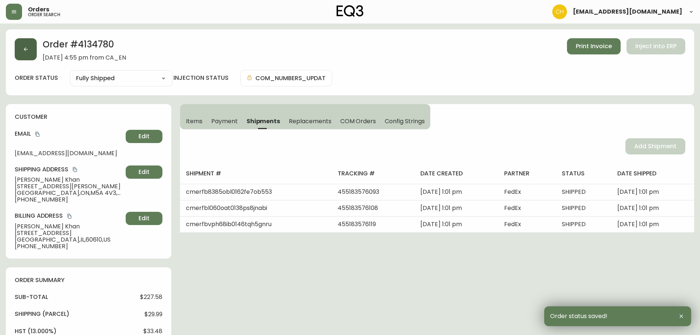
click at [30, 51] on button "button" at bounding box center [26, 49] width 22 height 22
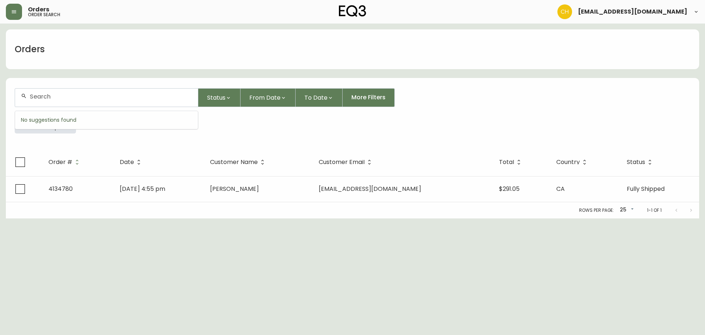
click at [44, 98] on input "text" at bounding box center [111, 96] width 162 height 7
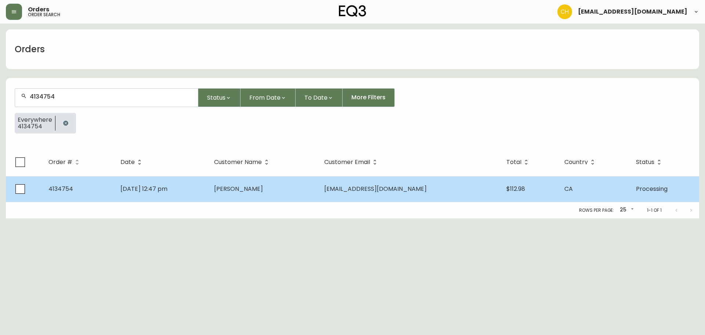
click at [208, 191] on td "[DATE] 12:47 pm" at bounding box center [162, 189] width 94 height 26
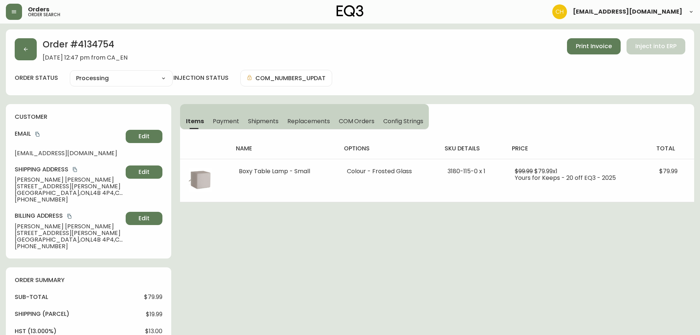
click at [258, 117] on span "Shipments" at bounding box center [263, 121] width 31 height 8
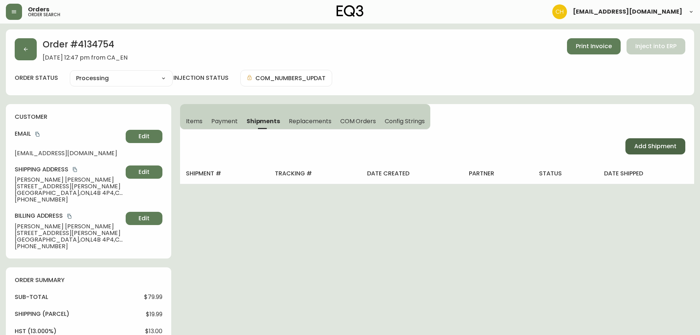
click at [642, 141] on button "Add Shipment" at bounding box center [655, 146] width 60 height 16
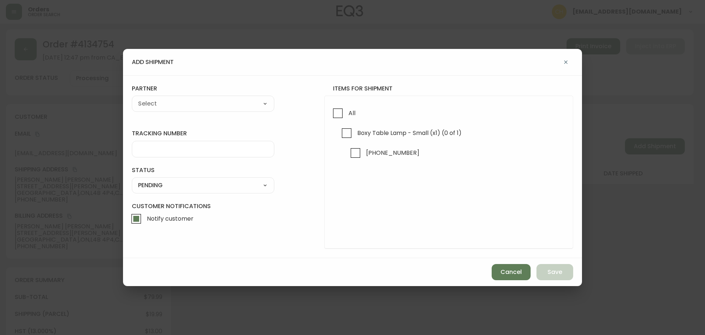
click at [328, 109] on div "All Boxy Table Lamp - Small (x1) (0 of 1) [PHONE_NUMBER]" at bounding box center [448, 171] width 249 height 153
click at [334, 112] on input "All" at bounding box center [337, 113] width 17 height 17
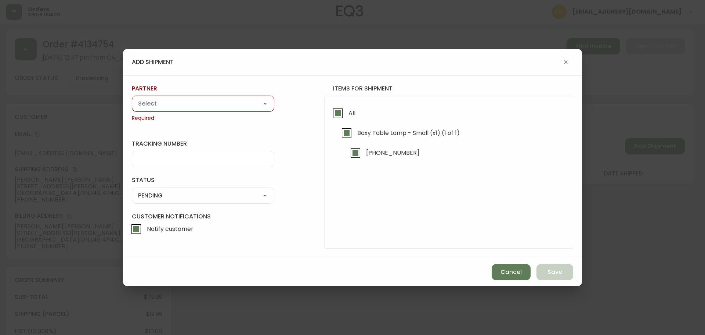
click at [218, 108] on select "A Move to Remember LLC ABF Freight Alero [PERSON_NAME] Canada Post CDS Ceva Log…" at bounding box center [203, 103] width 142 height 11
click at [132, 98] on select "A Move to Remember LLC ABF Freight Alero [PERSON_NAME] Canada Post CDS Ceva Log…" at bounding box center [203, 103] width 142 height 11
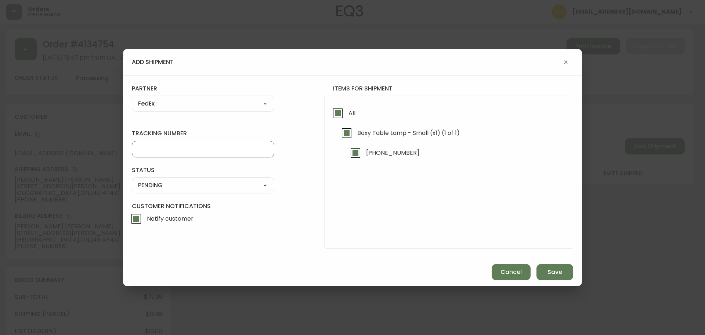
click at [160, 147] on input "tracking number" at bounding box center [203, 148] width 130 height 7
click at [157, 182] on select "SHIPPED PENDING CANCELLED" at bounding box center [203, 185] width 142 height 11
click at [132, 180] on select "SHIPPED PENDING CANCELLED" at bounding box center [203, 185] width 142 height 11
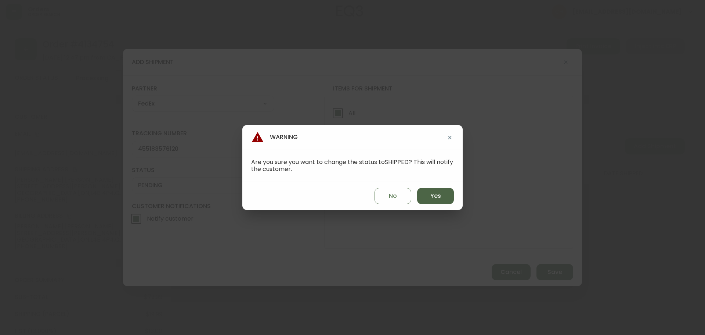
click at [432, 199] on span "Yes" at bounding box center [435, 196] width 11 height 8
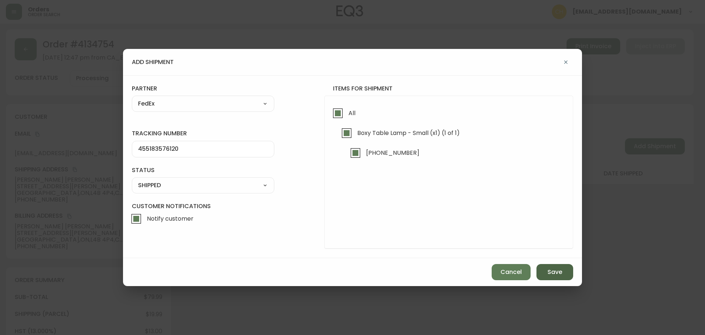
click at [557, 267] on button "Save" at bounding box center [554, 272] width 37 height 16
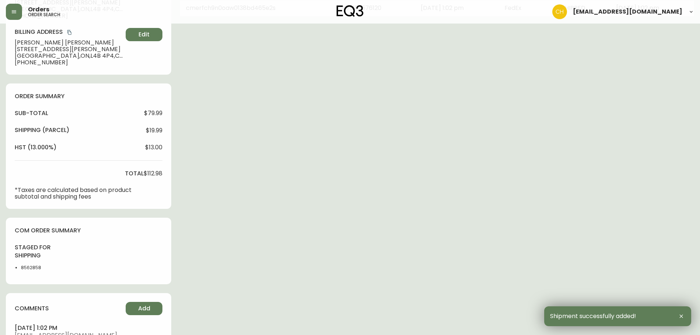
scroll to position [265, 0]
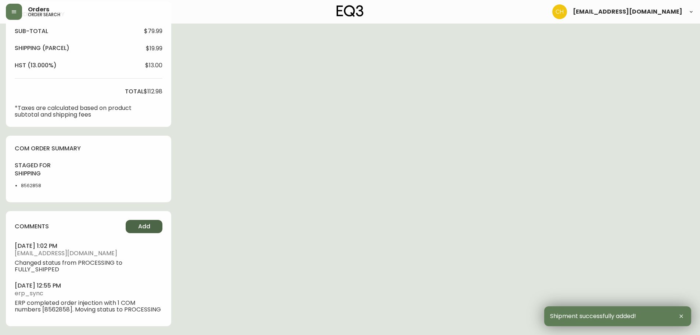
click at [146, 225] on span "Add" at bounding box center [144, 226] width 12 height 8
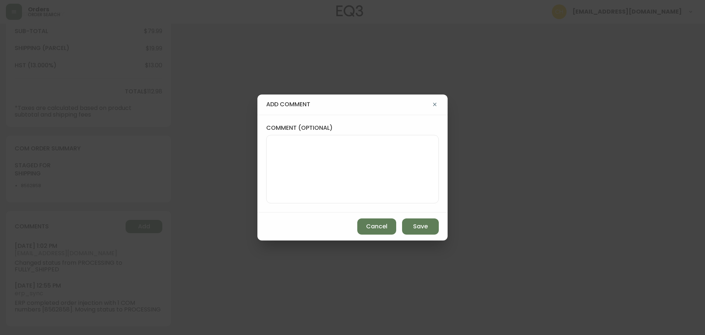
click at [273, 171] on textarea "comment (optional)" at bounding box center [352, 169] width 160 height 59
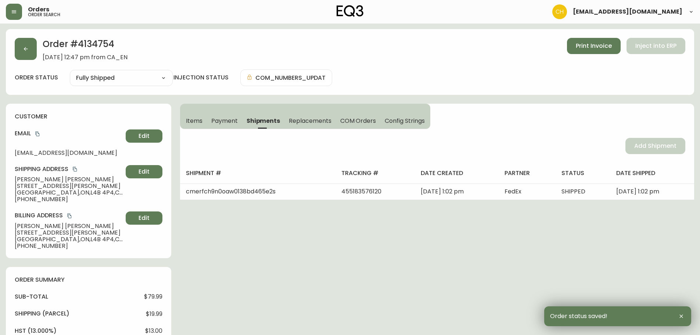
scroll to position [0, 0]
click at [28, 50] on icon "button" at bounding box center [26, 49] width 6 height 6
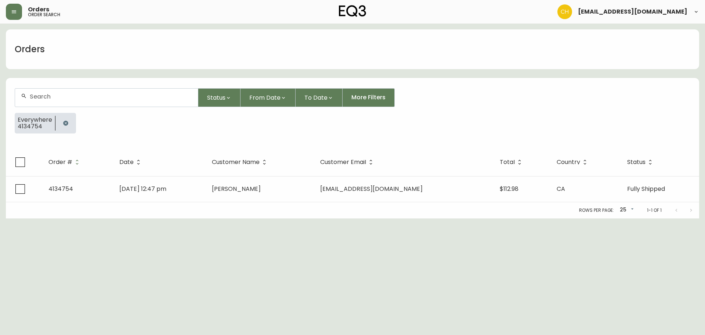
click at [47, 100] on div at bounding box center [106, 97] width 183 height 18
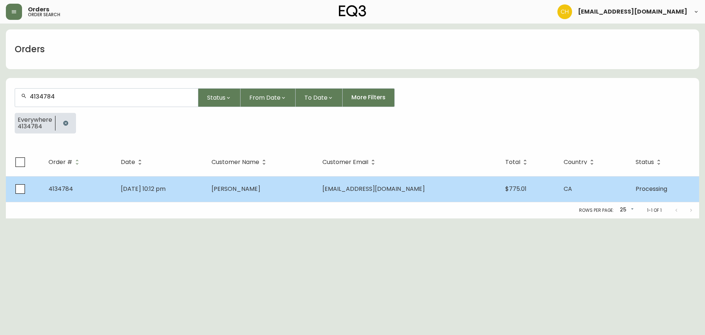
click at [196, 195] on td "[DATE] 10:12 pm" at bounding box center [160, 189] width 91 height 26
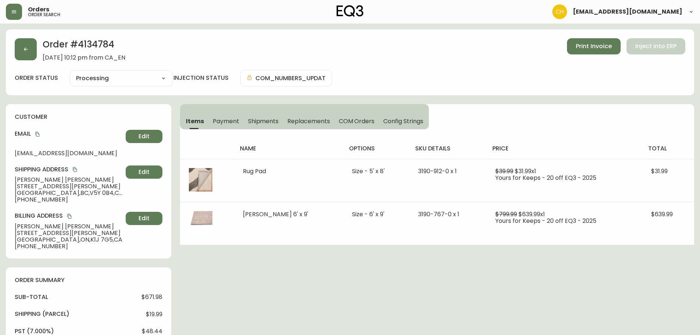
click at [261, 121] on span "Shipments" at bounding box center [263, 121] width 31 height 8
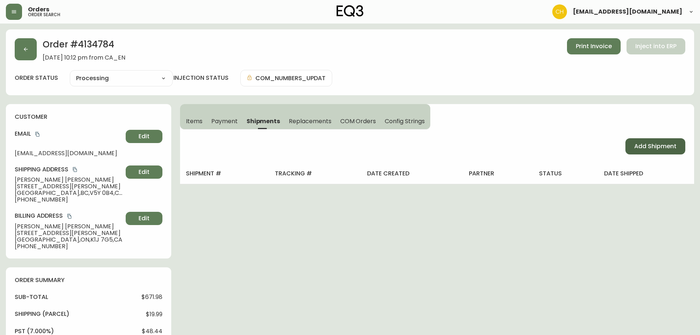
click at [640, 147] on span "Add Shipment" at bounding box center [655, 146] width 42 height 8
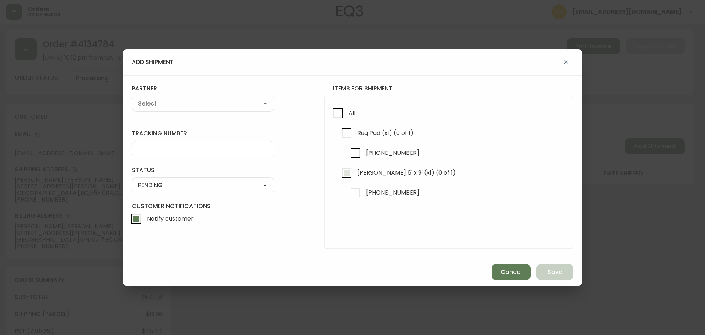
click at [347, 173] on input "[PERSON_NAME] 6' x 9' (x1) (0 of 1)" at bounding box center [346, 172] width 17 height 17
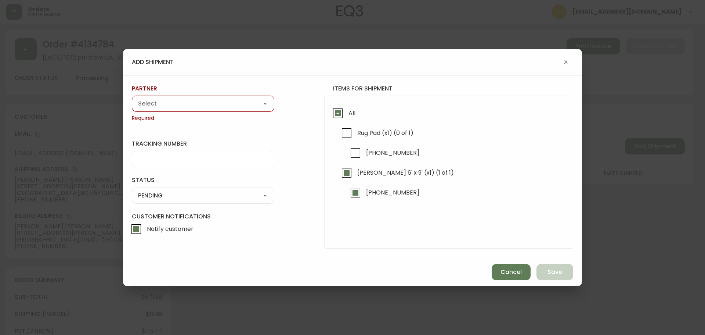
click at [180, 106] on select "A Move to Remember LLC ABF Freight Alero [PERSON_NAME] Canada Post CDS Ceva Log…" at bounding box center [203, 103] width 142 height 11
click at [132, 98] on select "A Move to Remember LLC ABF Freight Alero [PERSON_NAME] Canada Post CDS Ceva Log…" at bounding box center [203, 103] width 142 height 11
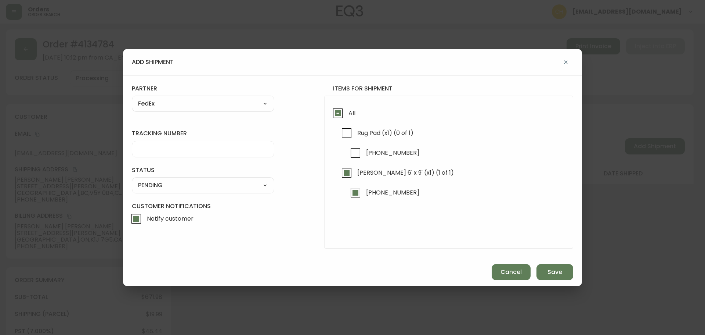
click at [158, 149] on input "tracking number" at bounding box center [203, 148] width 130 height 7
click at [157, 184] on select "SHIPPED PENDING CANCELLED" at bounding box center [203, 185] width 142 height 11
click at [132, 180] on select "SHIPPED PENDING CANCELLED" at bounding box center [203, 185] width 142 height 11
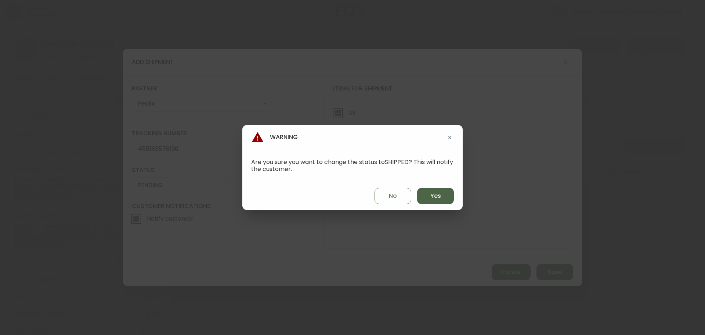
click at [434, 195] on span "Yes" at bounding box center [435, 196] width 11 height 8
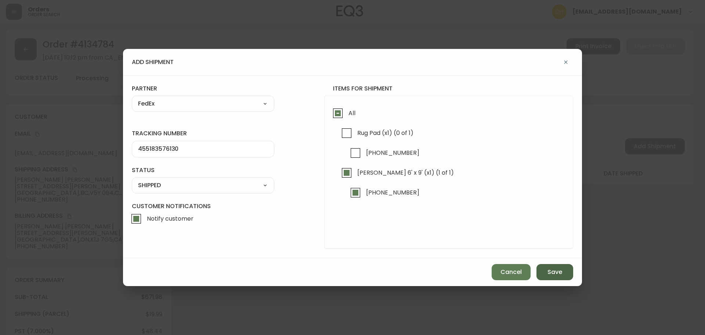
click at [549, 270] on span "Save" at bounding box center [554, 272] width 15 height 8
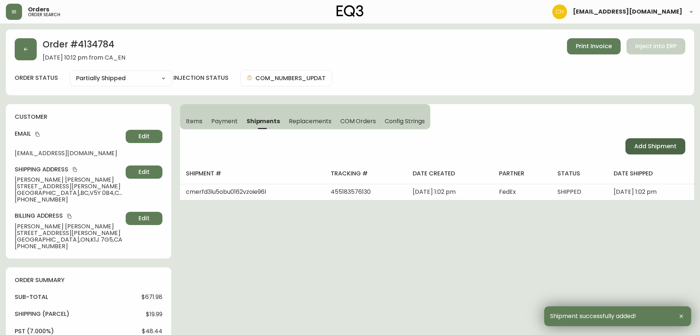
click at [635, 148] on span "Add Shipment" at bounding box center [655, 146] width 42 height 8
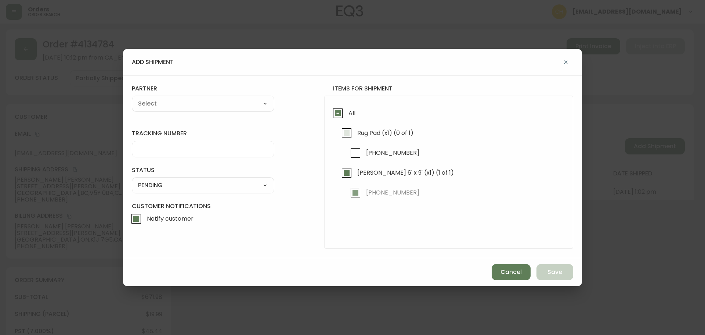
click at [354, 129] on input "Rug Pad (x1) (0 of 1)" at bounding box center [346, 132] width 17 height 17
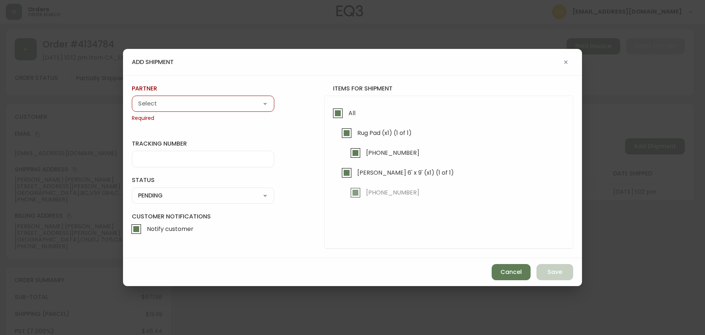
click at [202, 100] on select "A Move to Remember LLC ABF Freight Alero [PERSON_NAME] Canada Post CDS Ceva Log…" at bounding box center [203, 103] width 142 height 11
click at [132, 98] on select "A Move to Remember LLC ABF Freight Alero [PERSON_NAME] Canada Post CDS Ceva Log…" at bounding box center [203, 103] width 142 height 11
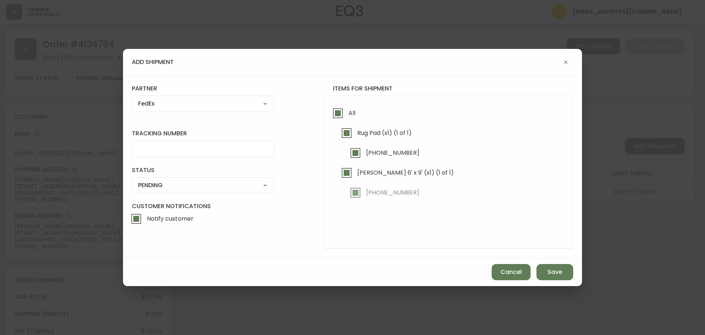
click at [162, 148] on input "tracking number" at bounding box center [203, 148] width 130 height 7
click at [180, 189] on select "SHIPPED PENDING CANCELLED" at bounding box center [203, 185] width 142 height 11
click at [132, 180] on select "SHIPPED PENDING CANCELLED" at bounding box center [203, 185] width 142 height 11
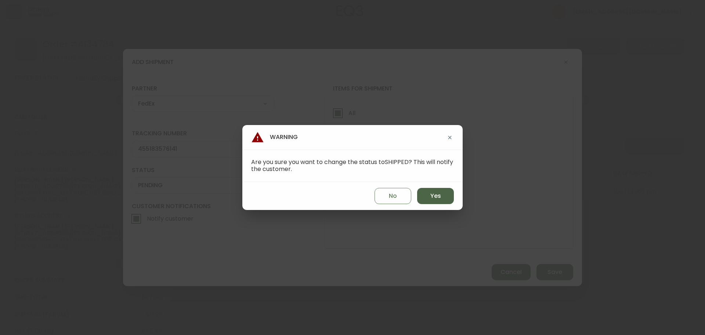
click at [438, 194] on span "Yes" at bounding box center [435, 196] width 11 height 8
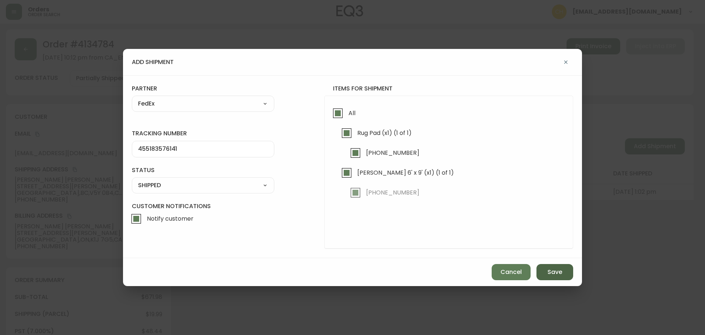
click at [557, 267] on button "Save" at bounding box center [554, 272] width 37 height 16
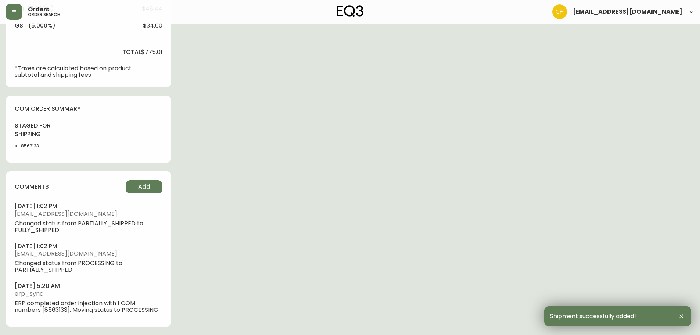
scroll to position [322, 0]
click at [149, 182] on span "Add" at bounding box center [144, 186] width 12 height 8
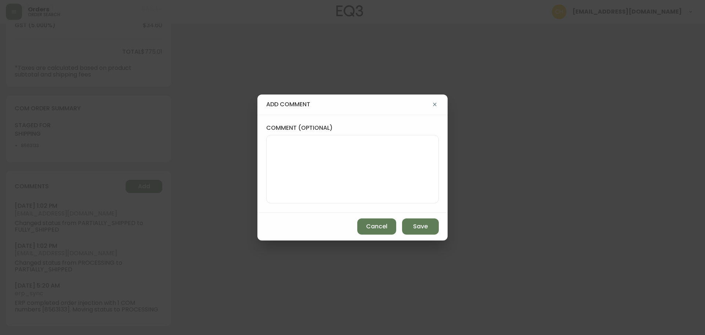
click at [293, 156] on textarea "comment (optional)" at bounding box center [352, 169] width 160 height 59
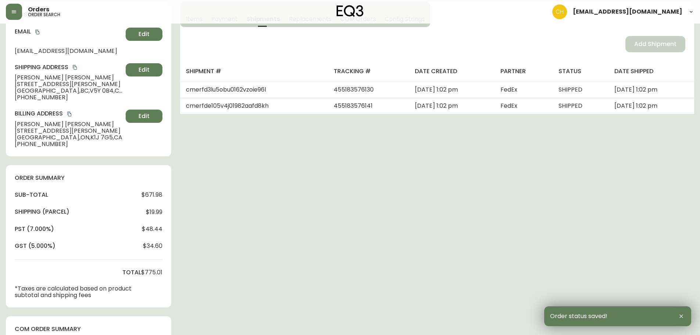
scroll to position [0, 0]
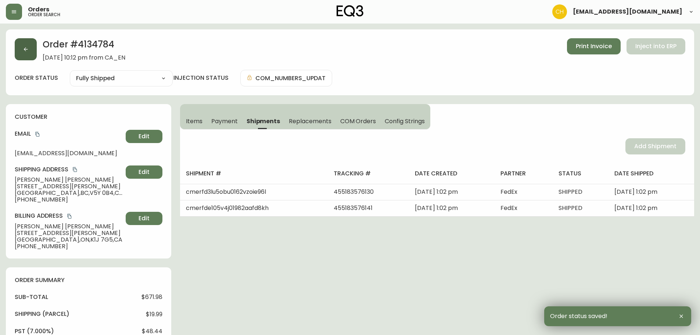
click at [29, 54] on button "button" at bounding box center [26, 49] width 22 height 22
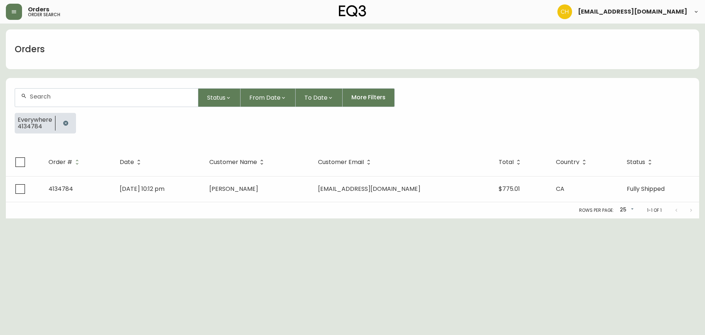
click at [39, 98] on input "text" at bounding box center [111, 96] width 162 height 7
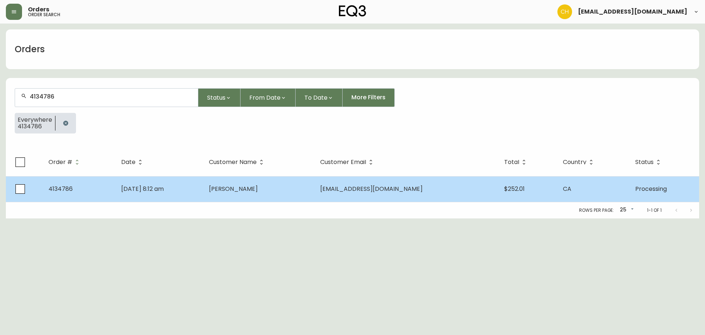
click at [237, 194] on td "[PERSON_NAME]" at bounding box center [258, 189] width 111 height 26
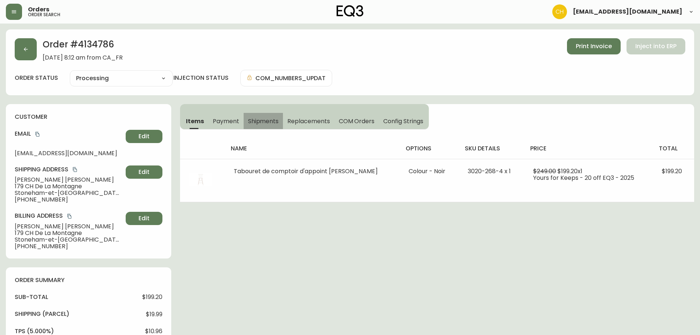
click at [255, 118] on span "Shipments" at bounding box center [263, 121] width 31 height 8
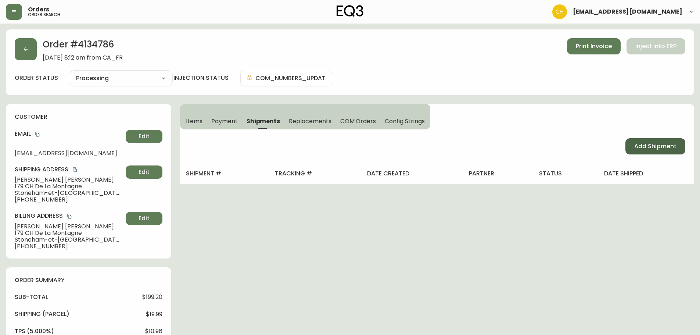
click at [632, 139] on button "Add Shipment" at bounding box center [655, 146] width 60 height 16
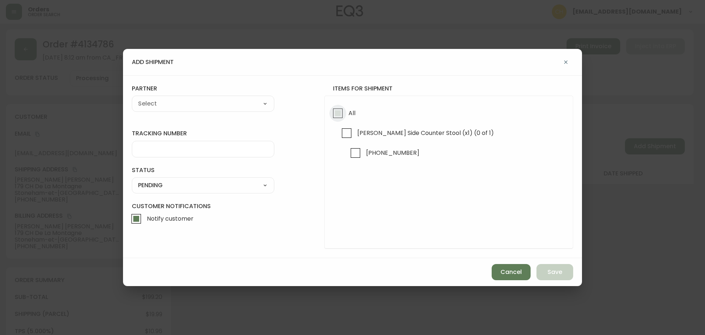
click at [336, 116] on input "All" at bounding box center [337, 113] width 17 height 17
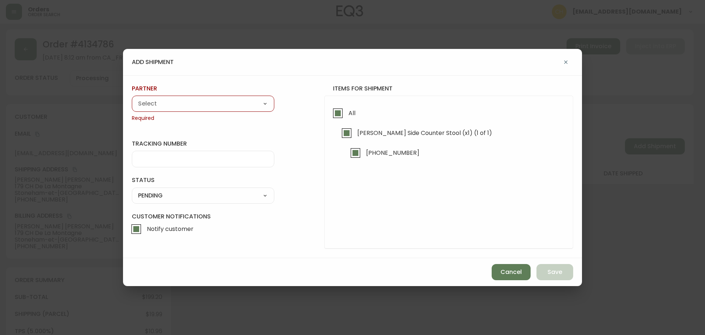
click at [239, 98] on div "A Move to Remember LLC ABF Freight Alero [PERSON_NAME] Canada Post CDS Ceva Log…" at bounding box center [203, 103] width 142 height 16
click at [231, 103] on select "A Move to Remember LLC ABF Freight Alero [PERSON_NAME] Canada Post CDS Ceva Log…" at bounding box center [203, 103] width 142 height 11
click at [132, 98] on select "A Move to Remember LLC ABF Freight Alero [PERSON_NAME] Canada Post CDS Ceva Log…" at bounding box center [203, 103] width 142 height 11
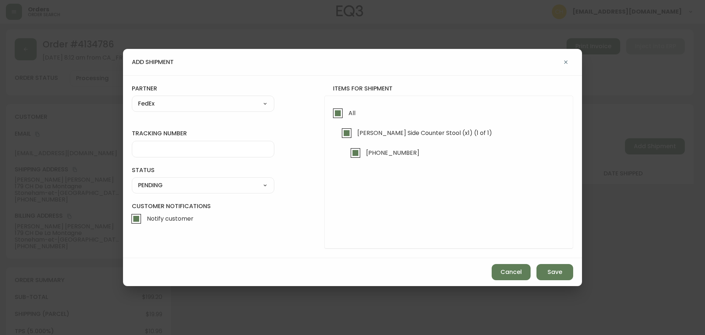
click at [174, 152] on input "tracking number" at bounding box center [203, 148] width 130 height 7
click at [166, 184] on select "SHIPPED PENDING CANCELLED" at bounding box center [203, 185] width 142 height 11
click at [132, 180] on select "SHIPPED PENDING CANCELLED" at bounding box center [203, 185] width 142 height 11
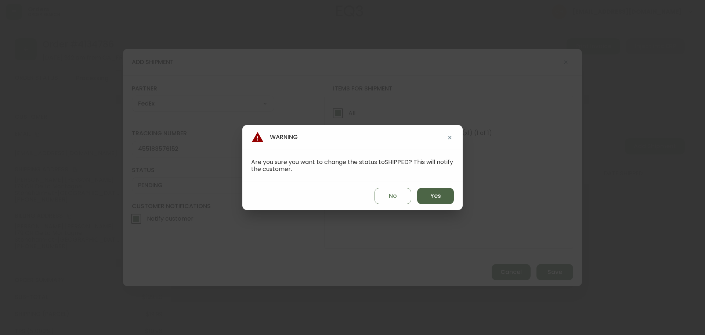
click at [430, 194] on span "Yes" at bounding box center [435, 196] width 11 height 8
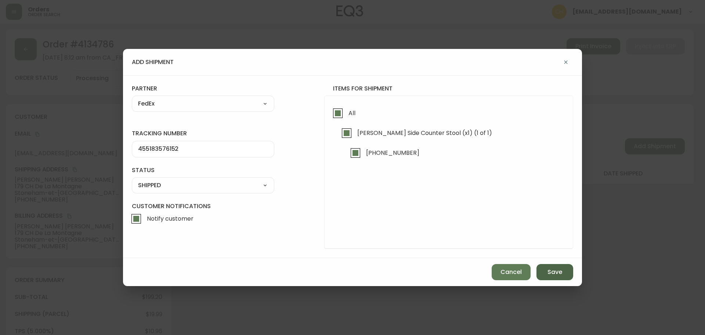
click at [553, 272] on span "Save" at bounding box center [554, 272] width 15 height 8
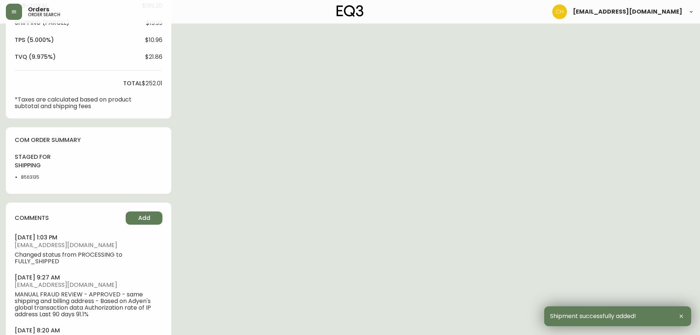
scroll to position [330, 0]
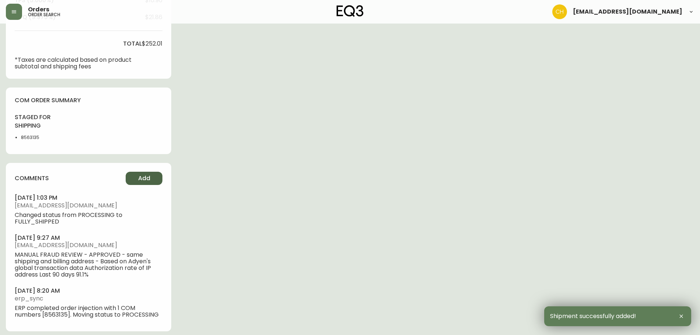
click at [148, 180] on span "Add" at bounding box center [144, 178] width 12 height 8
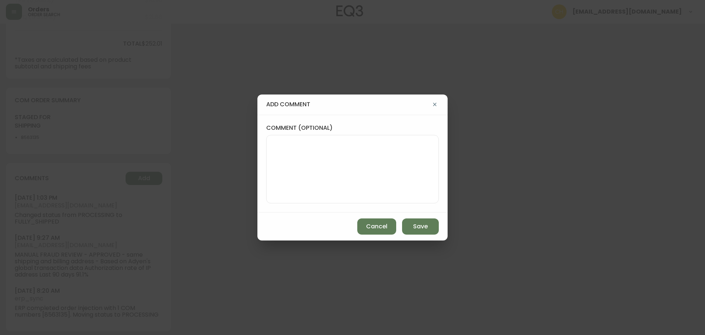
click at [327, 162] on textarea "comment (optional)" at bounding box center [352, 169] width 160 height 59
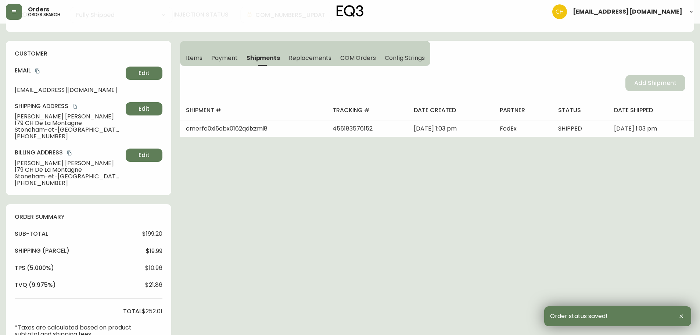
scroll to position [0, 0]
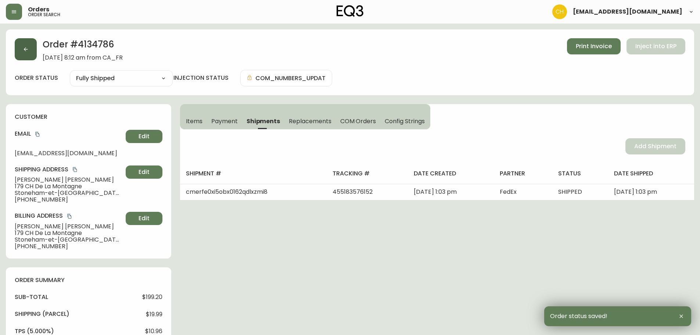
click at [23, 50] on icon "button" at bounding box center [26, 49] width 6 height 6
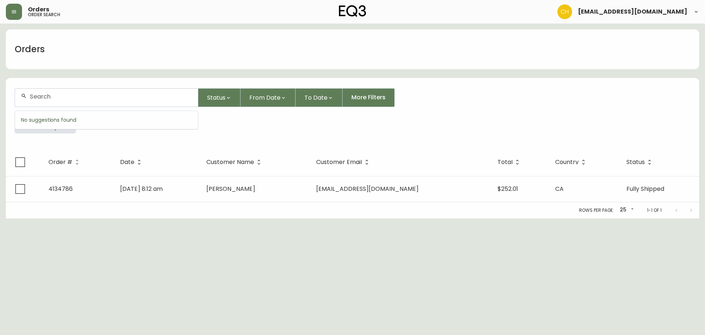
click at [43, 95] on input "text" at bounding box center [111, 96] width 162 height 7
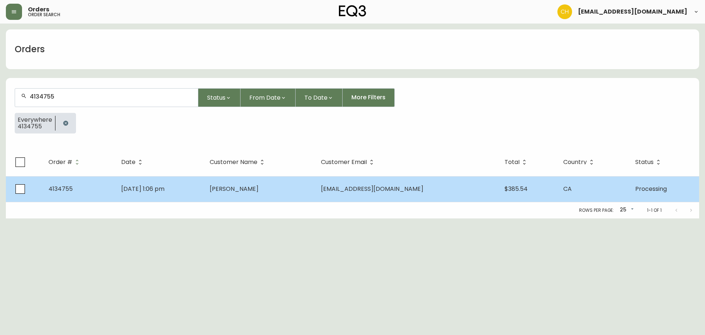
click at [286, 183] on td "[PERSON_NAME]" at bounding box center [259, 189] width 111 height 26
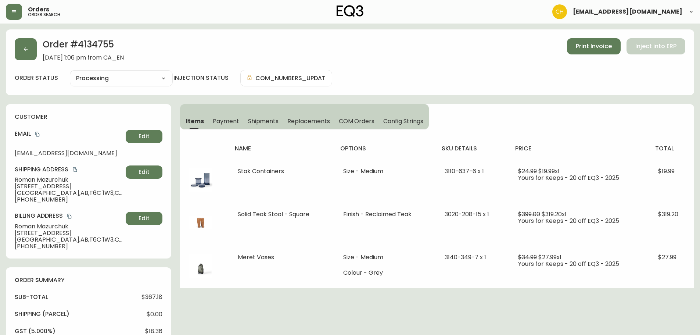
click at [266, 122] on span "Shipments" at bounding box center [263, 121] width 31 height 8
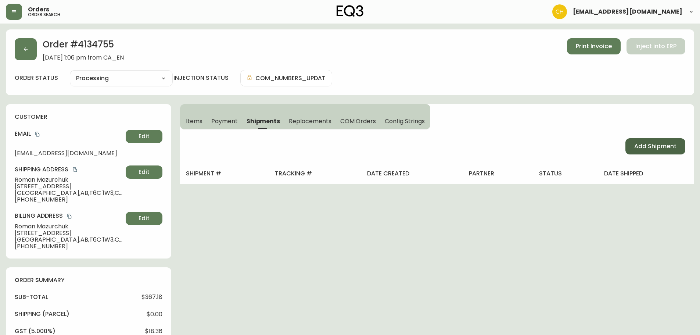
click at [631, 148] on button "Add Shipment" at bounding box center [655, 146] width 60 height 16
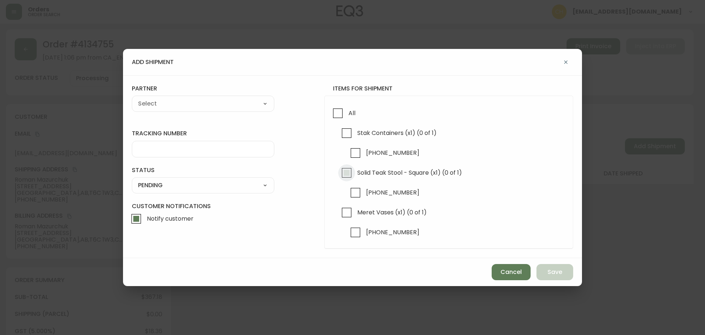
click at [346, 170] on input "Solid Teak Stool - Square (x1) (0 of 1)" at bounding box center [346, 172] width 17 height 17
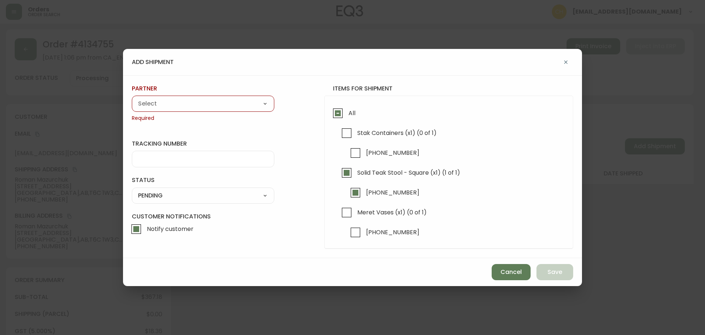
drag, startPoint x: 202, startPoint y: 106, endPoint x: 187, endPoint y: 108, distance: 14.8
click at [202, 106] on select "A Move to Remember LLC ABF Freight Alero [PERSON_NAME] Canada Post CDS Ceva Log…" at bounding box center [203, 103] width 142 height 11
click at [132, 98] on select "A Move to Remember LLC ABF Freight Alero [PERSON_NAME] Canada Post CDS Ceva Log…" at bounding box center [203, 103] width 142 height 11
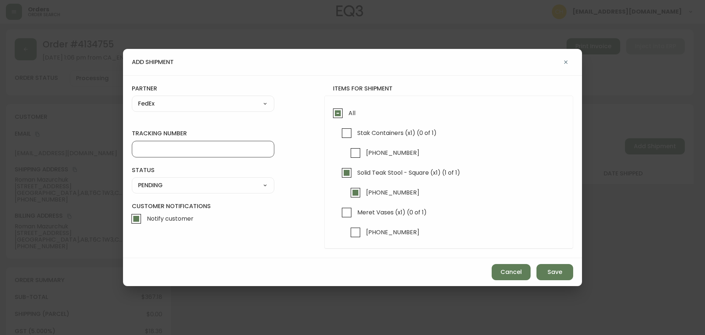
click at [153, 150] on input "tracking number" at bounding box center [203, 148] width 130 height 7
click at [152, 190] on select "SHIPPED PENDING CANCELLED" at bounding box center [203, 185] width 142 height 11
click at [132, 180] on select "SHIPPED PENDING CANCELLED" at bounding box center [203, 185] width 142 height 11
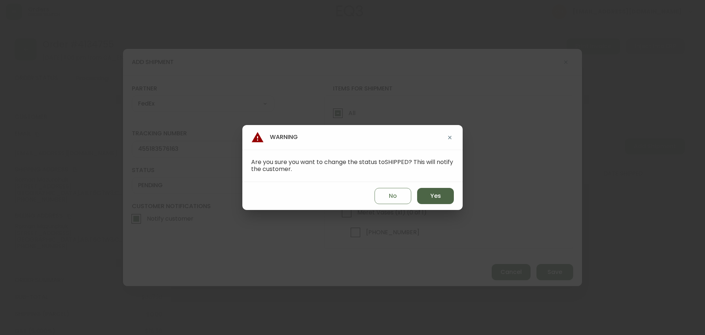
click at [438, 192] on span "Yes" at bounding box center [435, 196] width 11 height 8
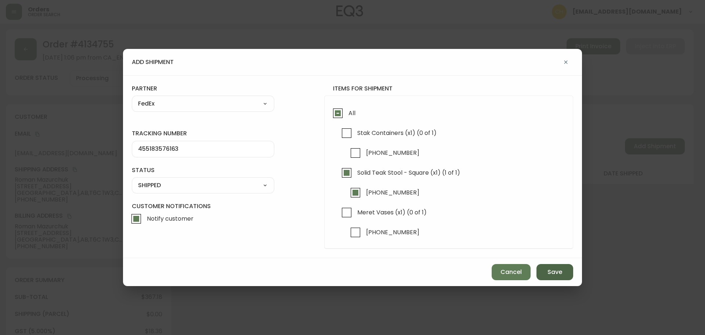
click at [553, 268] on span "Save" at bounding box center [554, 272] width 15 height 8
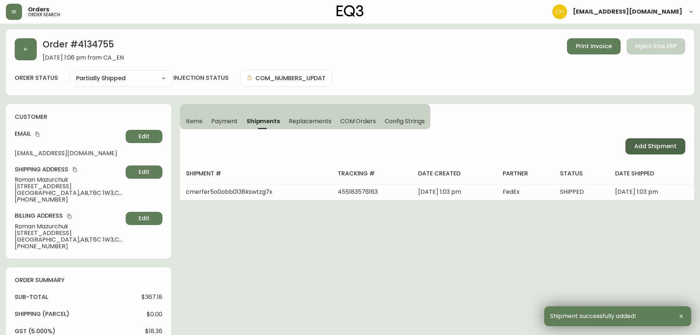
click at [643, 149] on span "Add Shipment" at bounding box center [655, 146] width 42 height 8
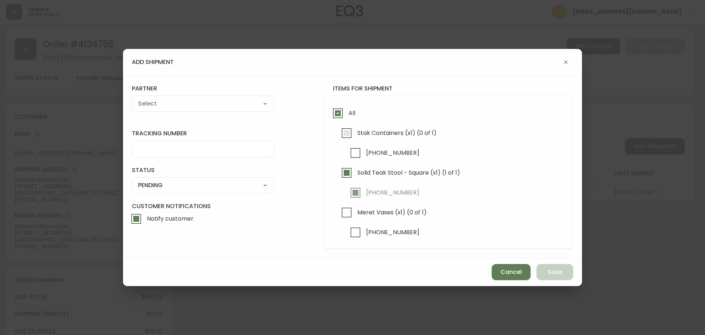
click at [350, 131] on input "Stak Containers (x1) (0 of 1)" at bounding box center [346, 132] width 17 height 17
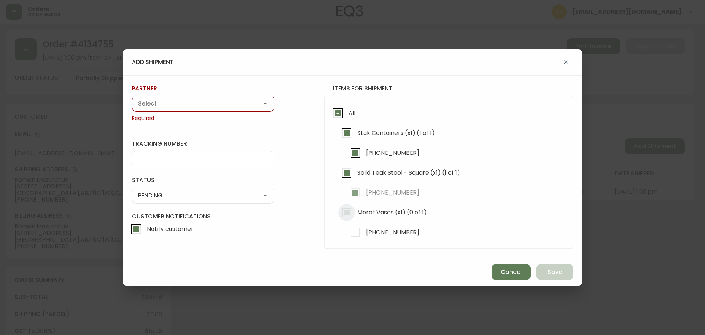
click at [344, 218] on input "Meret Vases (x1) (0 of 1)" at bounding box center [346, 212] width 17 height 17
click at [209, 105] on select "A Move to Remember LLC ABF Freight Alero [PERSON_NAME] Canada Post CDS Ceva Log…" at bounding box center [203, 103] width 142 height 11
click at [132, 98] on select "A Move to Remember LLC ABF Freight Alero [PERSON_NAME] Canada Post CDS Ceva Log…" at bounding box center [203, 103] width 142 height 11
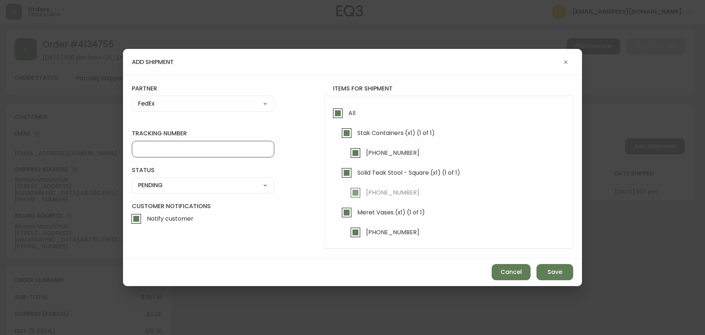
click at [156, 149] on input "tracking number" at bounding box center [203, 148] width 130 height 7
click at [160, 186] on select "SHIPPED PENDING CANCELLED" at bounding box center [203, 185] width 142 height 11
click at [132, 180] on select "SHIPPED PENDING CANCELLED" at bounding box center [203, 185] width 142 height 11
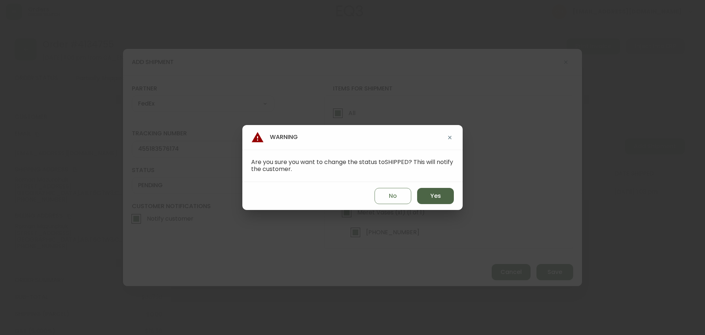
click at [438, 200] on button "Yes" at bounding box center [435, 196] width 37 height 16
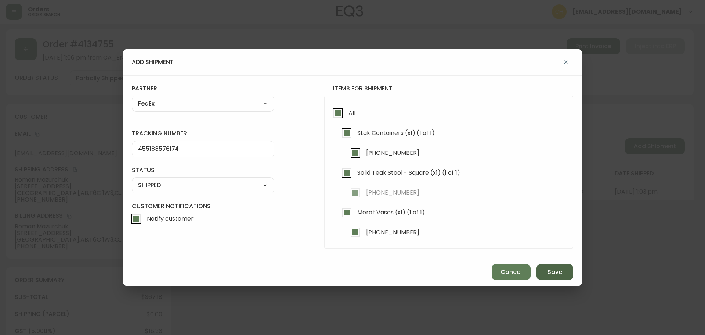
click at [549, 272] on span "Save" at bounding box center [554, 272] width 15 height 8
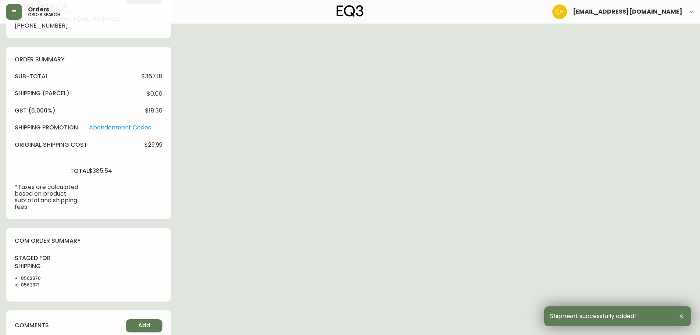
scroll to position [366, 0]
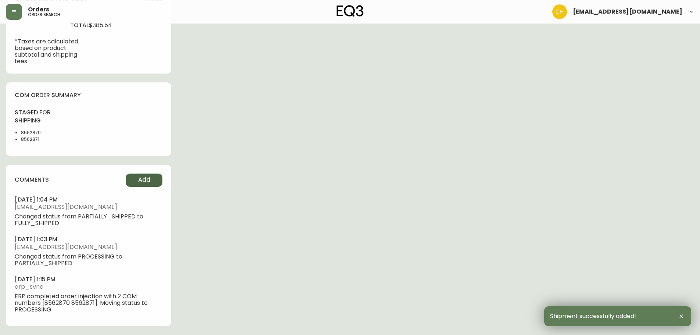
click at [142, 180] on span "Add" at bounding box center [144, 180] width 12 height 8
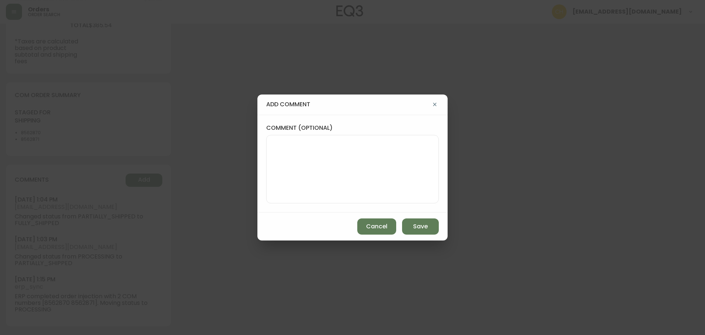
drag, startPoint x: 298, startPoint y: 165, endPoint x: 294, endPoint y: 163, distance: 4.4
click at [297, 164] on textarea "comment (optional)" at bounding box center [352, 169] width 160 height 59
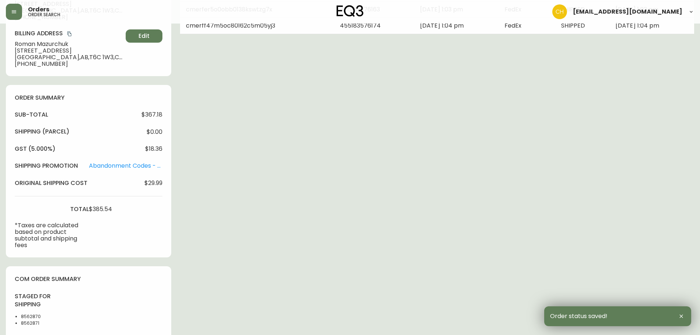
scroll to position [0, 0]
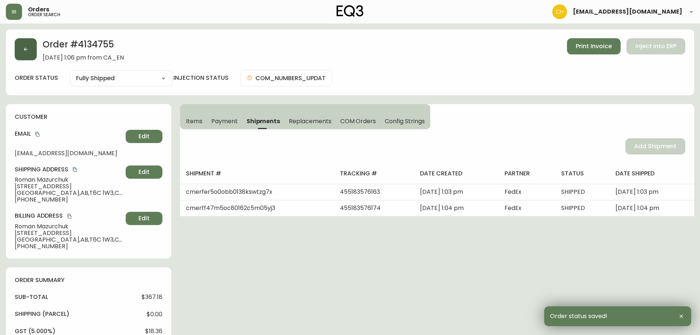
click at [23, 54] on button "button" at bounding box center [26, 49] width 22 height 22
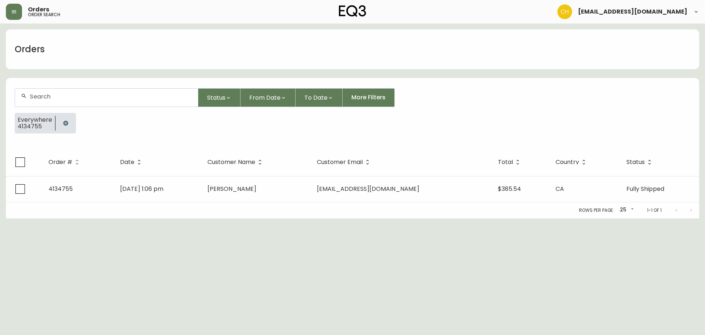
click at [39, 94] on input "text" at bounding box center [111, 96] width 162 height 7
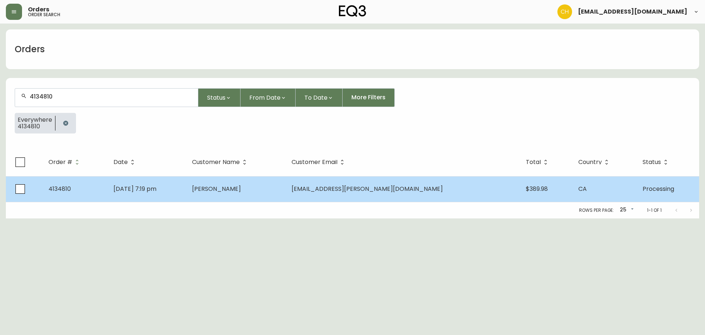
click at [186, 192] on td "[DATE] 7:19 pm" at bounding box center [147, 189] width 79 height 26
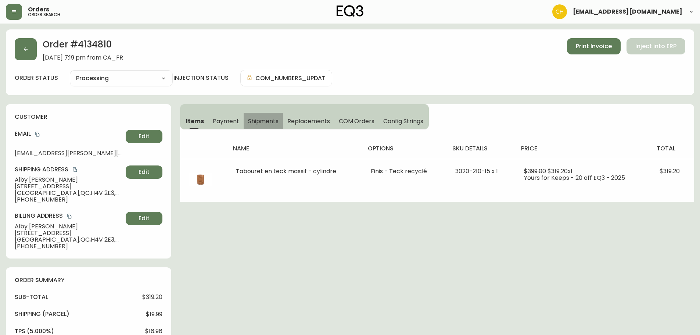
click at [264, 120] on span "Shipments" at bounding box center [263, 121] width 31 height 8
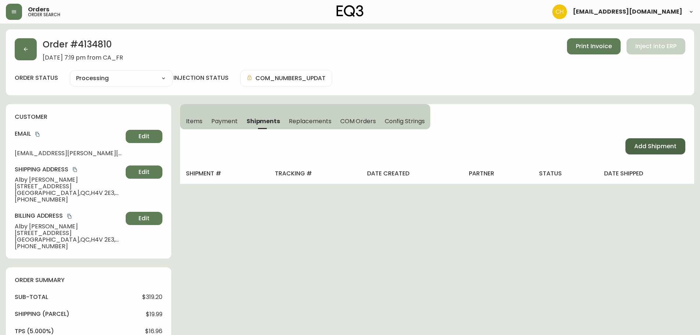
click at [639, 147] on span "Add Shipment" at bounding box center [655, 146] width 42 height 8
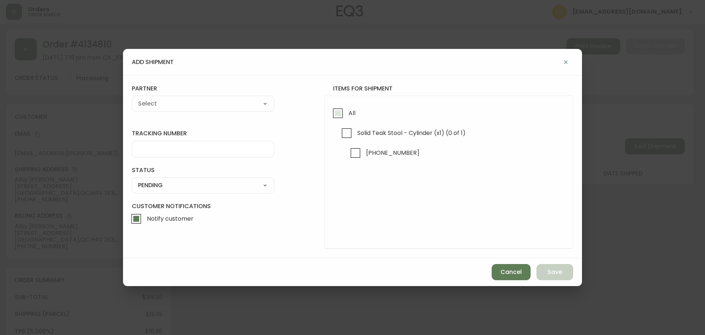
click at [339, 116] on input "All" at bounding box center [337, 113] width 17 height 17
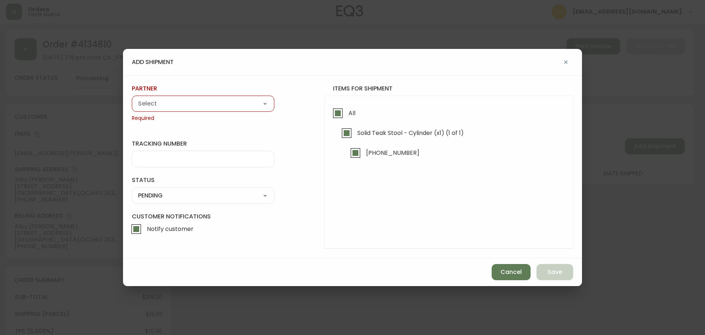
click at [198, 100] on select "A Move to Remember LLC ABF Freight Alero [PERSON_NAME] Canada Post CDS Ceva Log…" at bounding box center [203, 103] width 142 height 11
click at [132, 98] on select "A Move to Remember LLC ABF Freight Alero [PERSON_NAME] Canada Post CDS Ceva Log…" at bounding box center [203, 103] width 142 height 11
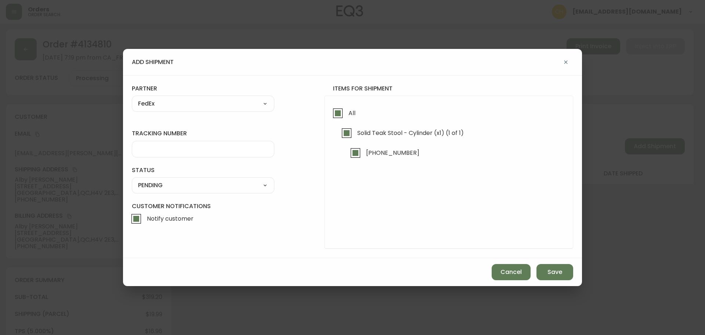
click at [156, 148] on input "tracking number" at bounding box center [203, 148] width 130 height 7
click at [158, 187] on select "SHIPPED PENDING CANCELLED" at bounding box center [203, 185] width 142 height 11
click at [132, 180] on select "SHIPPED PENDING CANCELLED" at bounding box center [203, 185] width 142 height 11
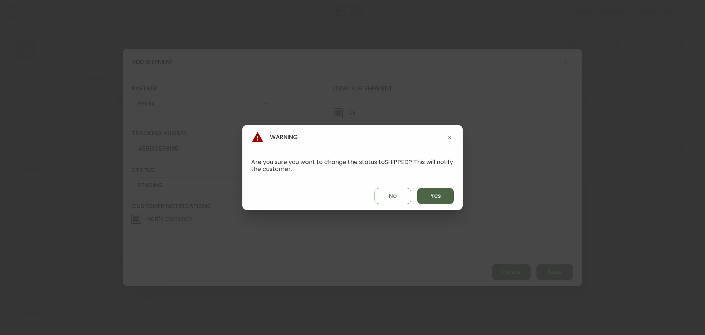
click at [426, 195] on button "Yes" at bounding box center [435, 196] width 37 height 16
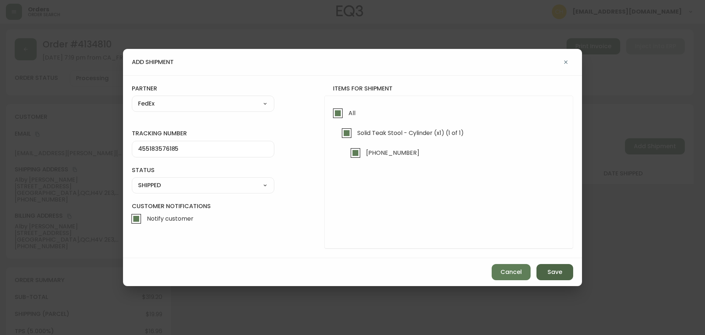
click at [545, 269] on button "Save" at bounding box center [554, 272] width 37 height 16
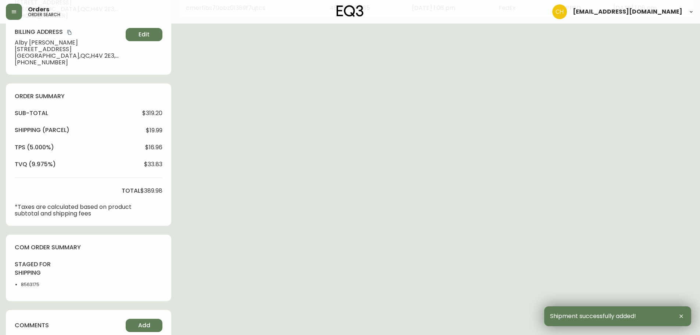
scroll to position [220, 0]
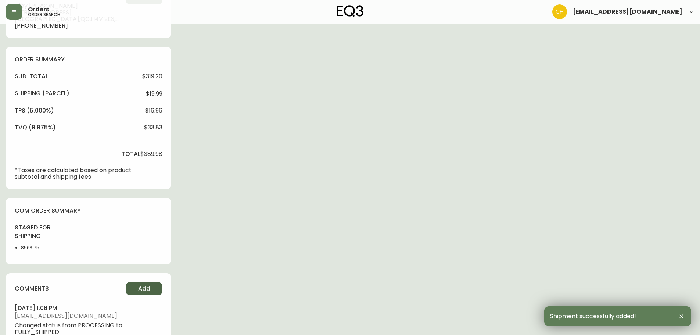
click at [143, 292] on span "Add" at bounding box center [144, 288] width 12 height 8
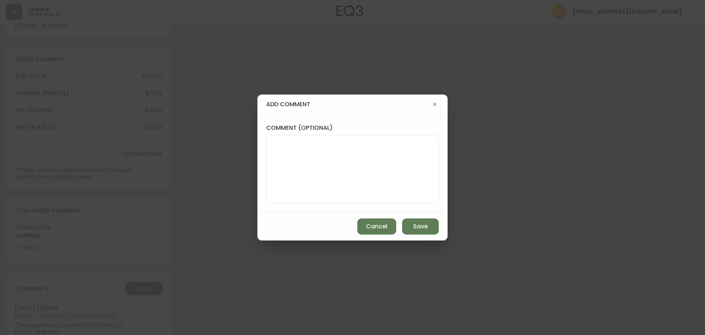
click at [307, 164] on textarea "comment (optional)" at bounding box center [352, 169] width 160 height 59
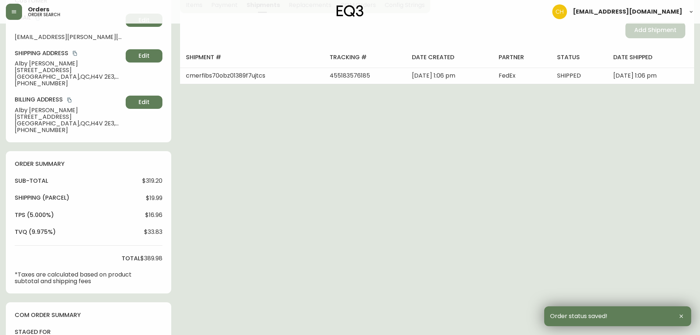
scroll to position [0, 0]
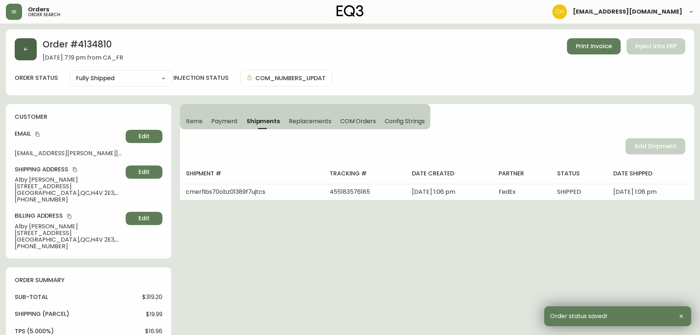
click at [32, 54] on button "button" at bounding box center [26, 49] width 22 height 22
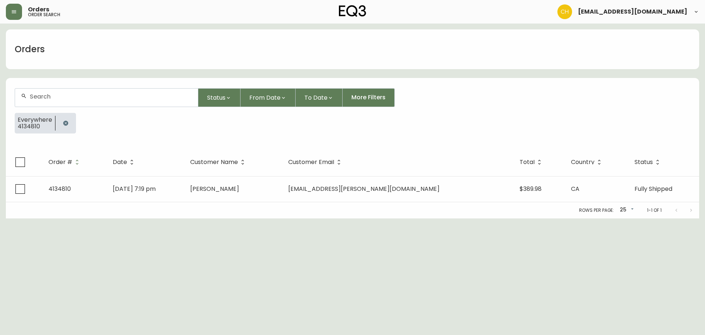
click at [43, 101] on div at bounding box center [106, 97] width 183 height 18
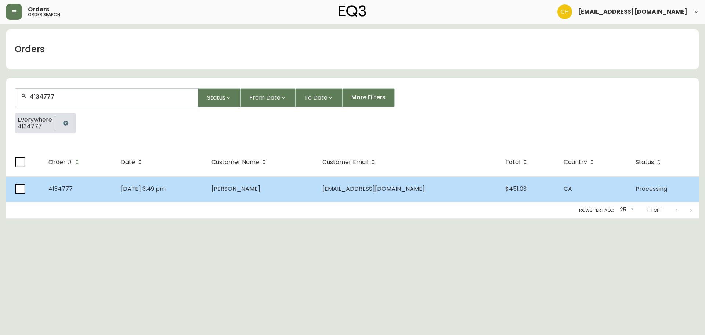
click at [260, 189] on span "[PERSON_NAME]" at bounding box center [236, 188] width 49 height 8
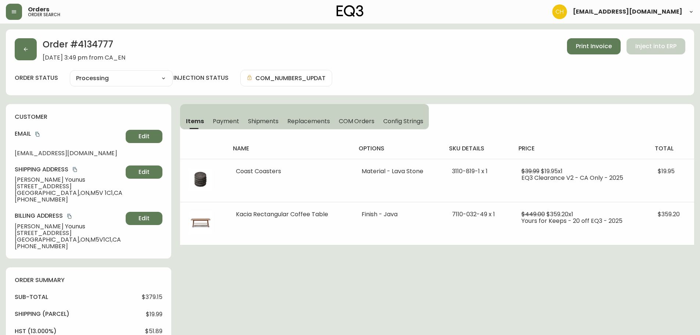
click at [266, 120] on span "Shipments" at bounding box center [263, 121] width 31 height 8
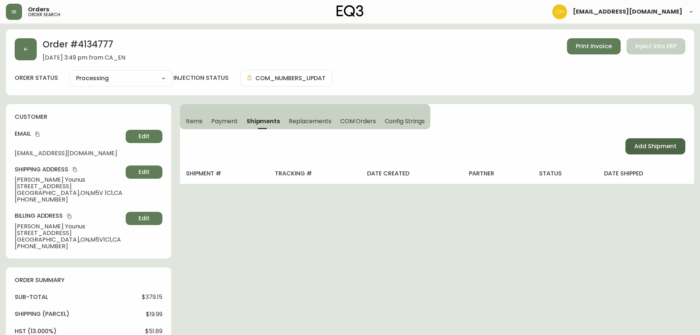
drag, startPoint x: 678, startPoint y: 151, endPoint x: 670, endPoint y: 151, distance: 8.1
click at [676, 151] on button "Add Shipment" at bounding box center [655, 146] width 60 height 16
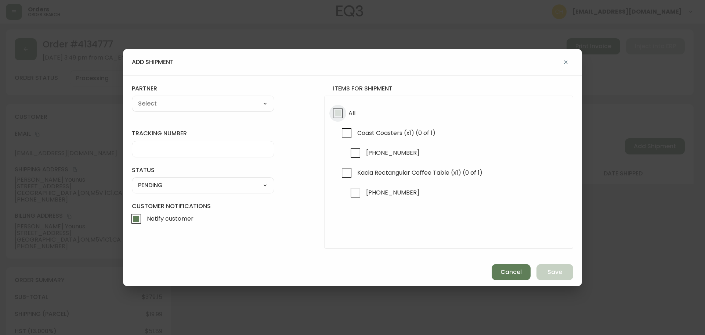
click at [337, 113] on input "All" at bounding box center [337, 113] width 17 height 17
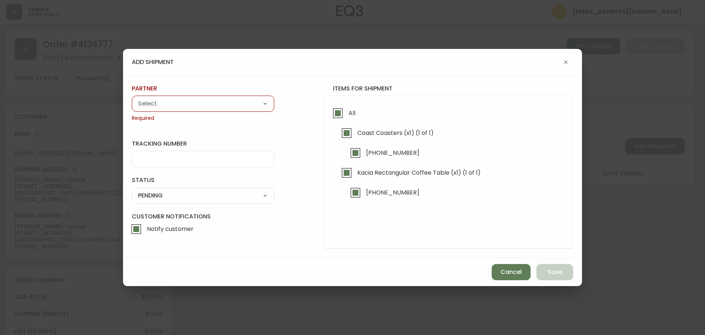
click at [197, 103] on select "A Move to Remember LLC ABF Freight Alero [PERSON_NAME] Canada Post CDS Ceva Log…" at bounding box center [203, 103] width 142 height 11
click at [132, 98] on select "A Move to Remember LLC ABF Freight Alero [PERSON_NAME] Canada Post CDS Ceva Log…" at bounding box center [203, 103] width 142 height 11
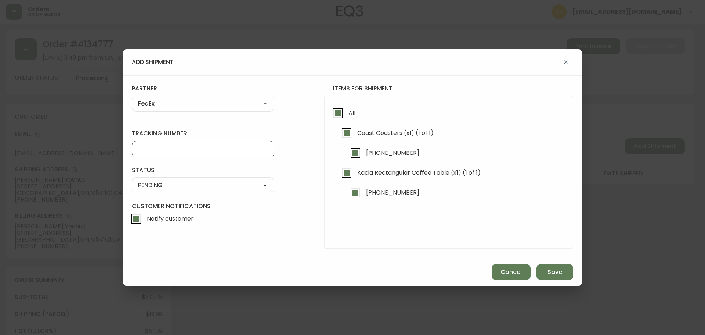
click at [153, 147] on input "tracking number" at bounding box center [203, 148] width 130 height 7
click at [146, 185] on select "SHIPPED PENDING CANCELLED" at bounding box center [203, 185] width 142 height 11
click at [132, 180] on select "SHIPPED PENDING CANCELLED" at bounding box center [203, 185] width 142 height 11
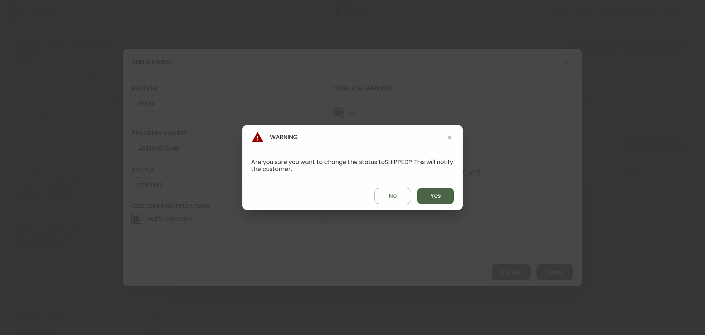
click at [439, 200] on button "Yes" at bounding box center [435, 196] width 37 height 16
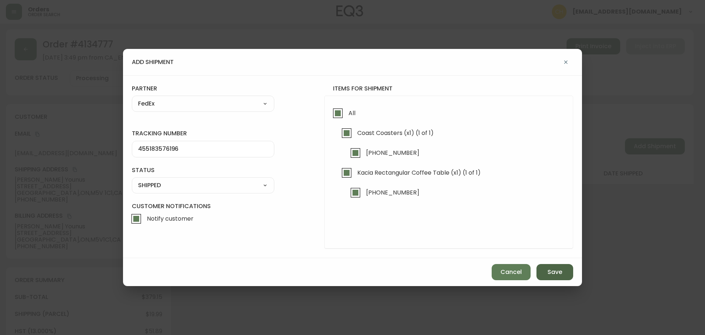
click at [549, 271] on span "Save" at bounding box center [554, 272] width 15 height 8
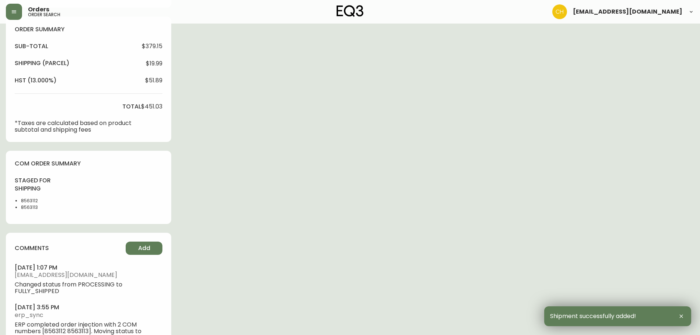
scroll to position [279, 0]
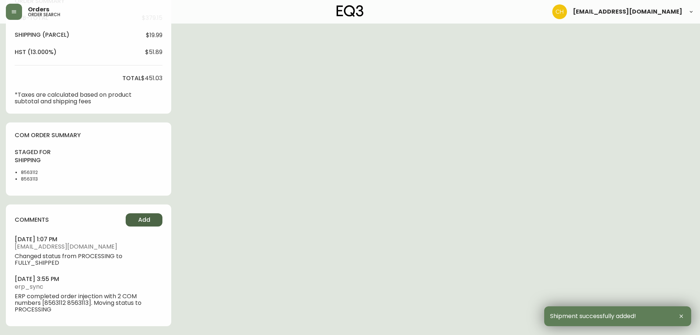
click at [140, 218] on span "Add" at bounding box center [144, 220] width 12 height 8
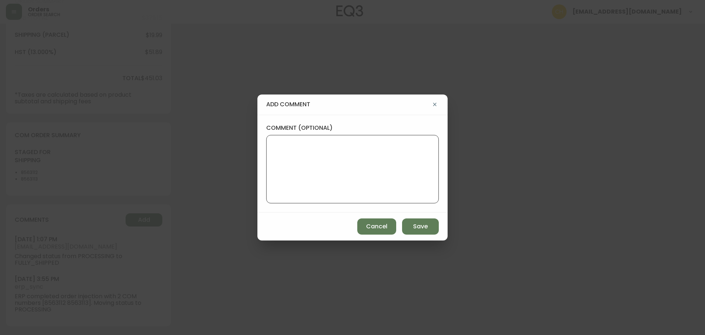
click at [299, 167] on textarea "comment (optional)" at bounding box center [352, 169] width 160 height 59
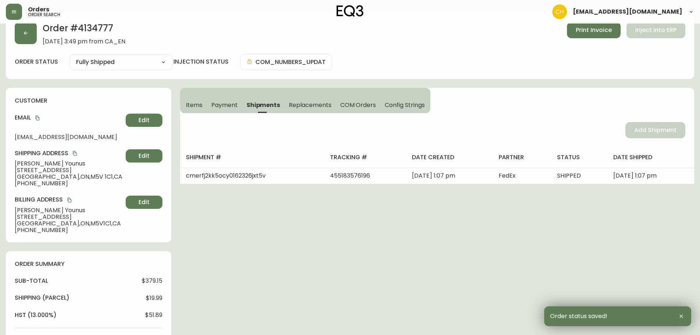
scroll to position [0, 0]
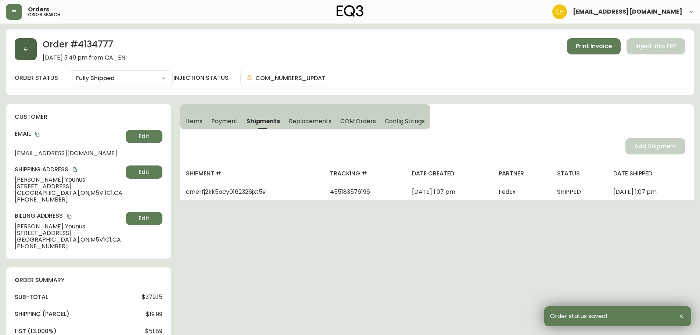
click at [32, 54] on button "button" at bounding box center [26, 49] width 22 height 22
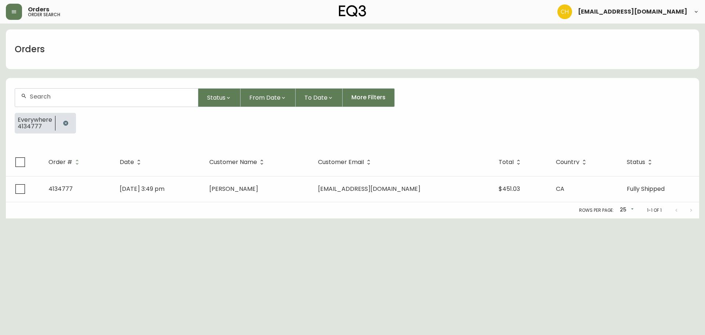
click at [35, 92] on div at bounding box center [106, 97] width 183 height 18
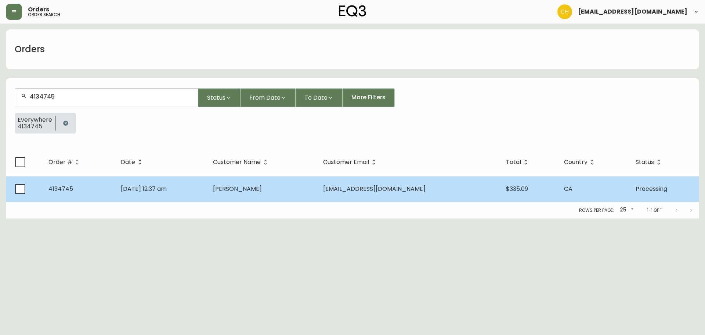
click at [250, 201] on td "[PERSON_NAME]" at bounding box center [262, 189] width 111 height 26
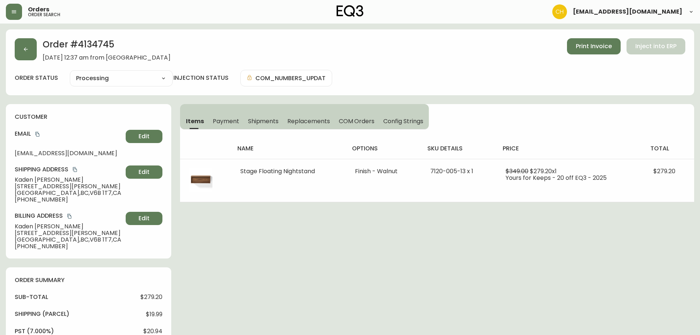
click at [259, 119] on span "Shipments" at bounding box center [263, 121] width 31 height 8
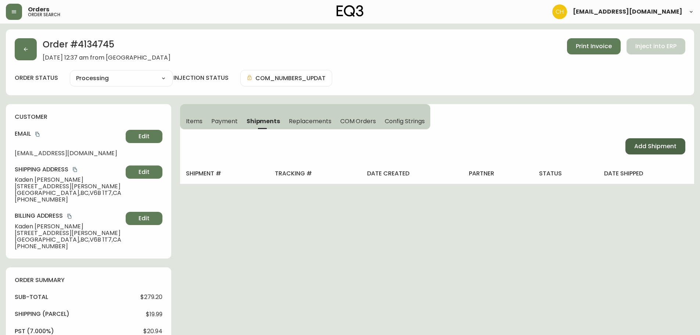
click at [643, 142] on span "Add Shipment" at bounding box center [655, 146] width 42 height 8
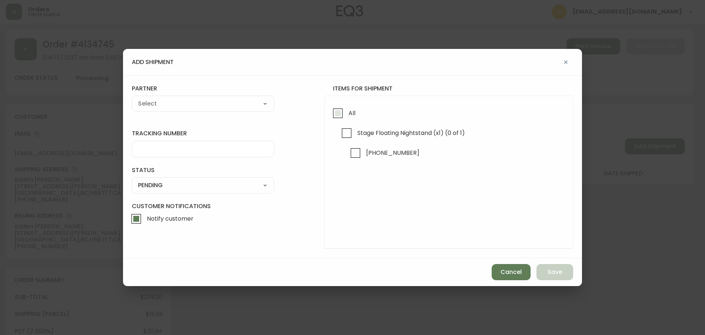
click at [336, 118] on input "All" at bounding box center [337, 113] width 17 height 17
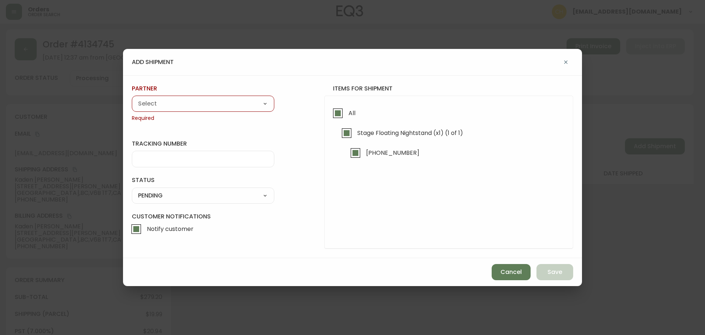
click at [212, 105] on select "A Move to Remember LLC ABF Freight Alero [PERSON_NAME] Canada Post CDS Ceva Log…" at bounding box center [203, 103] width 142 height 11
click at [132, 98] on select "A Move to Remember LLC ABF Freight Alero [PERSON_NAME] Canada Post CDS Ceva Log…" at bounding box center [203, 103] width 142 height 11
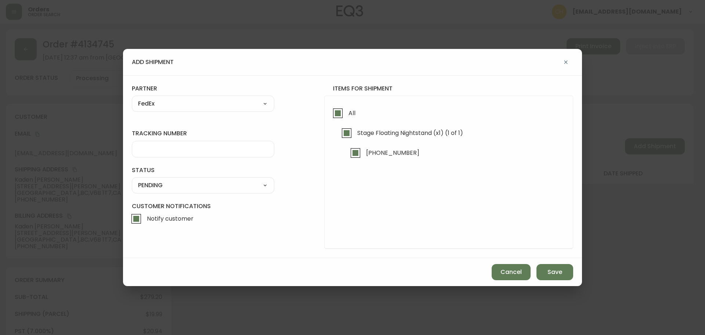
click at [160, 150] on input "tracking number" at bounding box center [203, 148] width 130 height 7
click at [154, 184] on select "SHIPPED PENDING CANCELLED" at bounding box center [203, 185] width 142 height 11
click at [132, 180] on select "SHIPPED PENDING CANCELLED" at bounding box center [203, 185] width 142 height 11
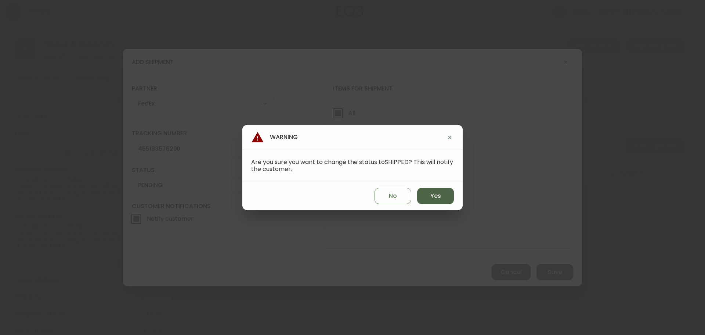
click at [427, 194] on button "Yes" at bounding box center [435, 196] width 37 height 16
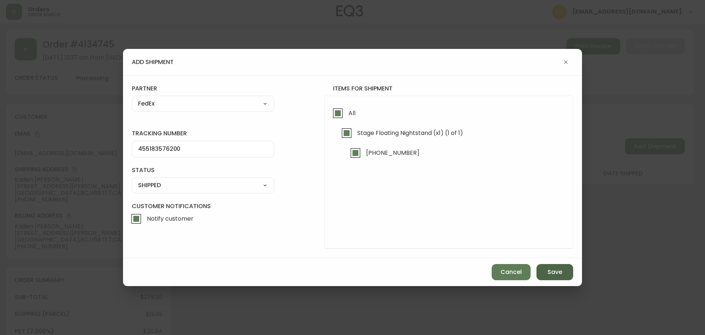
click at [548, 272] on span "Save" at bounding box center [554, 272] width 15 height 8
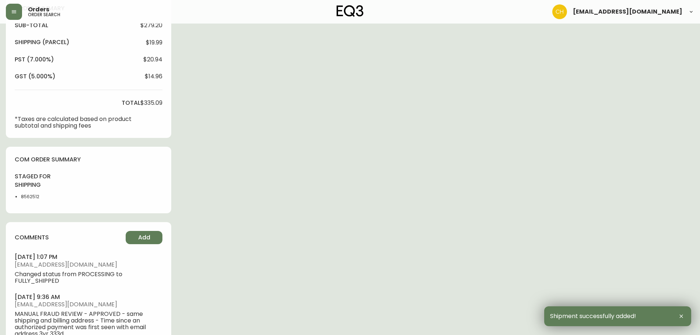
scroll to position [336, 0]
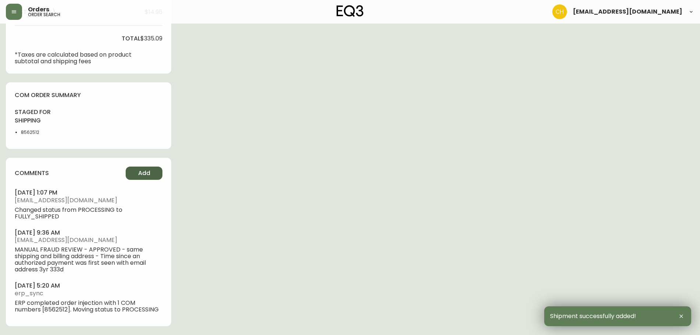
click at [143, 174] on span "Add" at bounding box center [144, 173] width 12 height 8
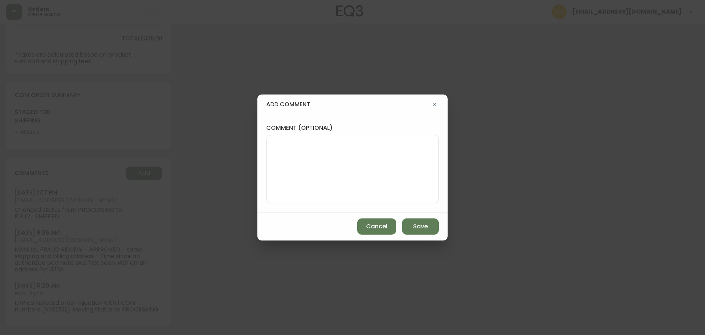
click at [284, 154] on textarea "comment (optional)" at bounding box center [352, 169] width 160 height 59
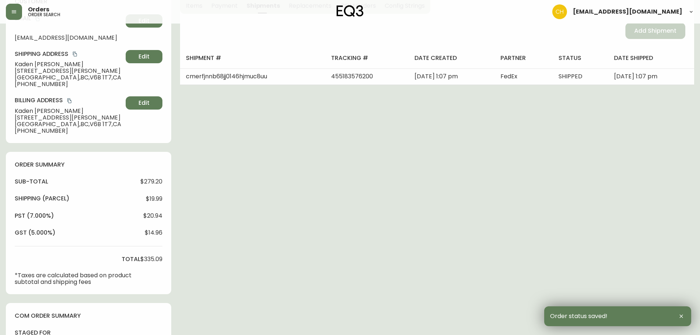
scroll to position [0, 0]
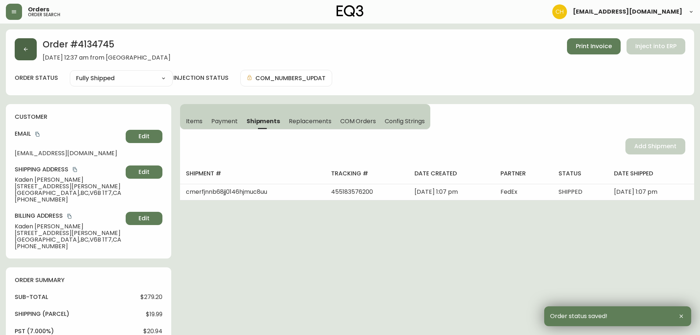
click at [27, 51] on icon "button" at bounding box center [26, 49] width 6 height 6
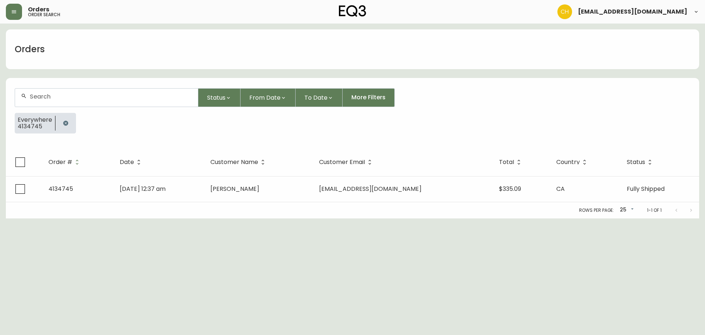
click at [40, 95] on input "text" at bounding box center [111, 96] width 162 height 7
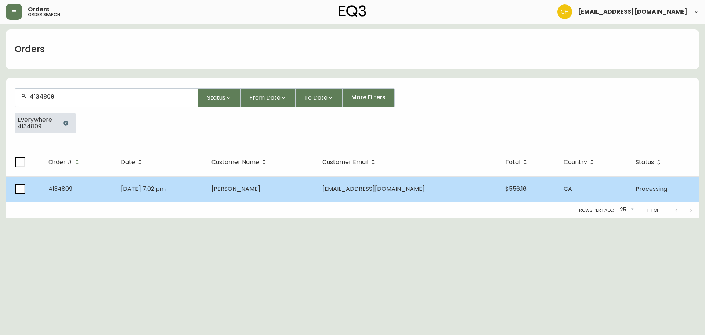
click at [250, 187] on span "[PERSON_NAME]" at bounding box center [236, 188] width 49 height 8
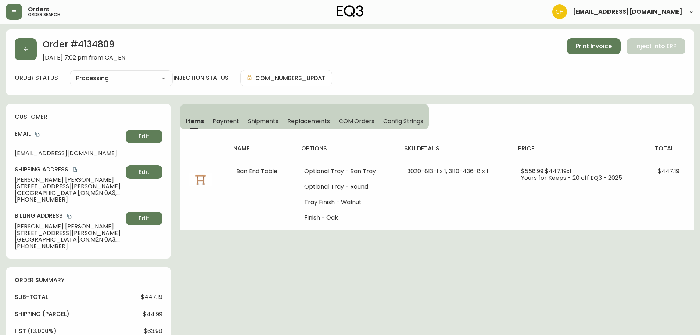
click at [264, 120] on span "Shipments" at bounding box center [263, 121] width 31 height 8
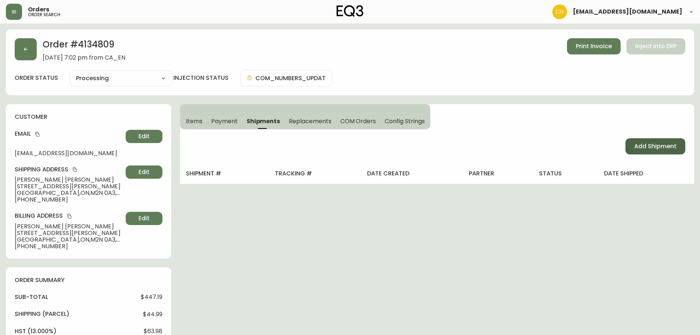
click at [668, 146] on span "Add Shipment" at bounding box center [655, 146] width 42 height 8
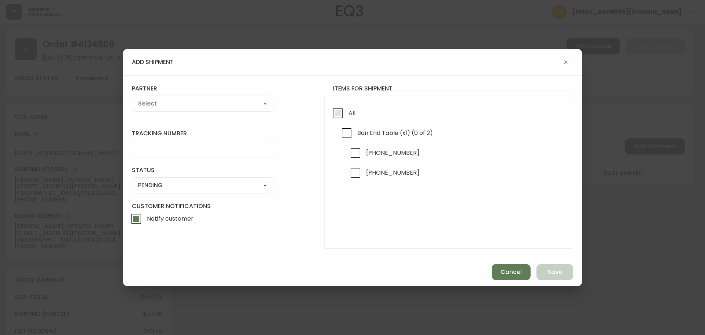
drag, startPoint x: 336, startPoint y: 115, endPoint x: 294, endPoint y: 106, distance: 42.3
click at [335, 115] on input "All" at bounding box center [337, 113] width 17 height 17
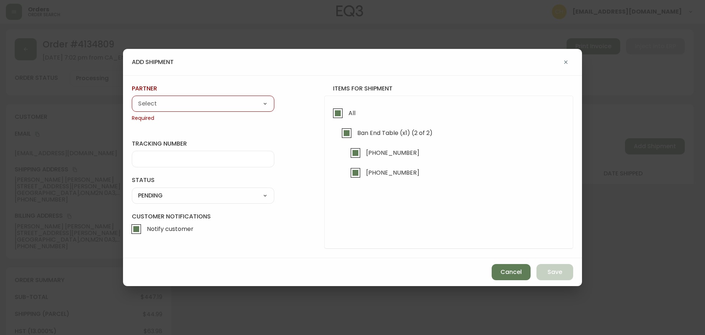
click at [226, 105] on select "A Move to Remember LLC ABF Freight Alero [PERSON_NAME] Canada Post CDS Ceva Log…" at bounding box center [203, 103] width 142 height 11
click at [132, 98] on select "A Move to Remember LLC ABF Freight Alero [PERSON_NAME] Canada Post CDS Ceva Log…" at bounding box center [203, 103] width 142 height 11
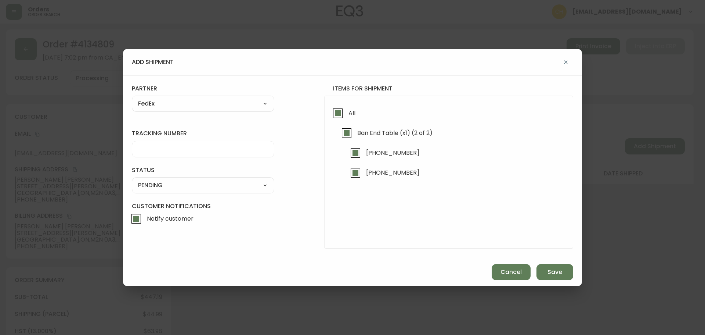
click at [164, 150] on input "tracking number" at bounding box center [203, 148] width 130 height 7
click at [154, 187] on select "SHIPPED PENDING CANCELLED" at bounding box center [203, 185] width 142 height 11
click at [132, 180] on select "SHIPPED PENDING CANCELLED" at bounding box center [203, 185] width 142 height 11
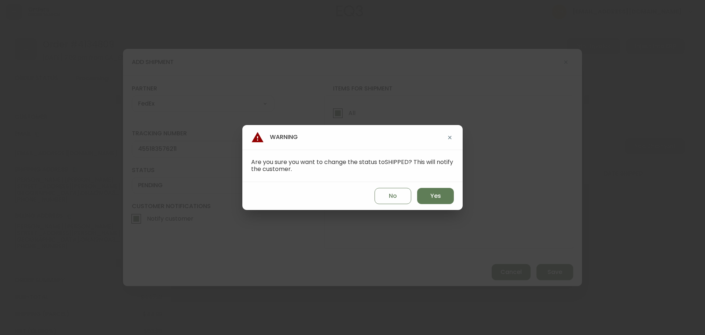
click at [440, 204] on div "No Yes" at bounding box center [352, 196] width 220 height 28
click at [444, 201] on button "Yes" at bounding box center [435, 196] width 37 height 16
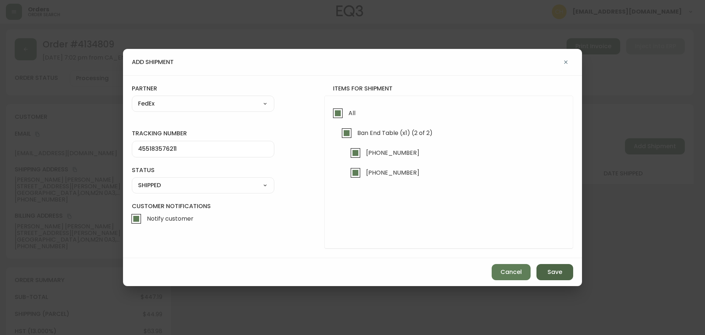
click at [550, 278] on button "Save" at bounding box center [554, 272] width 37 height 16
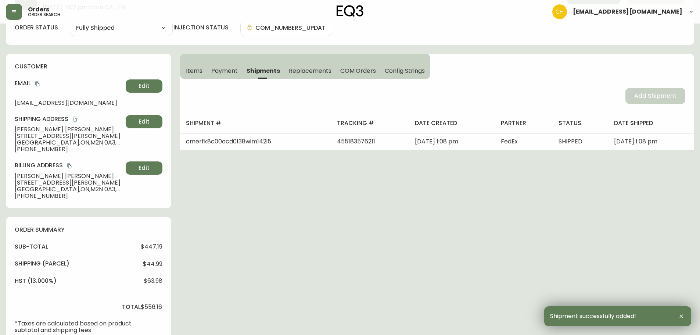
scroll to position [184, 0]
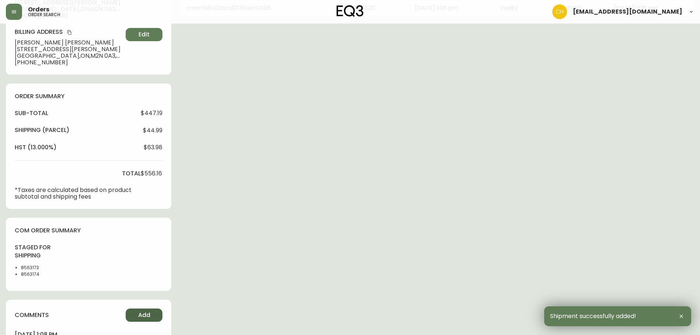
drag, startPoint x: 152, startPoint y: 313, endPoint x: 159, endPoint y: 312, distance: 7.0
click at [159, 312] on button "Add" at bounding box center [144, 314] width 37 height 13
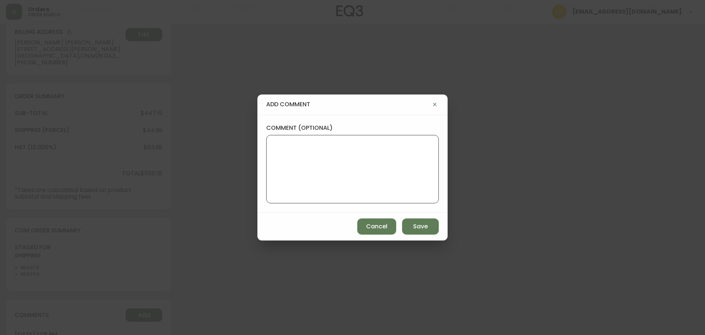
click at [294, 178] on textarea "comment (optional)" at bounding box center [352, 169] width 160 height 59
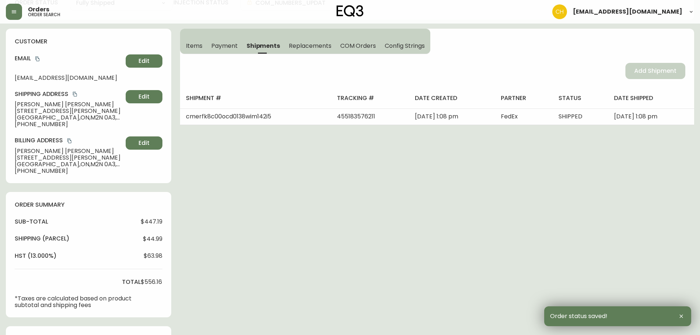
scroll to position [0, 0]
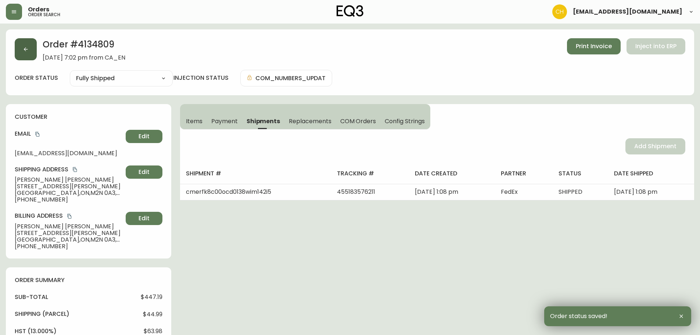
click at [29, 50] on button "button" at bounding box center [26, 49] width 22 height 22
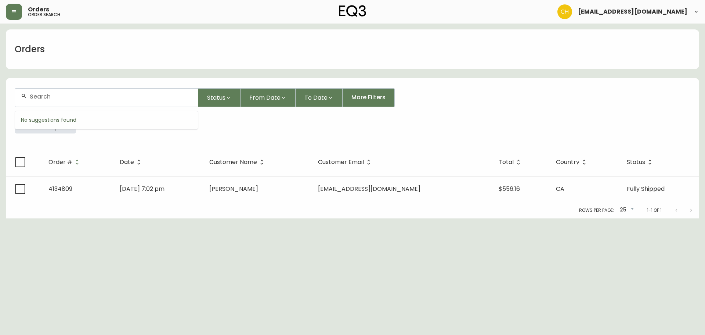
click at [41, 94] on input "text" at bounding box center [111, 96] width 162 height 7
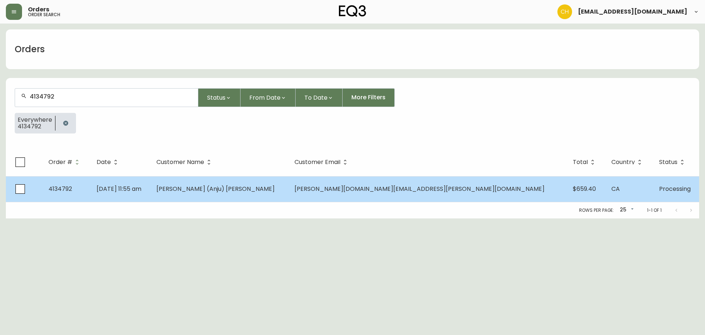
click at [244, 185] on span "[PERSON_NAME] (Anju) [PERSON_NAME]" at bounding box center [215, 188] width 118 height 8
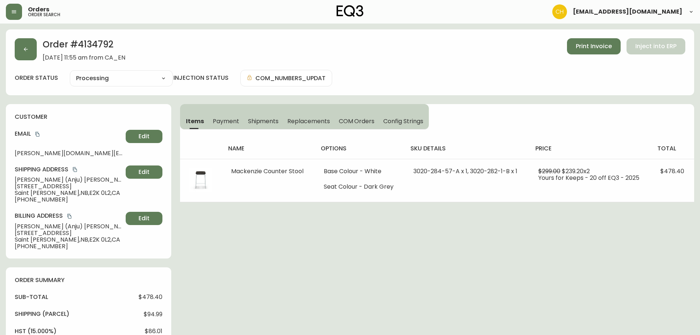
click at [260, 122] on span "Shipments" at bounding box center [263, 121] width 31 height 8
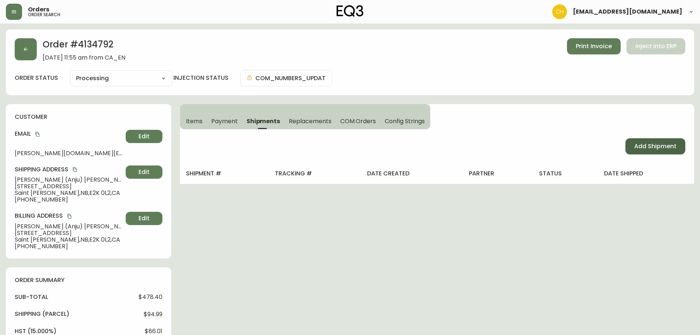
click at [666, 152] on button "Add Shipment" at bounding box center [655, 146] width 60 height 16
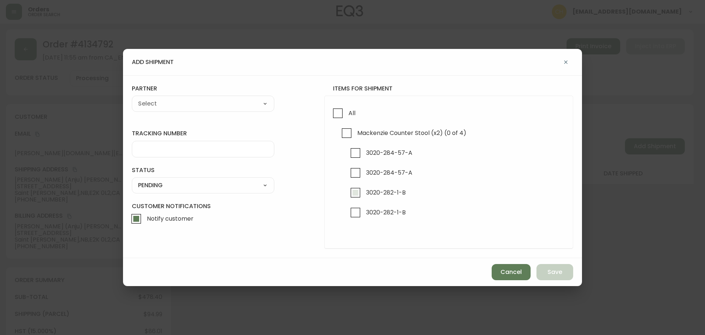
click at [353, 191] on input "3020-282-1-B" at bounding box center [355, 192] width 17 height 17
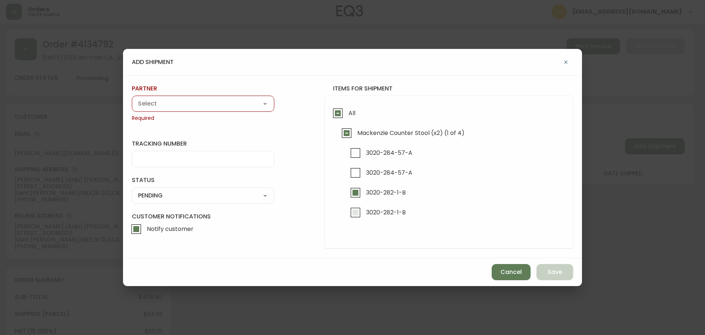
click at [354, 212] on input "3020-282-1-B" at bounding box center [355, 212] width 17 height 17
drag, startPoint x: 191, startPoint y: 105, endPoint x: 187, endPoint y: 108, distance: 5.0
click at [191, 105] on select "A Move to Remember LLC ABF Freight Alero [PERSON_NAME] Canada Post CDS Ceva Log…" at bounding box center [203, 103] width 142 height 11
click at [132, 98] on select "A Move to Remember LLC ABF Freight Alero [PERSON_NAME] Canada Post CDS Ceva Log…" at bounding box center [203, 103] width 142 height 11
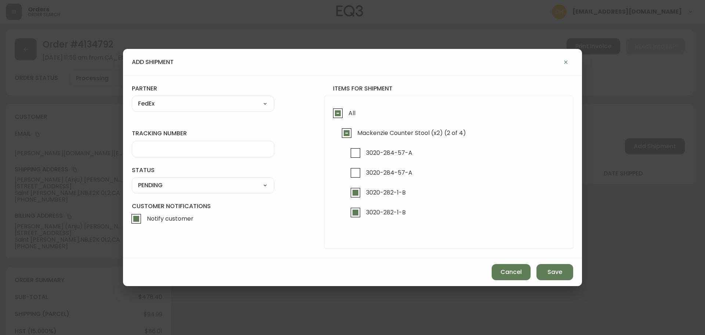
click at [170, 149] on input "tracking number" at bounding box center [203, 148] width 130 height 7
click at [169, 187] on select "SHIPPED PENDING CANCELLED" at bounding box center [203, 185] width 142 height 11
click at [132, 180] on select "SHIPPED PENDING CANCELLED" at bounding box center [203, 185] width 142 height 11
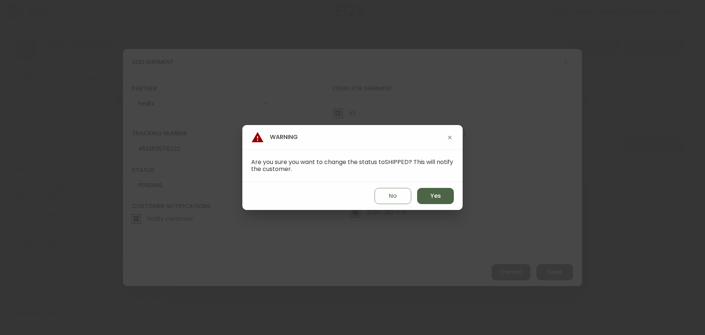
click at [443, 195] on button "Yes" at bounding box center [435, 196] width 37 height 16
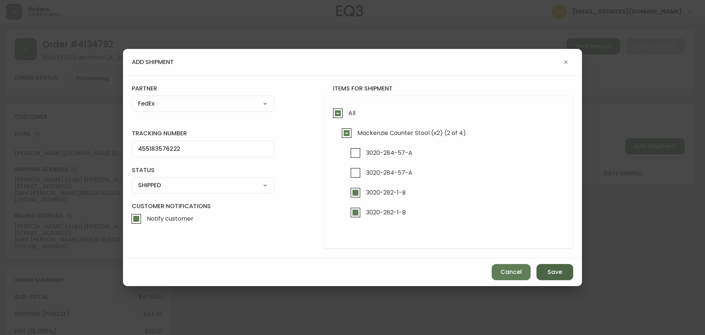
click at [556, 274] on span "Save" at bounding box center [554, 272] width 15 height 8
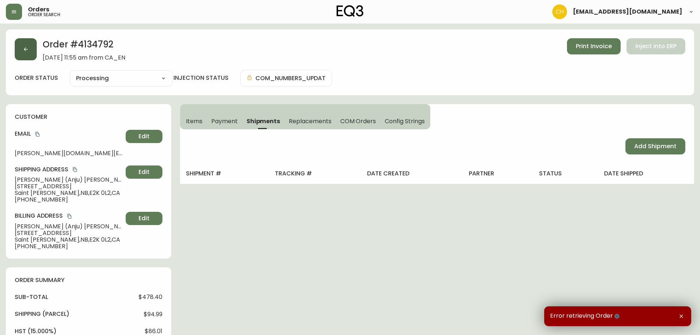
click at [22, 49] on button "button" at bounding box center [26, 49] width 22 height 22
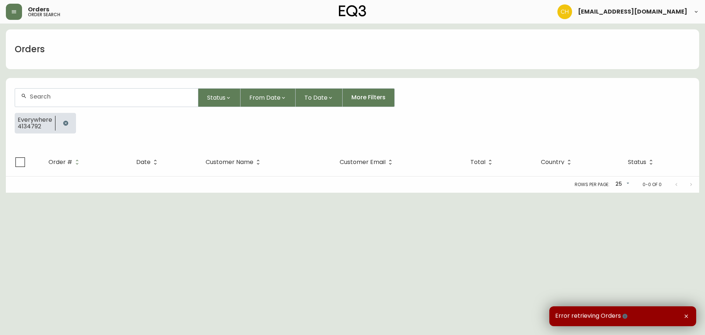
click at [64, 96] on input "text" at bounding box center [111, 96] width 162 height 7
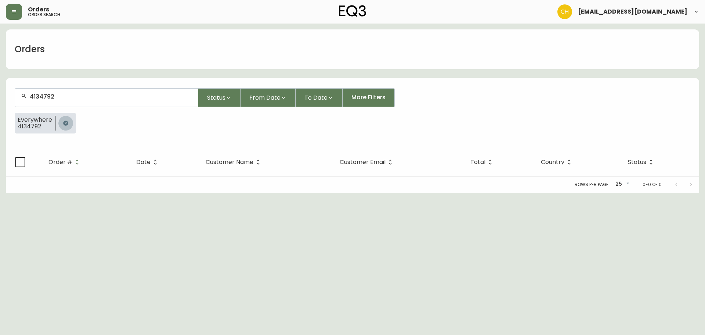
click at [64, 122] on icon "button" at bounding box center [66, 123] width 6 height 6
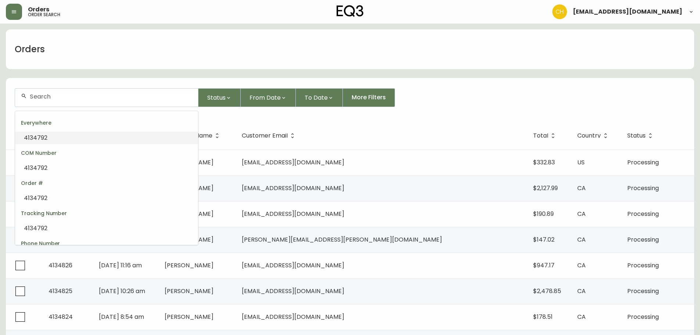
click at [93, 95] on input "text" at bounding box center [111, 96] width 162 height 7
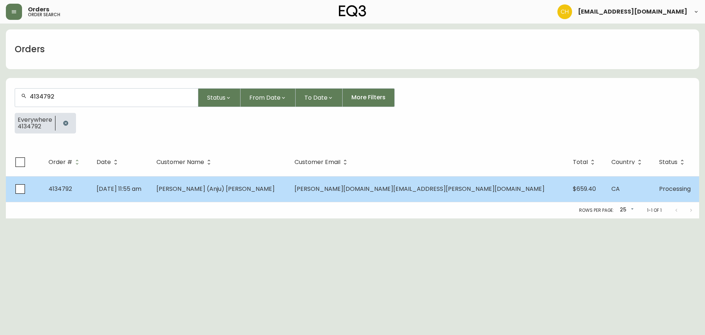
click at [289, 192] on td "[PERSON_NAME] (Anju) [PERSON_NAME]" at bounding box center [220, 189] width 138 height 26
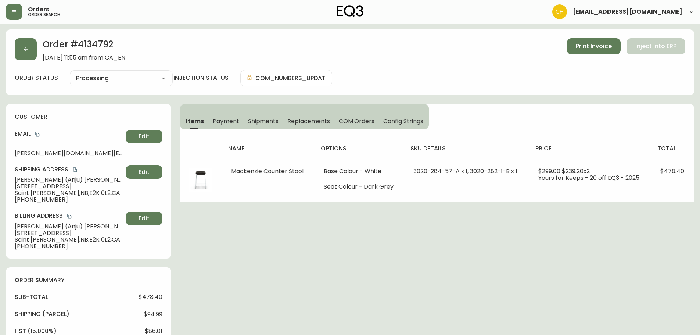
click at [261, 118] on span "Shipments" at bounding box center [263, 121] width 31 height 8
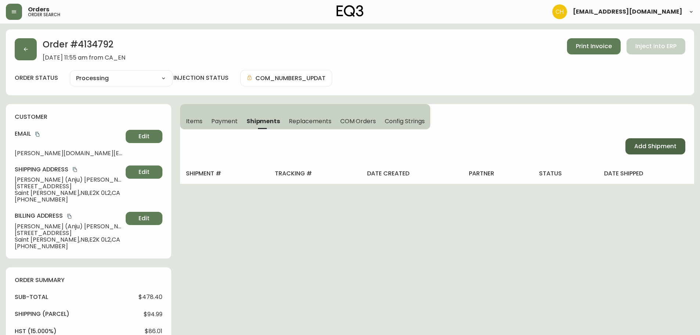
click at [671, 148] on span "Add Shipment" at bounding box center [655, 146] width 42 height 8
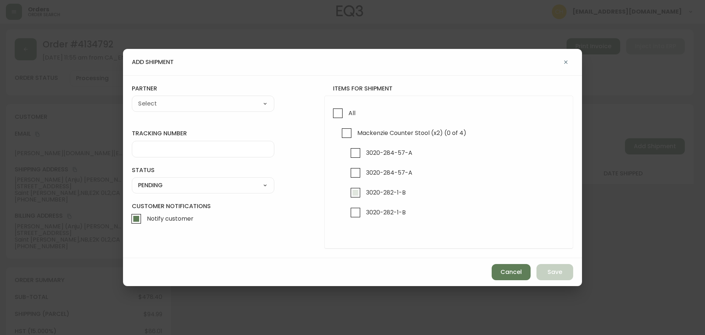
click at [355, 192] on input "3020-282-1-B" at bounding box center [355, 192] width 17 height 17
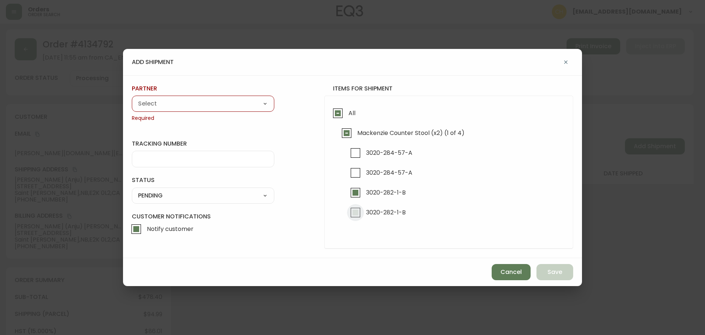
click at [354, 212] on input "3020-282-1-B" at bounding box center [355, 212] width 17 height 17
click at [176, 103] on select "A Move to Remember LLC ABF Freight Alero [PERSON_NAME] Canada Post CDS Ceva Log…" at bounding box center [203, 103] width 142 height 11
click at [132, 98] on select "A Move to Remember LLC ABF Freight Alero [PERSON_NAME] Canada Post CDS Ceva Log…" at bounding box center [203, 103] width 142 height 11
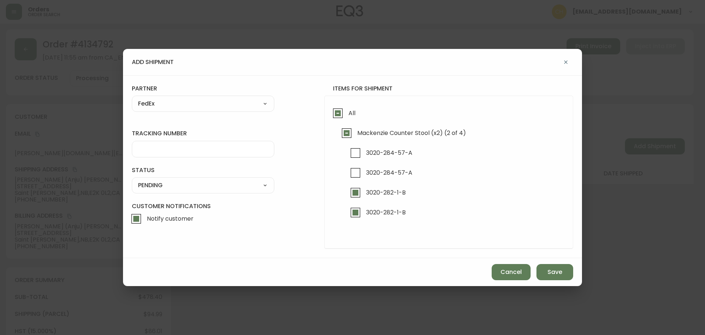
click at [166, 148] on input "tracking number" at bounding box center [203, 148] width 130 height 7
click at [178, 187] on select "SHIPPED PENDING CANCELLED" at bounding box center [203, 185] width 142 height 11
click at [132, 180] on select "SHIPPED PENDING CANCELLED" at bounding box center [203, 185] width 142 height 11
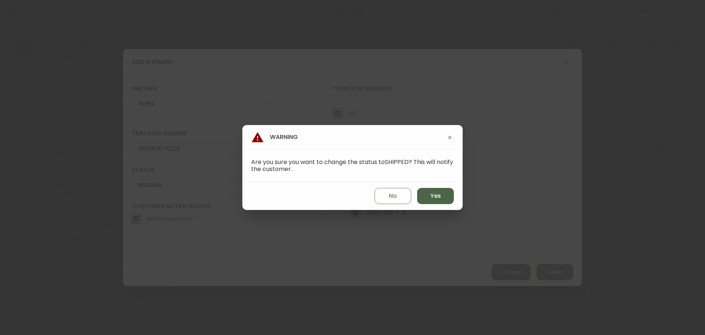
click at [433, 195] on span "Yes" at bounding box center [435, 196] width 11 height 8
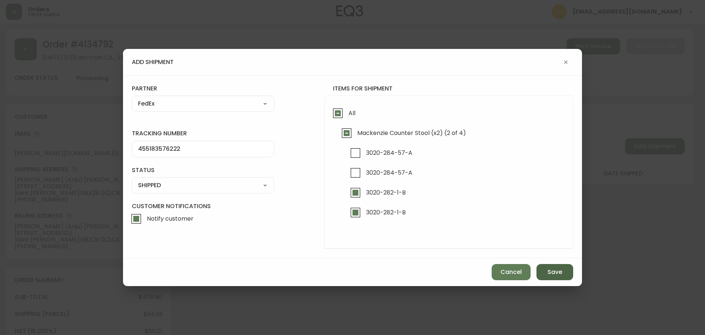
click at [548, 276] on span "Save" at bounding box center [554, 272] width 15 height 8
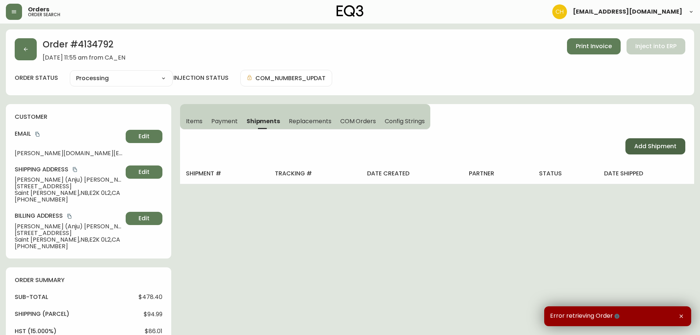
click at [663, 148] on span "Add Shipment" at bounding box center [655, 146] width 42 height 8
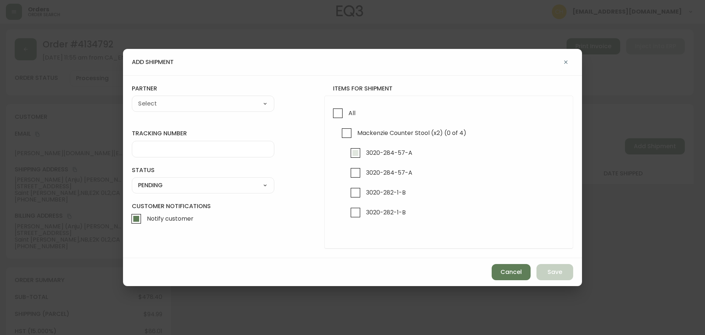
click at [355, 151] on input "3020-284-57-A" at bounding box center [355, 152] width 17 height 17
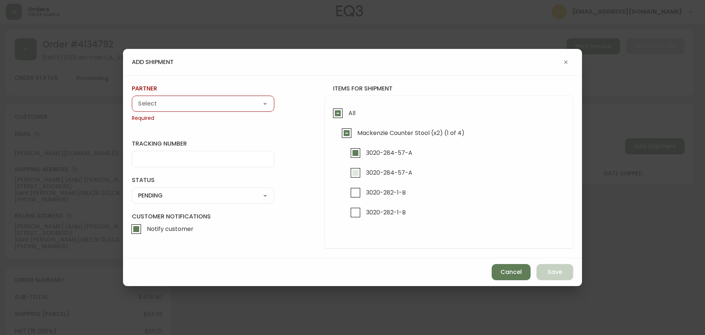
click at [355, 169] on input "3020-284-57-A" at bounding box center [355, 172] width 17 height 17
click at [178, 103] on select "A Move to Remember LLC ABF Freight Alero [PERSON_NAME] Canada Post CDS Ceva Log…" at bounding box center [203, 103] width 142 height 11
click at [132, 98] on select "A Move to Remember LLC ABF Freight Alero [PERSON_NAME] Canada Post CDS Ceva Log…" at bounding box center [203, 103] width 142 height 11
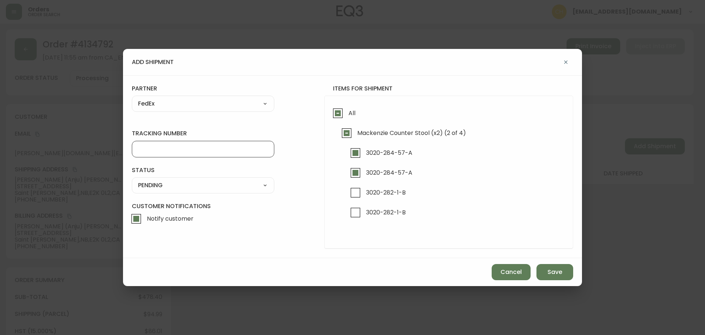
click at [156, 151] on input "tracking number" at bounding box center [203, 148] width 130 height 7
click at [191, 190] on select "SHIPPED PENDING CANCELLED" at bounding box center [203, 185] width 142 height 11
click at [132, 180] on select "SHIPPED PENDING CANCELLED" at bounding box center [203, 185] width 142 height 11
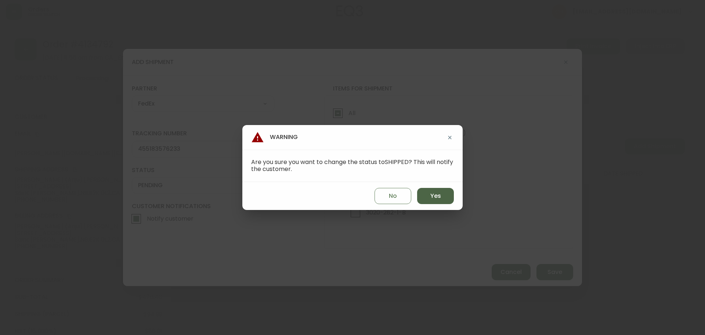
click at [434, 196] on span "Yes" at bounding box center [435, 196] width 11 height 8
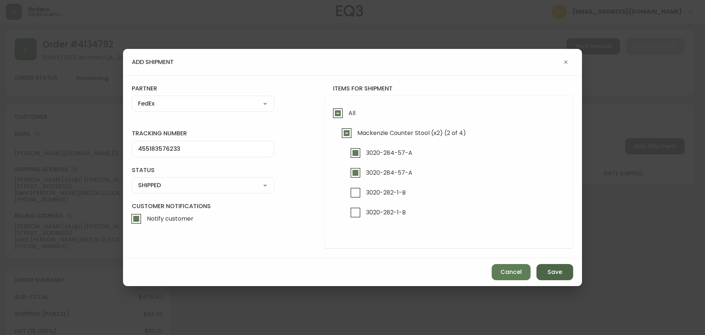
click at [554, 274] on span "Save" at bounding box center [554, 272] width 15 height 8
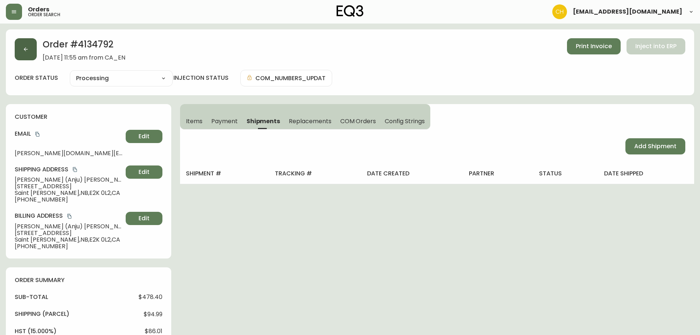
click at [26, 50] on icon "button" at bounding box center [26, 49] width 6 height 6
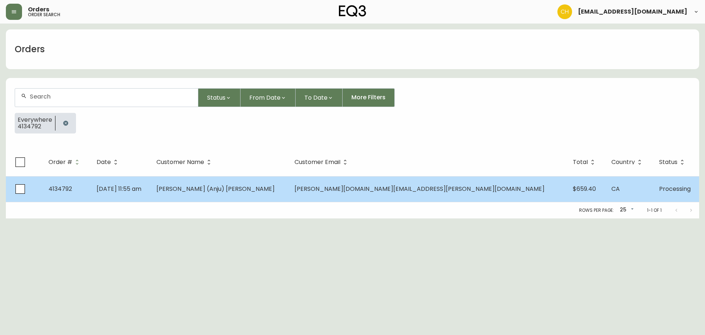
click at [262, 191] on span "[PERSON_NAME] (Anju) [PERSON_NAME]" at bounding box center [215, 188] width 118 height 8
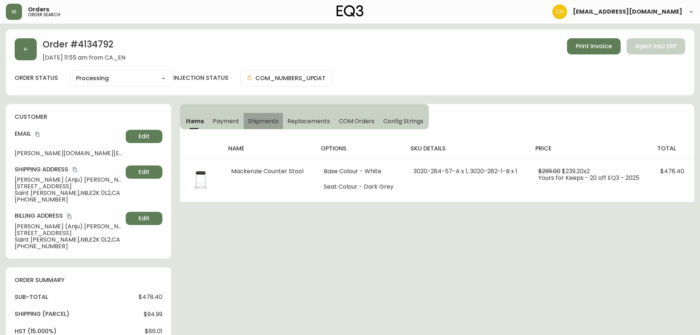
click at [261, 120] on span "Shipments" at bounding box center [263, 121] width 31 height 8
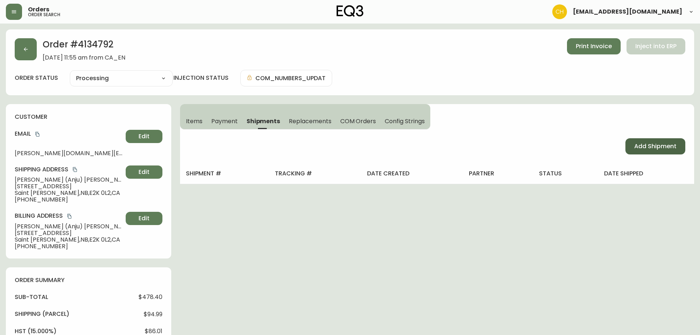
click at [649, 141] on button "Add Shipment" at bounding box center [655, 146] width 60 height 16
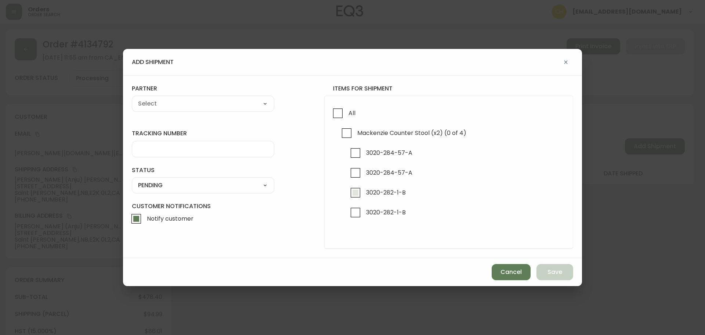
click at [353, 192] on input "3020-282-1-B" at bounding box center [355, 192] width 17 height 17
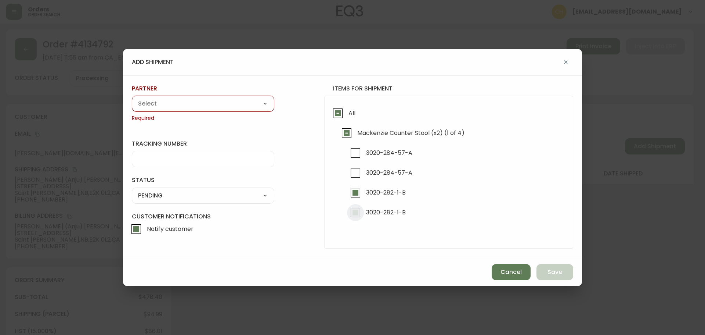
drag, startPoint x: 353, startPoint y: 212, endPoint x: 337, endPoint y: 198, distance: 21.6
click at [353, 212] on input "3020-282-1-B" at bounding box center [355, 212] width 17 height 17
click at [188, 103] on select "A Move to Remember LLC ABF Freight Alero [PERSON_NAME] Canada Post CDS Ceva Log…" at bounding box center [203, 103] width 142 height 11
click at [132, 98] on select "A Move to Remember LLC ABF Freight Alero [PERSON_NAME] Canada Post CDS Ceva Log…" at bounding box center [203, 103] width 142 height 11
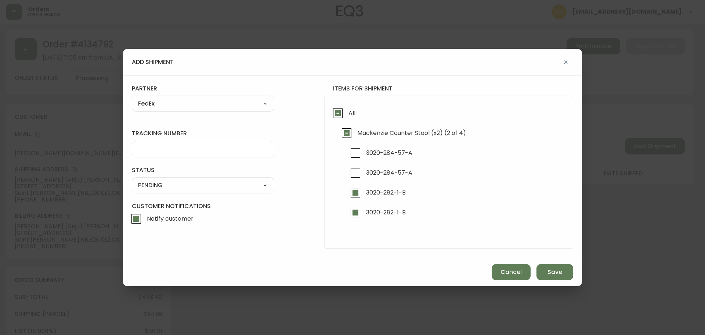
click at [158, 142] on div at bounding box center [203, 149] width 142 height 17
click at [155, 184] on select "SHIPPED PENDING CANCELLED" at bounding box center [203, 185] width 142 height 11
click at [132, 180] on select "SHIPPED PENDING CANCELLED" at bounding box center [203, 185] width 142 height 11
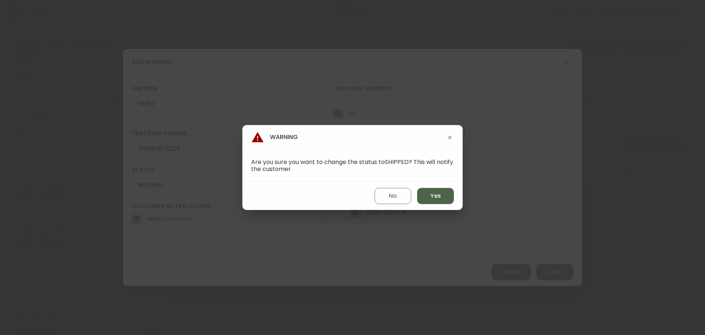
click at [439, 196] on span "Yes" at bounding box center [435, 196] width 11 height 8
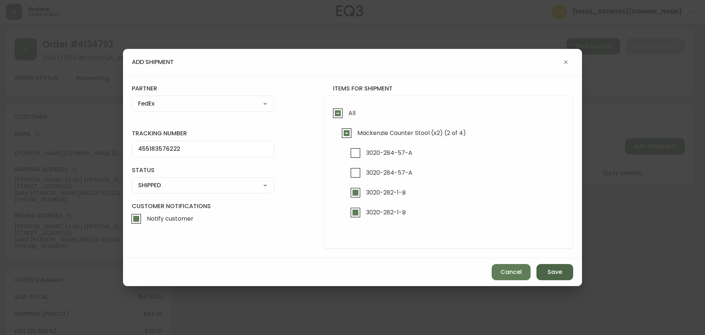
click at [546, 273] on button "Save" at bounding box center [554, 272] width 37 height 16
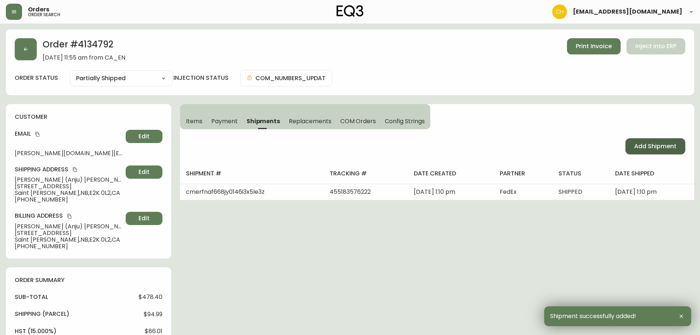
click at [647, 145] on span "Add Shipment" at bounding box center [655, 146] width 42 height 8
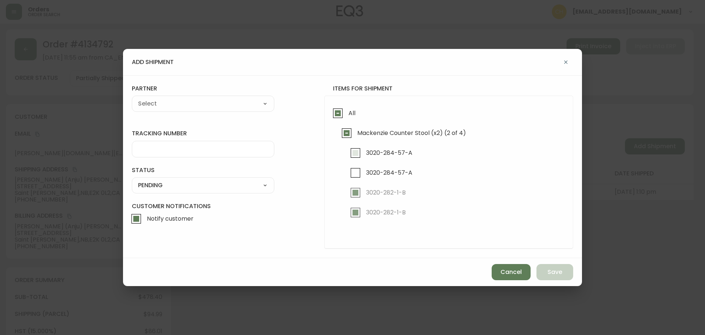
click at [349, 155] on input "3020-284-57-A" at bounding box center [355, 152] width 17 height 17
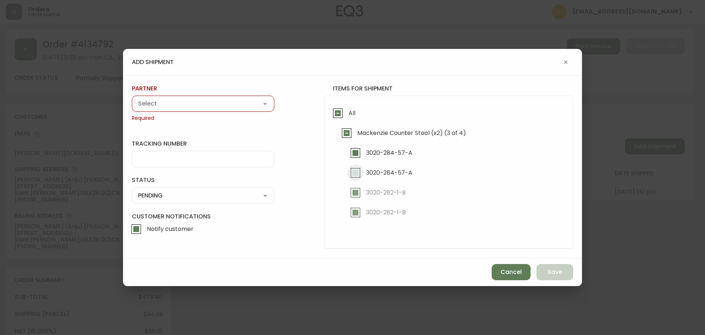
click at [359, 169] on input "3020-284-57-A" at bounding box center [355, 172] width 17 height 17
click at [200, 105] on select "A Move to Remember LLC ABF Freight Alero [PERSON_NAME] Canada Post CDS Ceva Log…" at bounding box center [203, 103] width 142 height 11
click at [132, 98] on select "A Move to Remember LLC ABF Freight Alero [PERSON_NAME] Canada Post CDS Ceva Log…" at bounding box center [203, 103] width 142 height 11
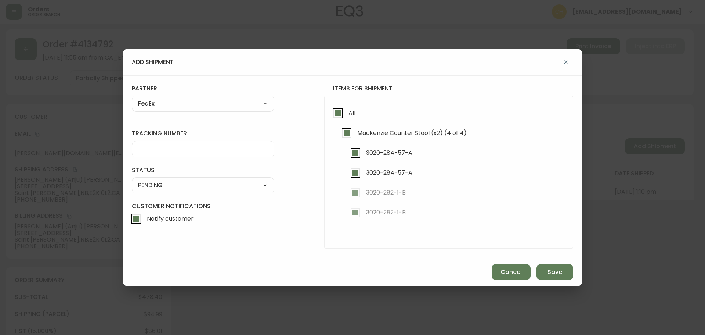
click at [149, 146] on input "tracking number" at bounding box center [203, 148] width 130 height 7
click at [157, 185] on select "SHIPPED PENDING CANCELLED" at bounding box center [203, 185] width 142 height 11
click at [132, 180] on select "SHIPPED PENDING CANCELLED" at bounding box center [203, 185] width 142 height 11
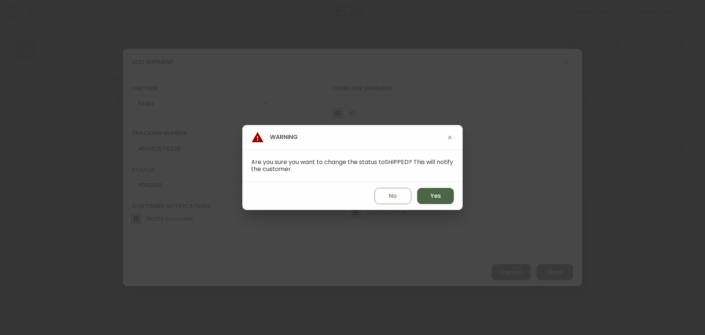
click at [438, 198] on span "Yes" at bounding box center [435, 196] width 11 height 8
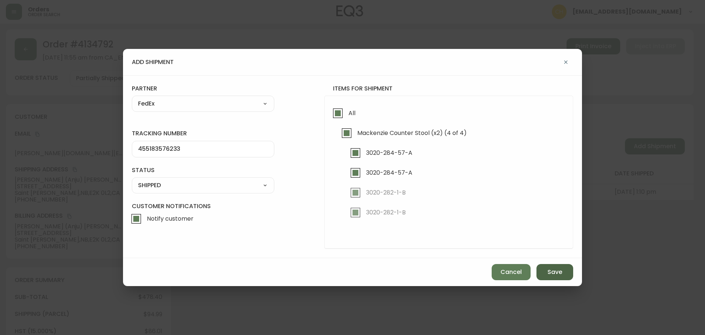
click at [554, 271] on span "Save" at bounding box center [554, 272] width 15 height 8
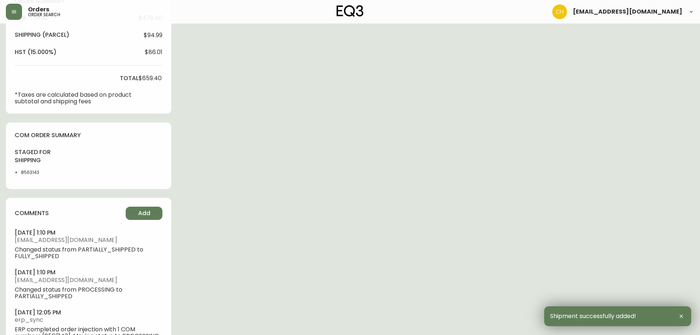
scroll to position [294, 0]
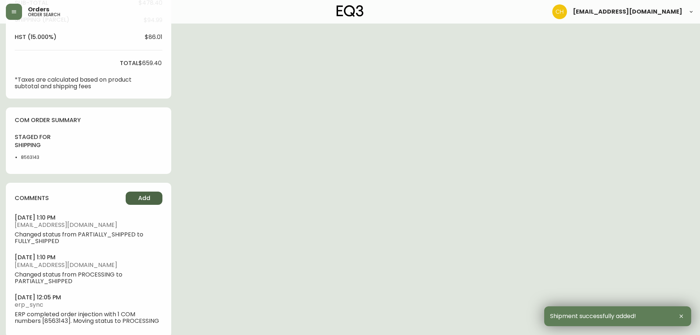
click at [140, 198] on span "Add" at bounding box center [144, 198] width 12 height 8
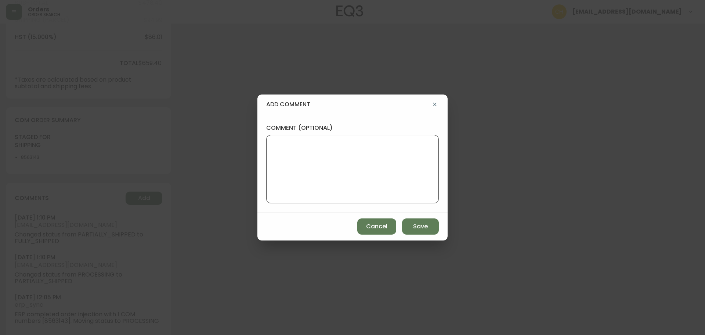
click at [307, 165] on textarea "comment (optional)" at bounding box center [352, 169] width 160 height 59
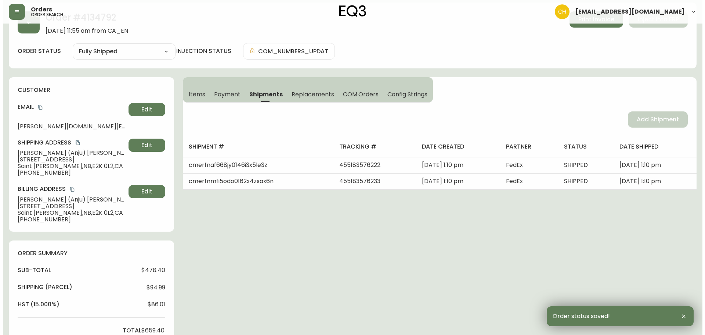
scroll to position [0, 0]
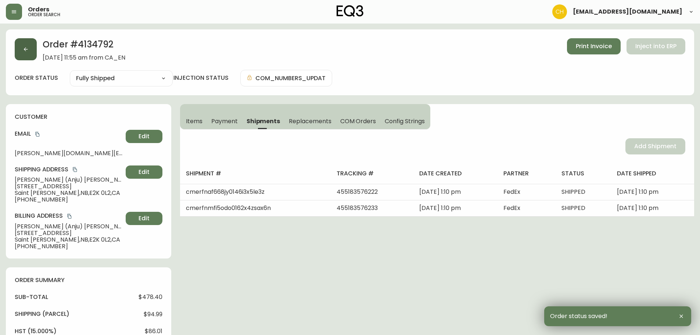
click at [26, 49] on icon "button" at bounding box center [26, 49] width 4 height 4
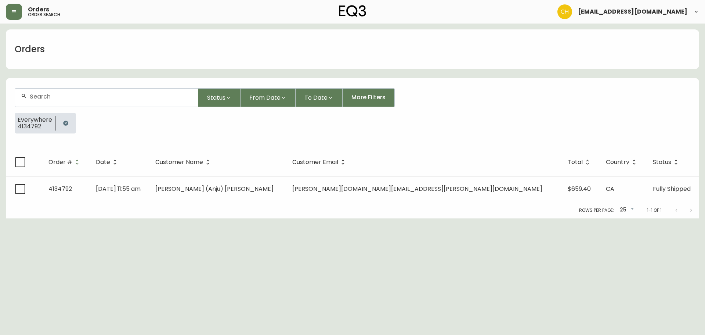
click at [40, 98] on input "text" at bounding box center [111, 96] width 162 height 7
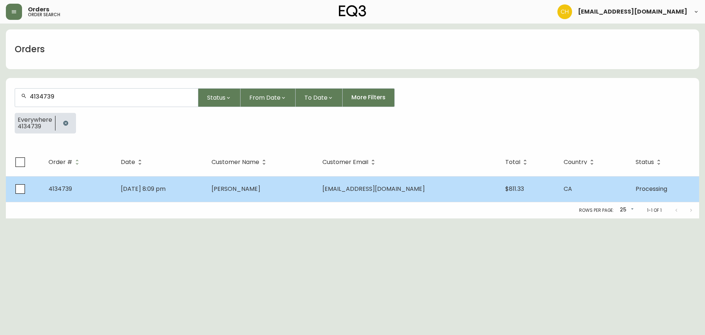
click at [199, 195] on td "[DATE] 8:09 pm" at bounding box center [160, 189] width 91 height 26
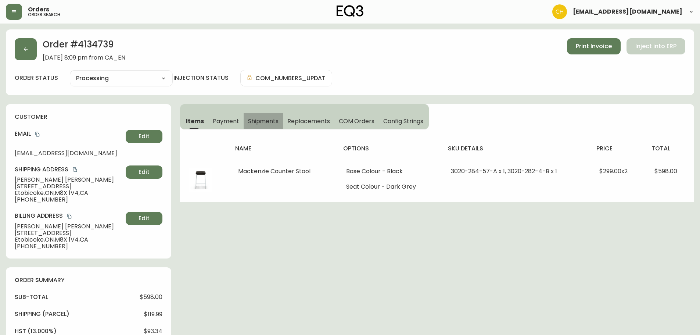
click at [263, 126] on button "Shipments" at bounding box center [263, 121] width 40 height 16
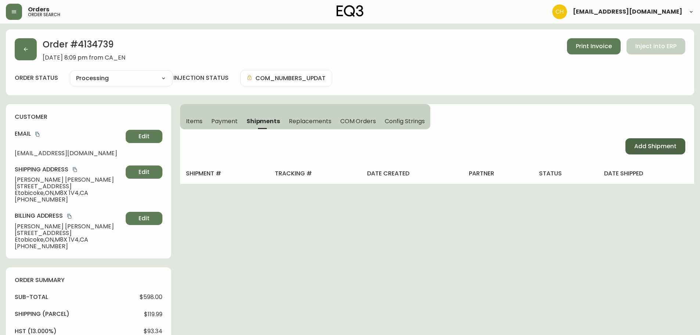
click at [633, 148] on button "Add Shipment" at bounding box center [655, 146] width 60 height 16
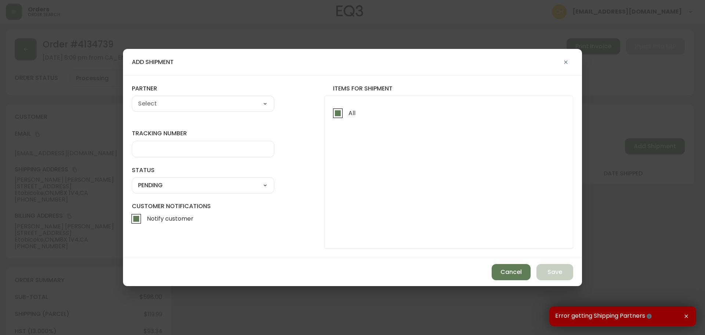
click at [509, 281] on div "Cancel Save" at bounding box center [352, 272] width 459 height 28
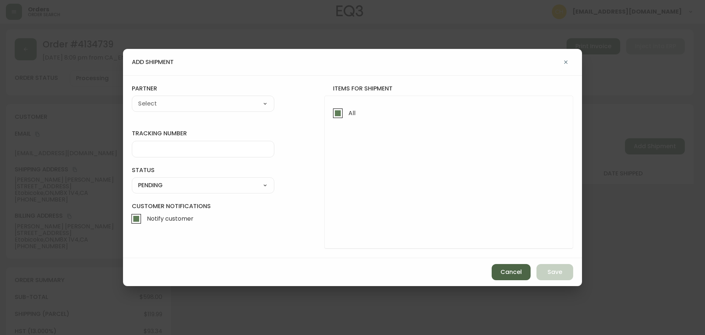
click at [511, 275] on span "Cancel" at bounding box center [510, 272] width 21 height 8
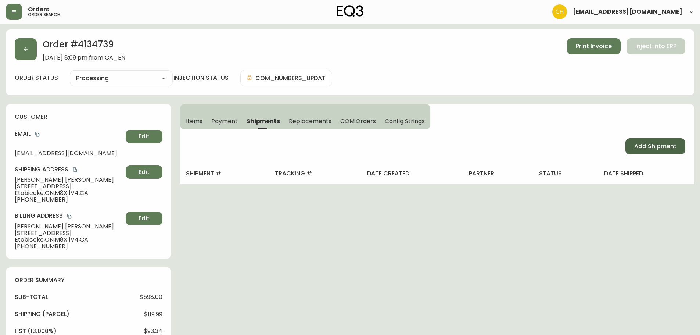
click at [642, 145] on span "Add Shipment" at bounding box center [655, 146] width 42 height 8
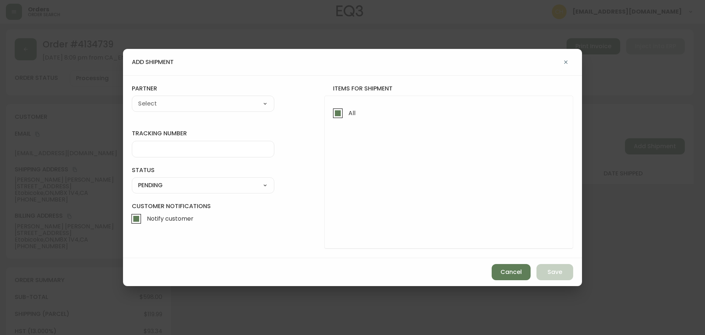
click at [338, 112] on input "All" at bounding box center [337, 113] width 17 height 17
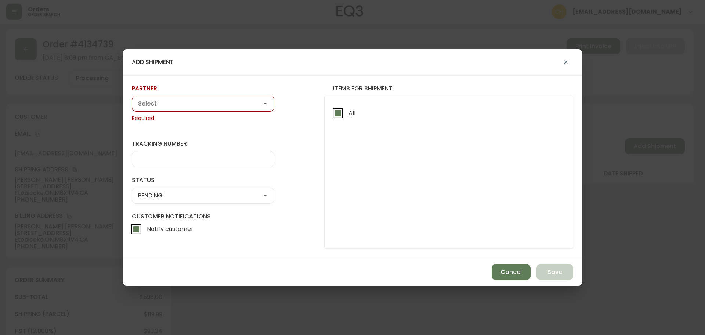
click at [338, 112] on input "All" at bounding box center [337, 113] width 17 height 17
click at [505, 271] on span "Cancel" at bounding box center [510, 272] width 21 height 8
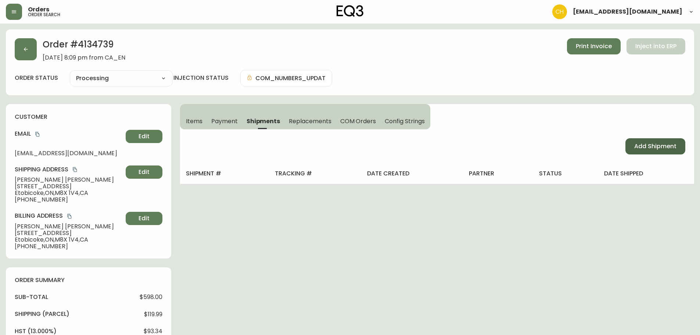
click at [651, 147] on span "Add Shipment" at bounding box center [655, 146] width 42 height 8
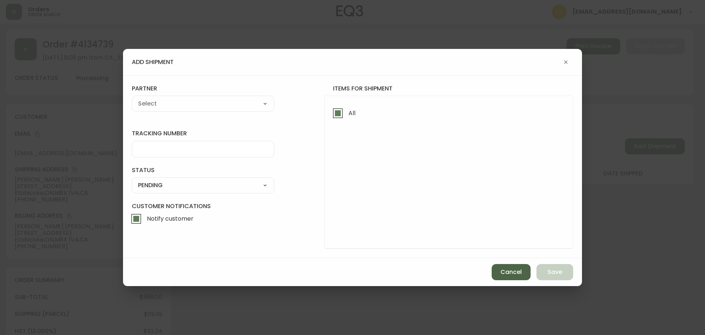
click at [495, 271] on button "Cancel" at bounding box center [511, 272] width 39 height 16
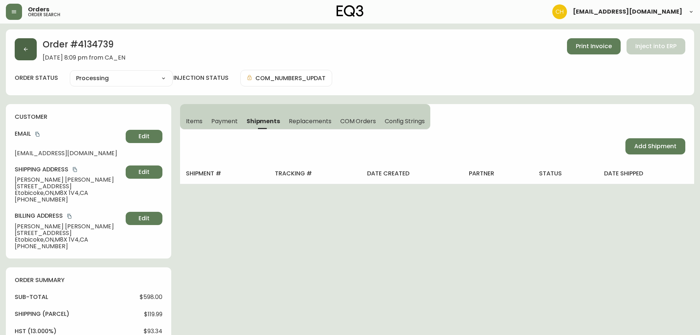
click at [19, 49] on button "button" at bounding box center [26, 49] width 22 height 22
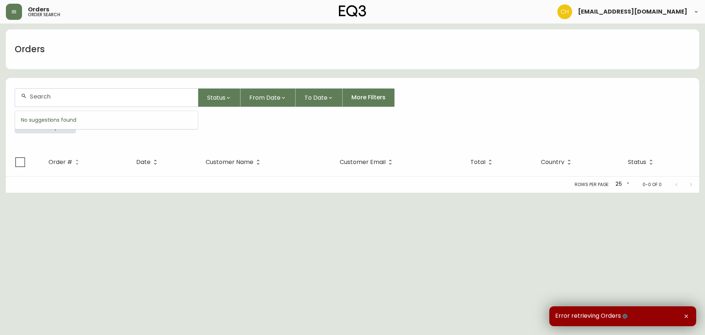
click at [66, 97] on input "text" at bounding box center [111, 96] width 162 height 7
